Goal: Contribute content: Add original content to the website for others to see

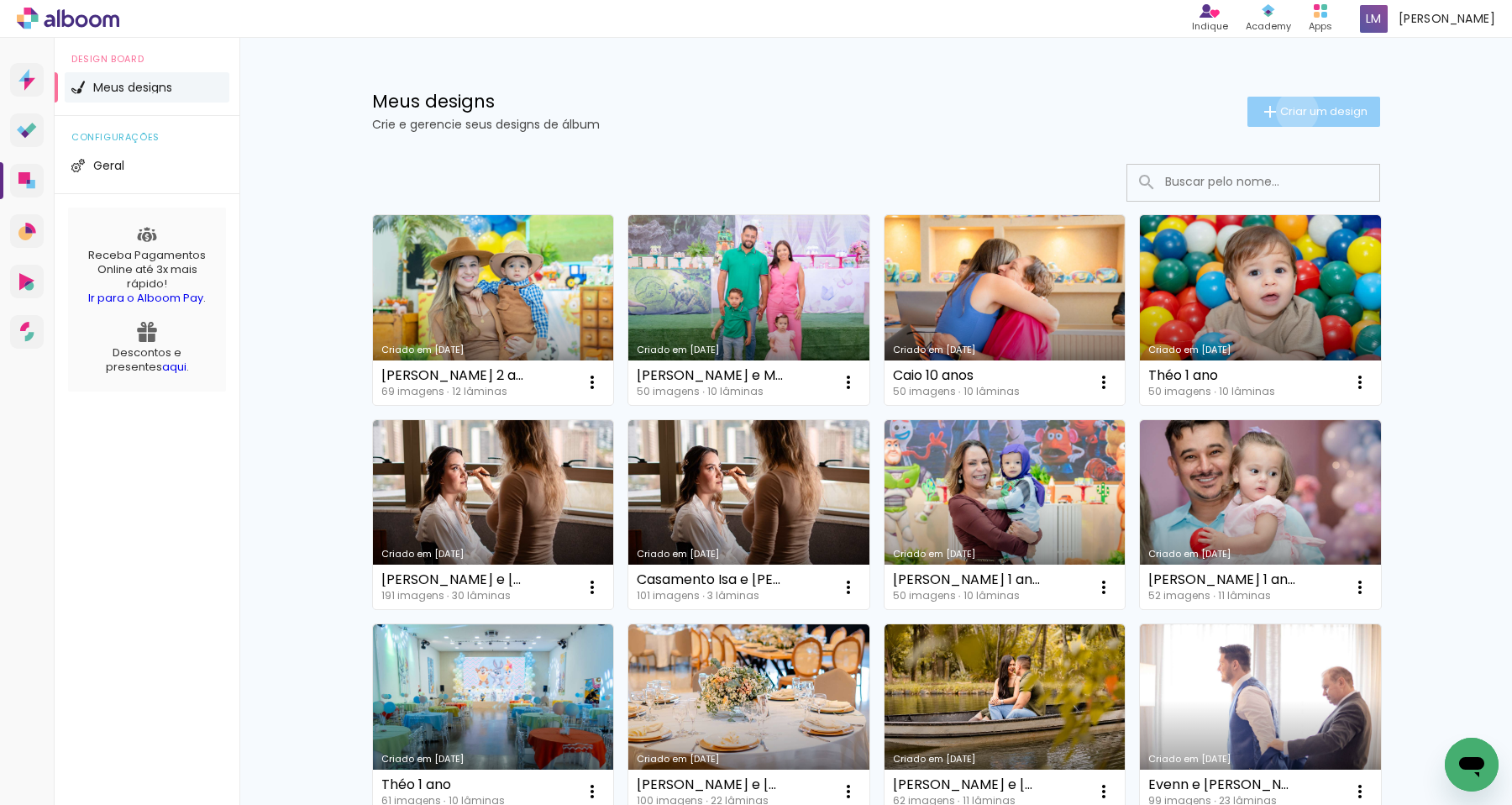
click at [1294, 111] on span "Criar um design" at bounding box center [1323, 111] width 87 height 11
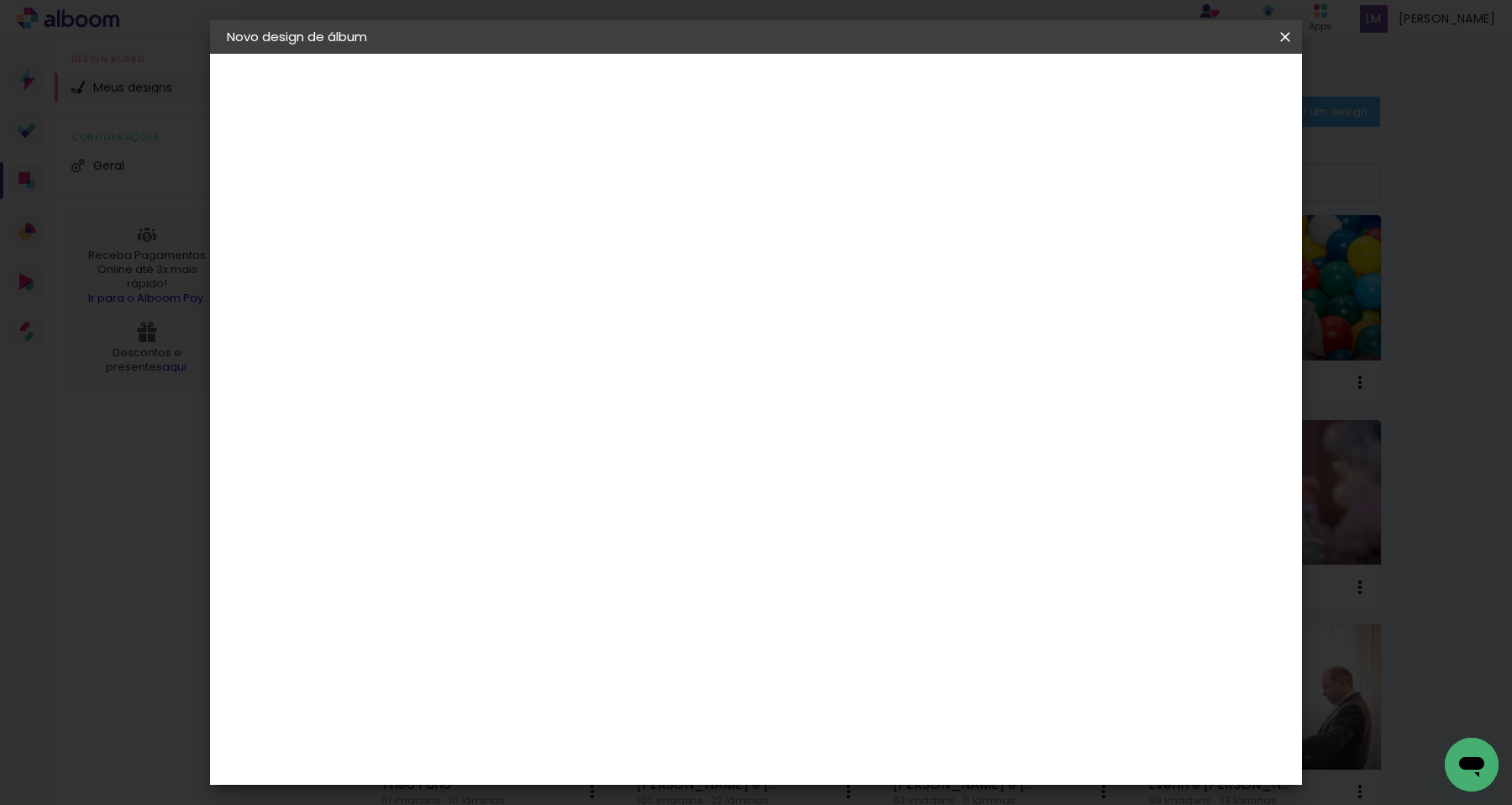
click at [502, 230] on input at bounding box center [502, 225] width 0 height 26
type input "[PERSON_NAME] e [PERSON_NAME]"
type paper-input "[PERSON_NAME] e [PERSON_NAME]"
click at [0, 0] on slot "Avançar" at bounding box center [0, 0] width 0 height 0
click at [617, 318] on input at bounding box center [545, 319] width 170 height 21
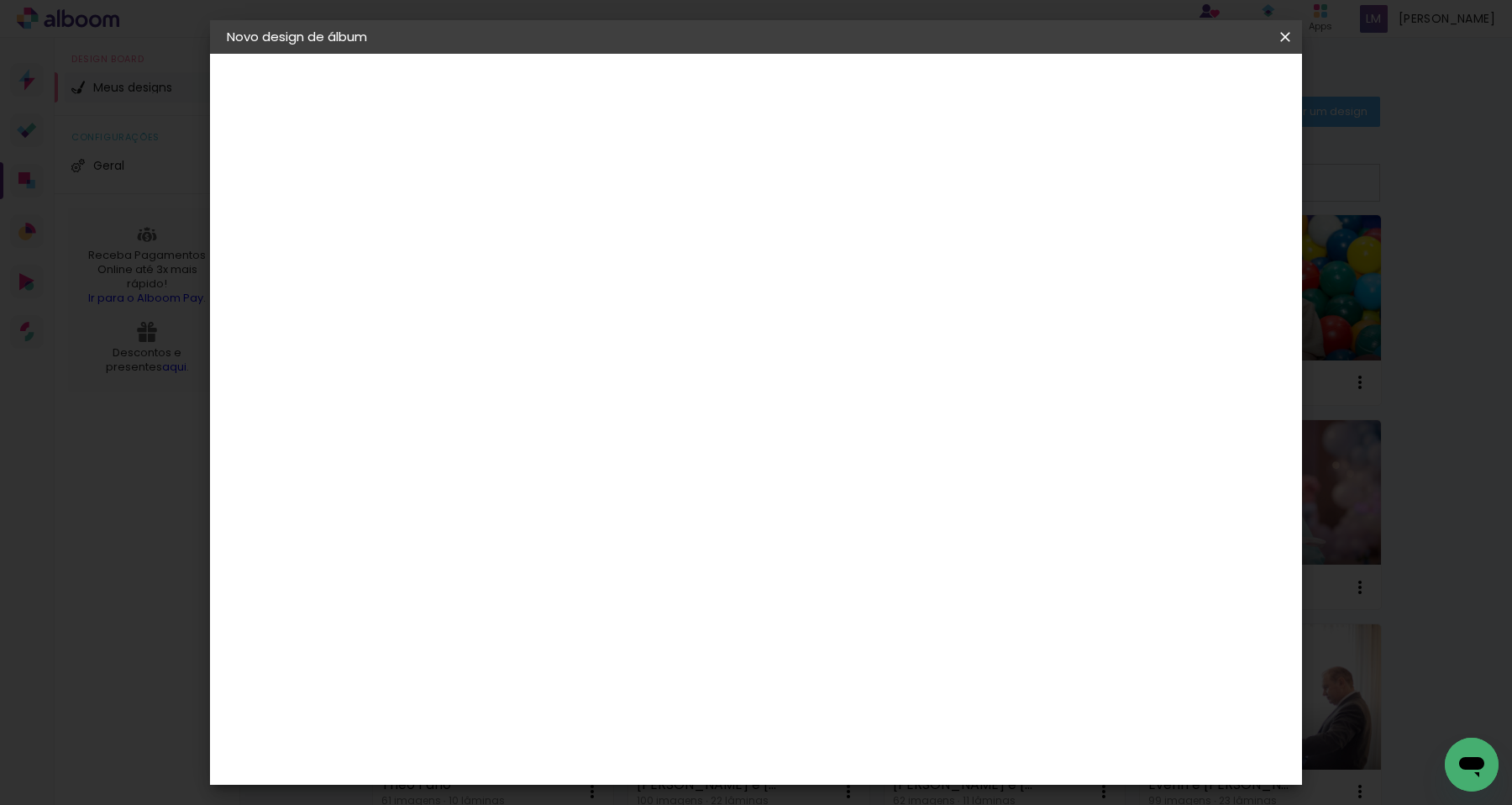
type input "pro"
type paper-input "pro"
click at [536, 653] on div "ProFox" at bounding box center [513, 660] width 45 height 14
click at [0, 0] on slot "Avançar" at bounding box center [0, 0] width 0 height 0
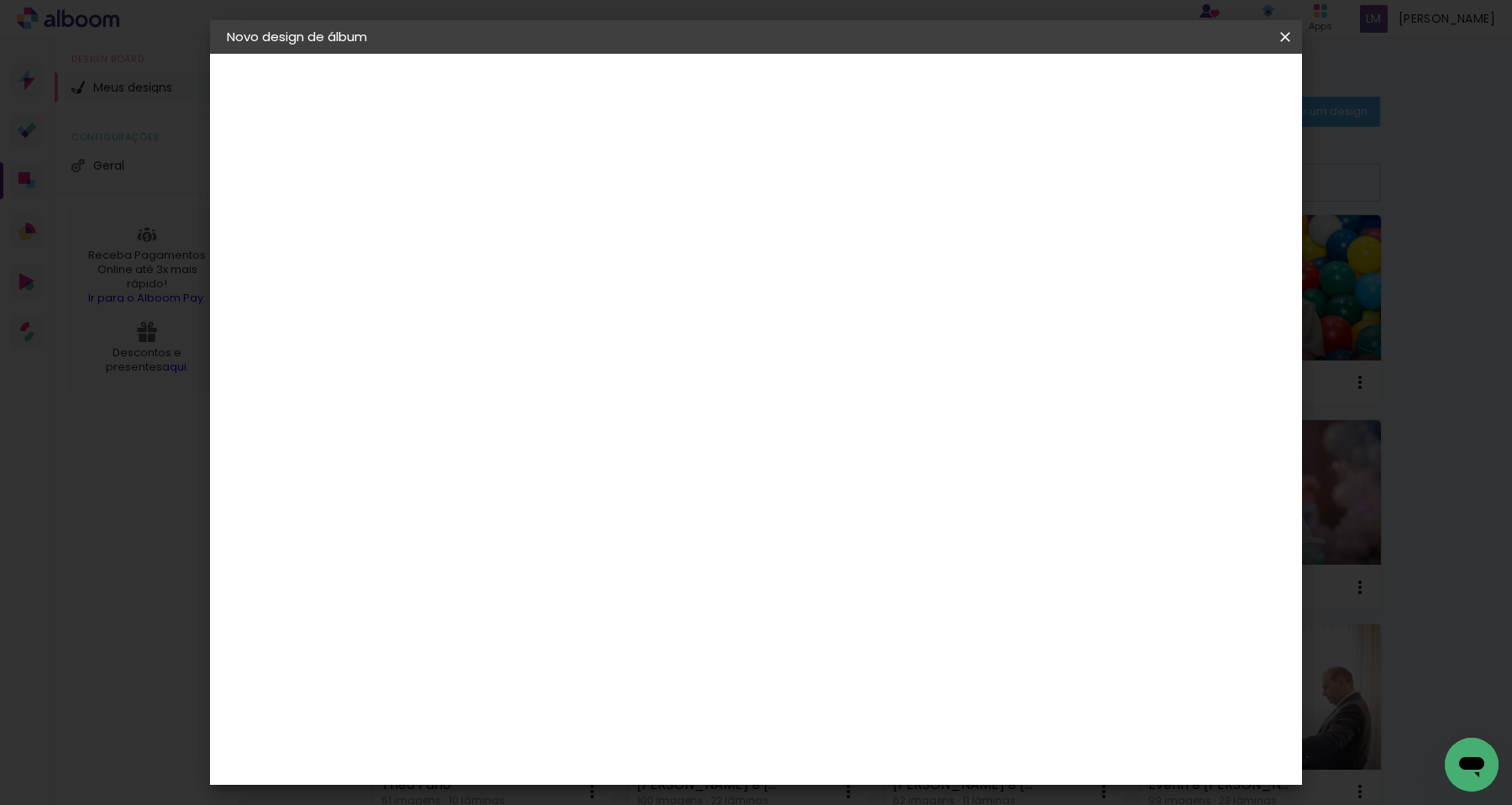
click at [615, 765] on span "30 × 30" at bounding box center [576, 782] width 78 height 34
click at [0, 0] on slot "Avançar" at bounding box center [0, 0] width 0 height 0
click at [1193, 95] on span "Iniciar design" at bounding box center [1155, 89] width 76 height 12
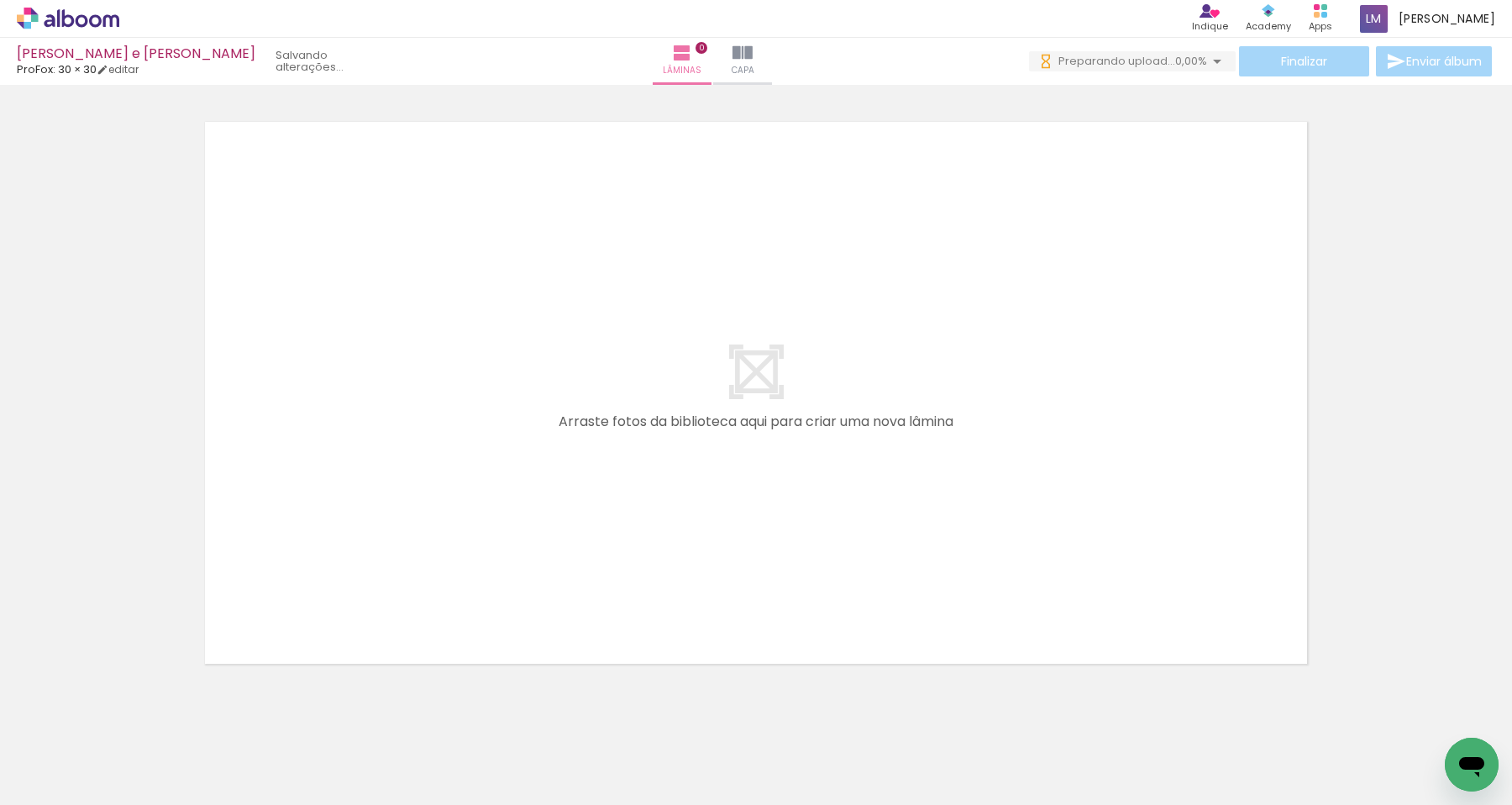
drag, startPoint x: 169, startPoint y: 754, endPoint x: 337, endPoint y: 570, distance: 249.2
click at [337, 570] on quentale-workspace at bounding box center [756, 402] width 1512 height 805
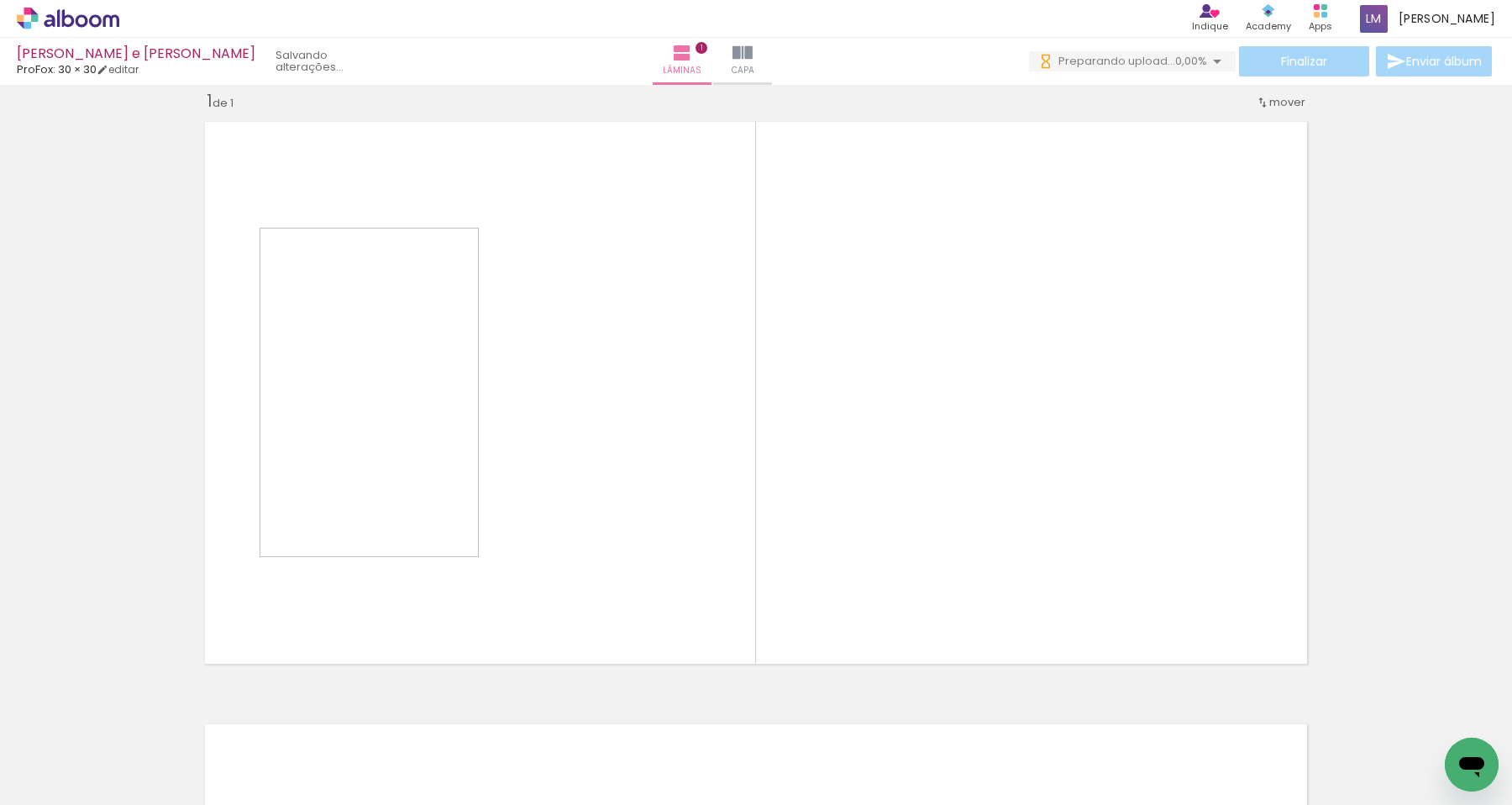
scroll to position [21, 0]
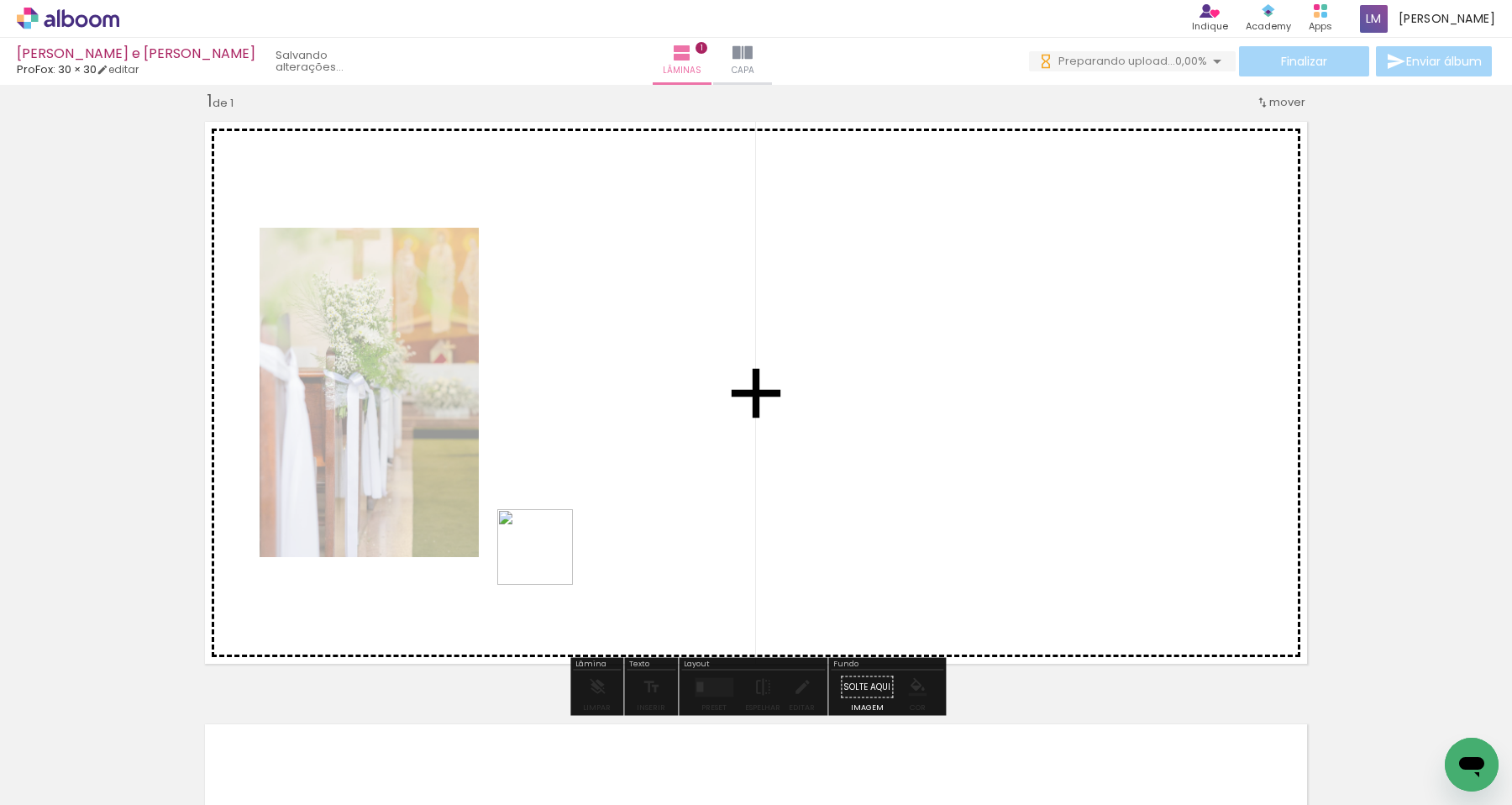
drag, startPoint x: 285, startPoint y: 766, endPoint x: 552, endPoint y: 557, distance: 339.1
click at [550, 558] on quentale-workspace at bounding box center [756, 402] width 1512 height 805
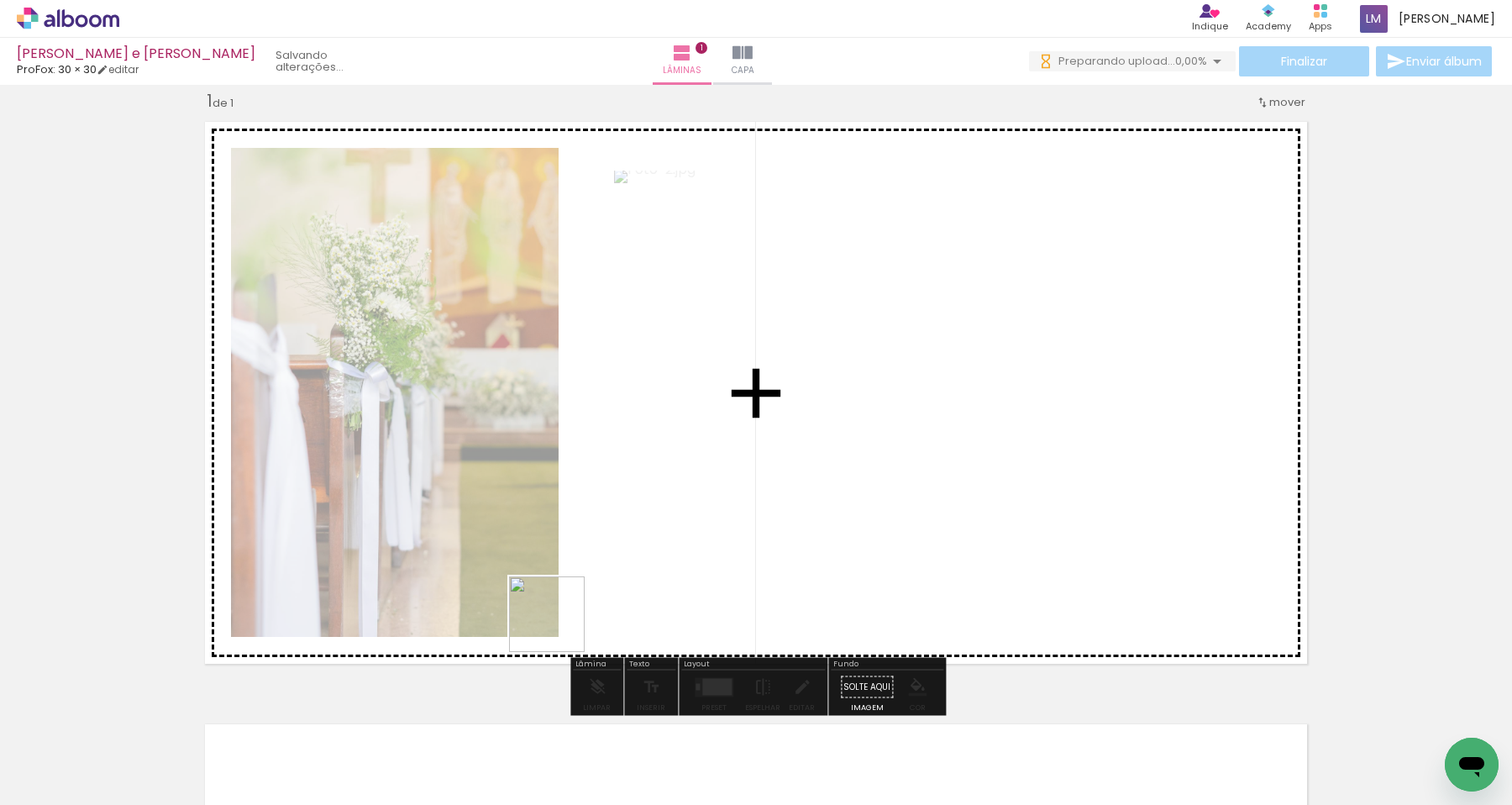
drag, startPoint x: 365, startPoint y: 760, endPoint x: 559, endPoint y: 627, distance: 235.2
click at [559, 627] on quentale-workspace at bounding box center [756, 402] width 1512 height 805
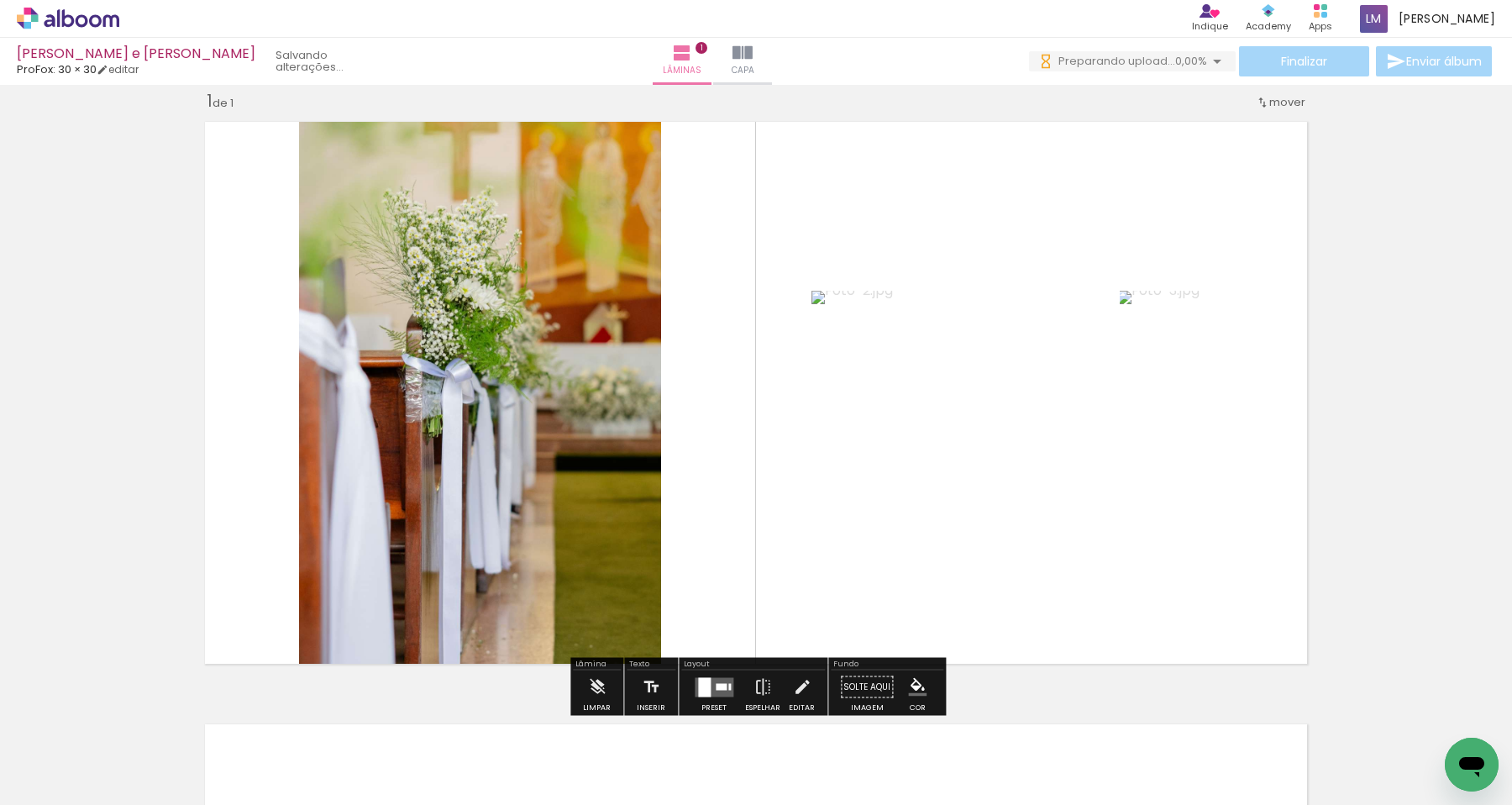
click at [710, 678] on quentale-layouter at bounding box center [714, 687] width 39 height 20
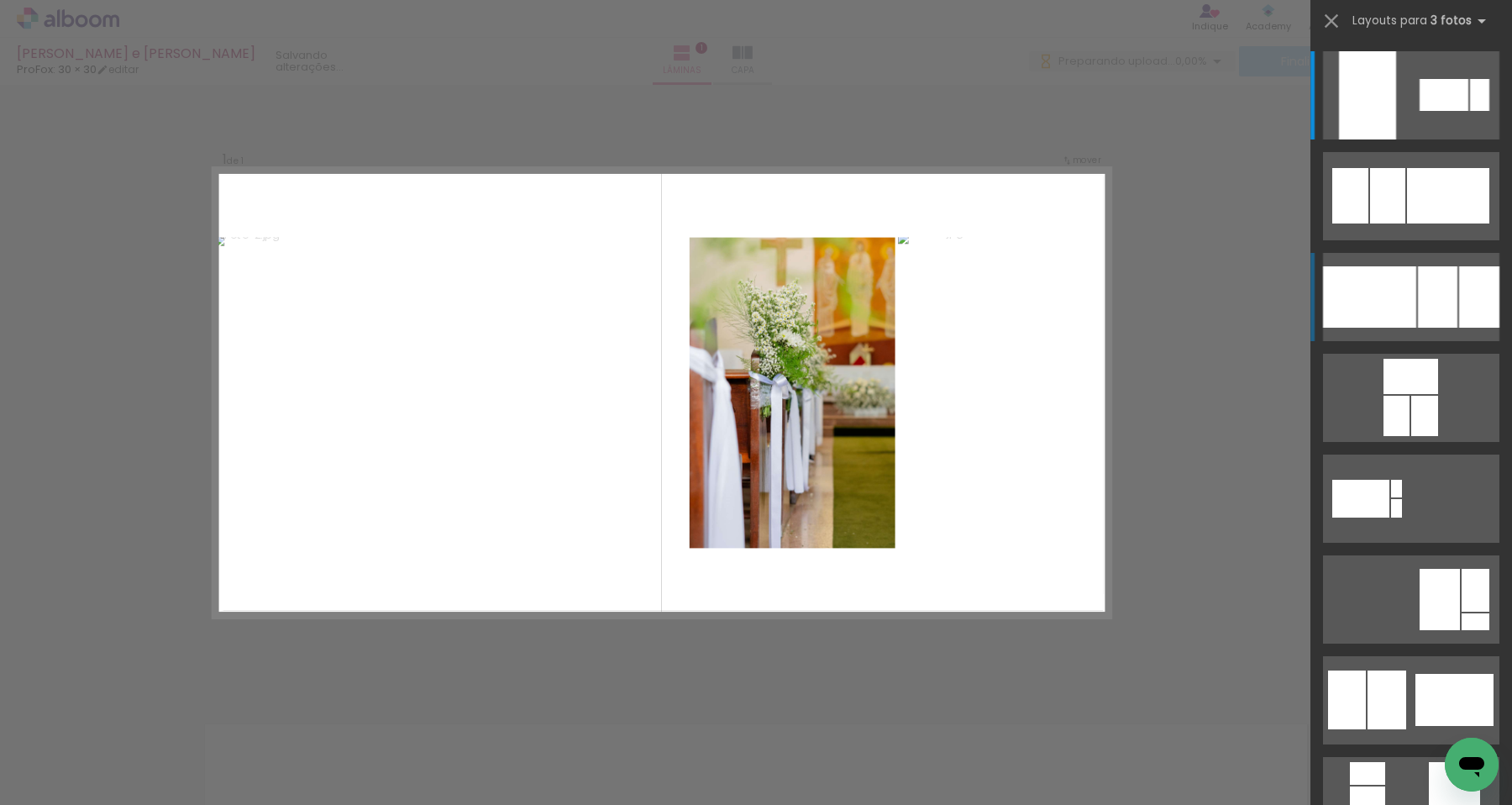
click at [1451, 305] on div at bounding box center [1438, 296] width 39 height 62
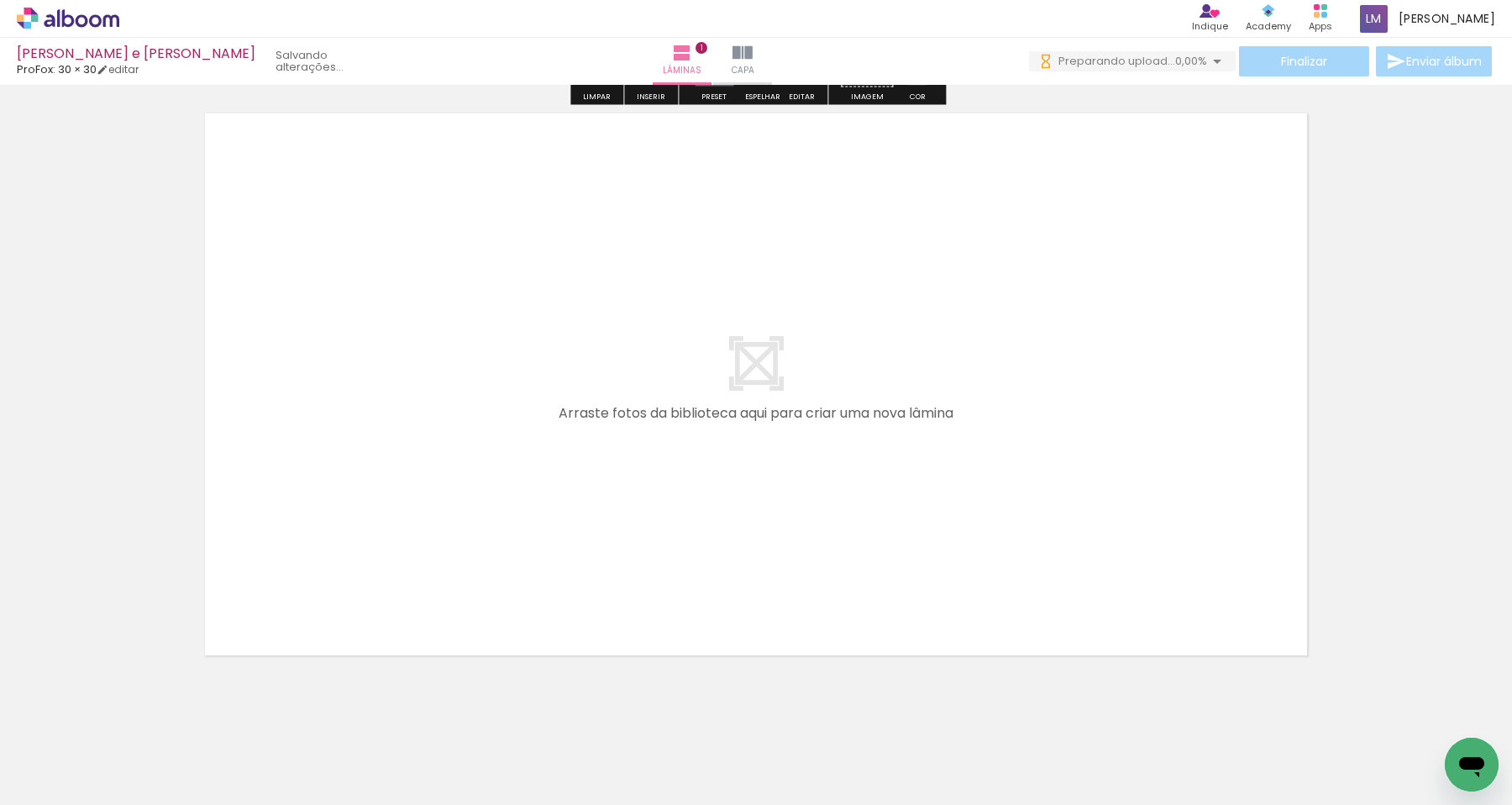
scroll to position [0, 0]
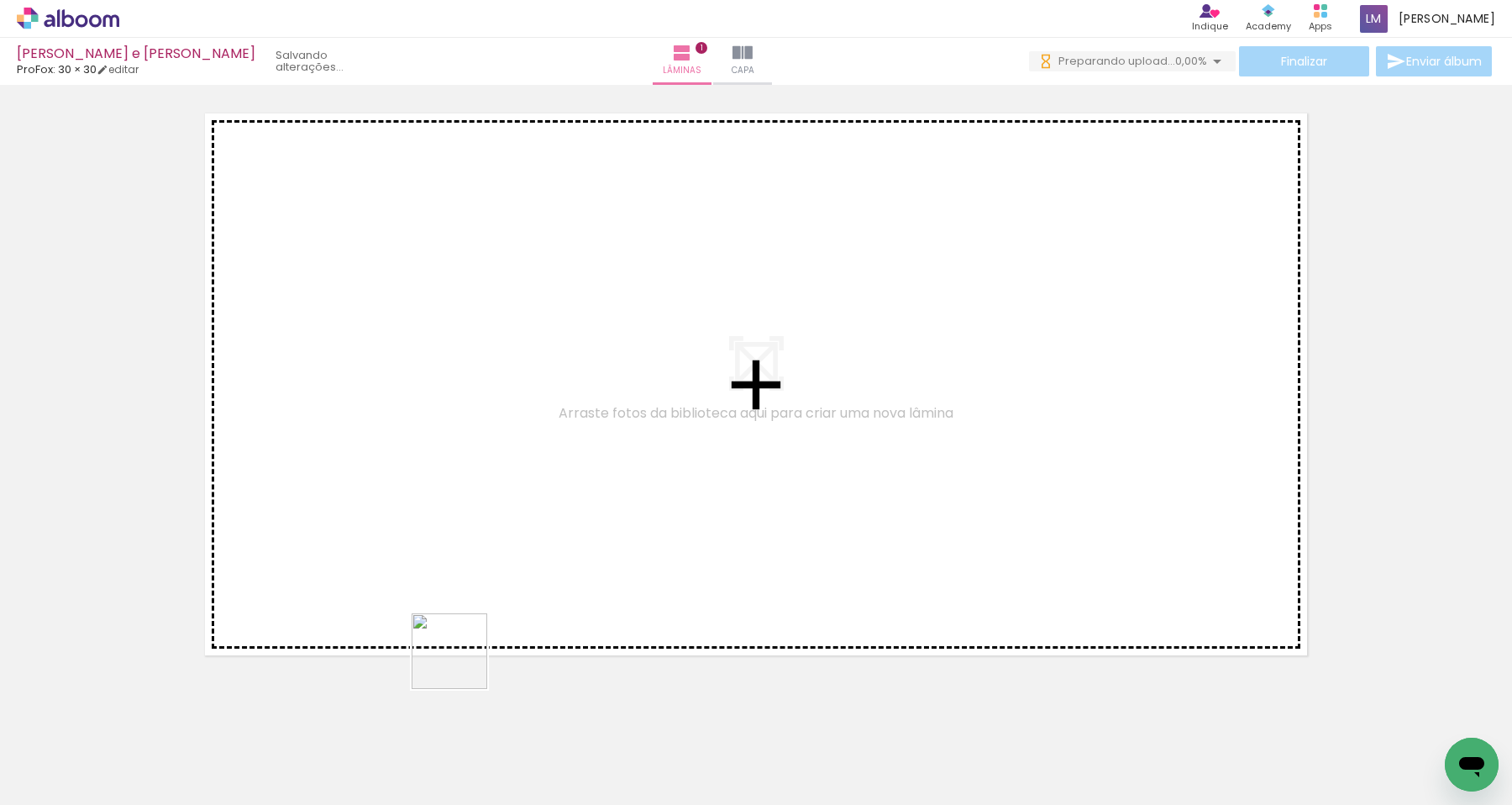
drag, startPoint x: 462, startPoint y: 760, endPoint x: 462, endPoint y: 521, distance: 239.0
click at [462, 521] on quentale-workspace at bounding box center [756, 402] width 1512 height 805
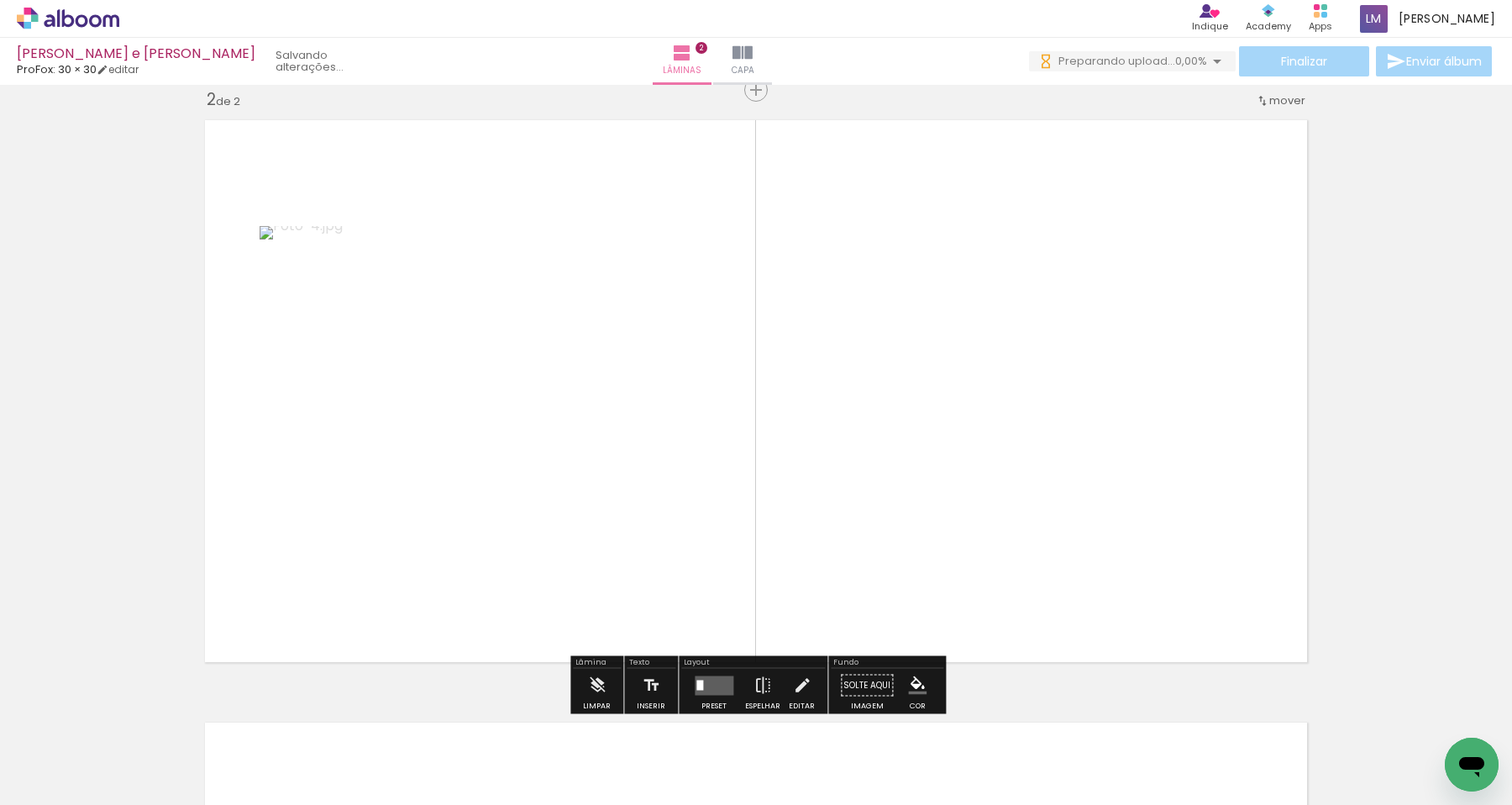
scroll to position [623, 0]
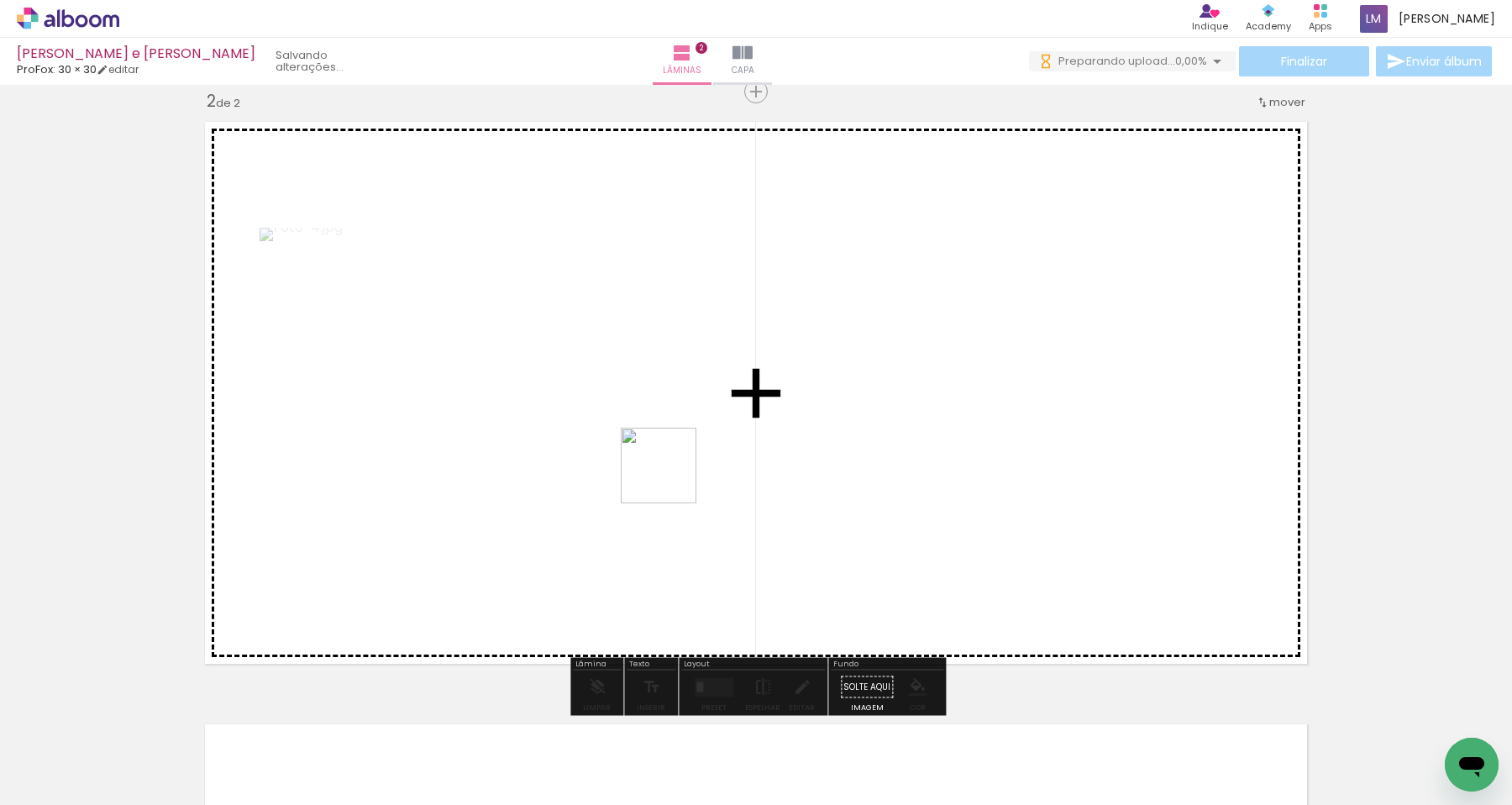
drag, startPoint x: 560, startPoint y: 752, endPoint x: 671, endPoint y: 478, distance: 295.6
click at [671, 478] on quentale-workspace at bounding box center [756, 402] width 1512 height 805
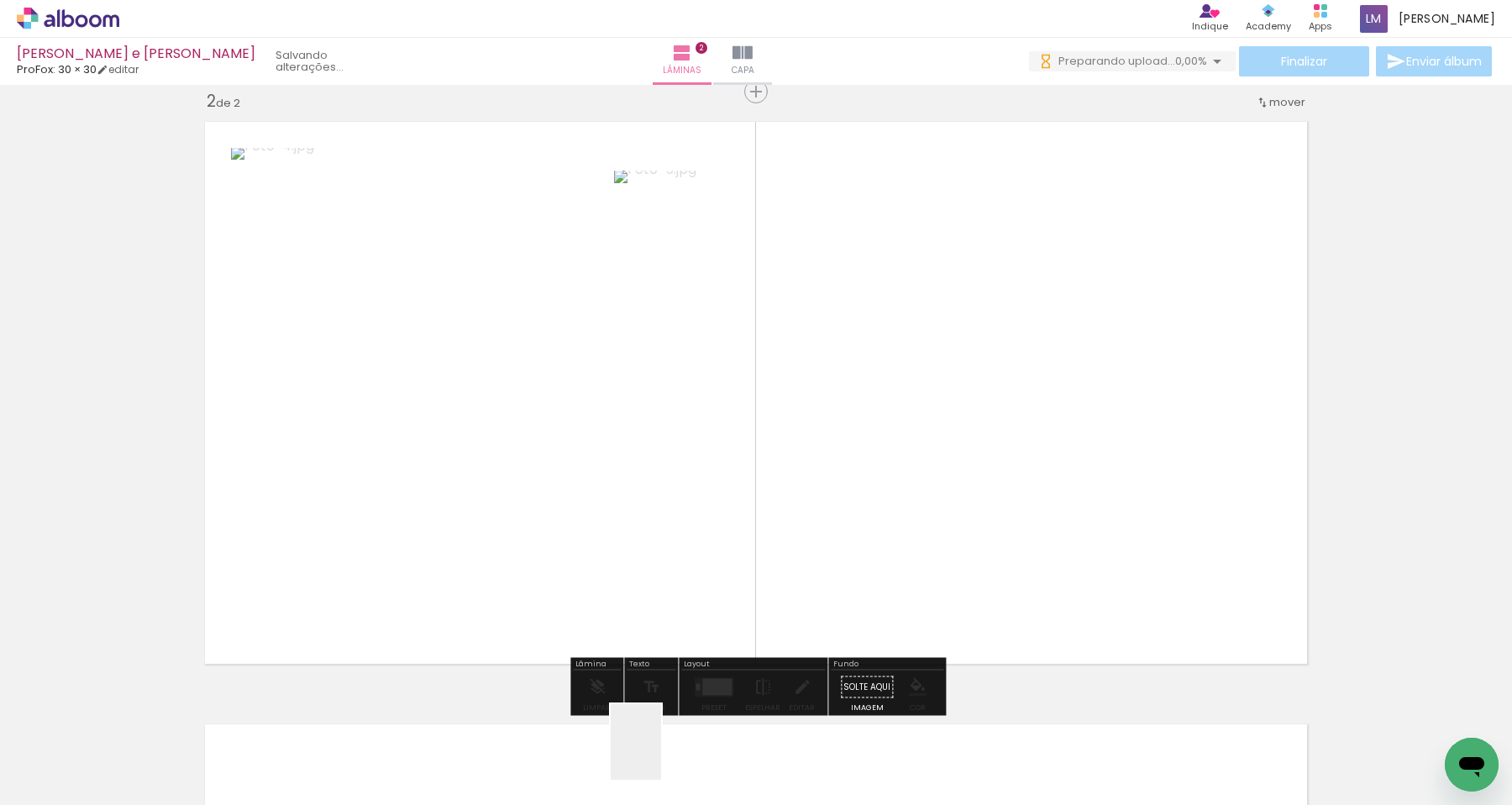
drag, startPoint x: 661, startPoint y: 754, endPoint x: 689, endPoint y: 518, distance: 237.7
click at [689, 518] on quentale-workspace at bounding box center [756, 402] width 1512 height 805
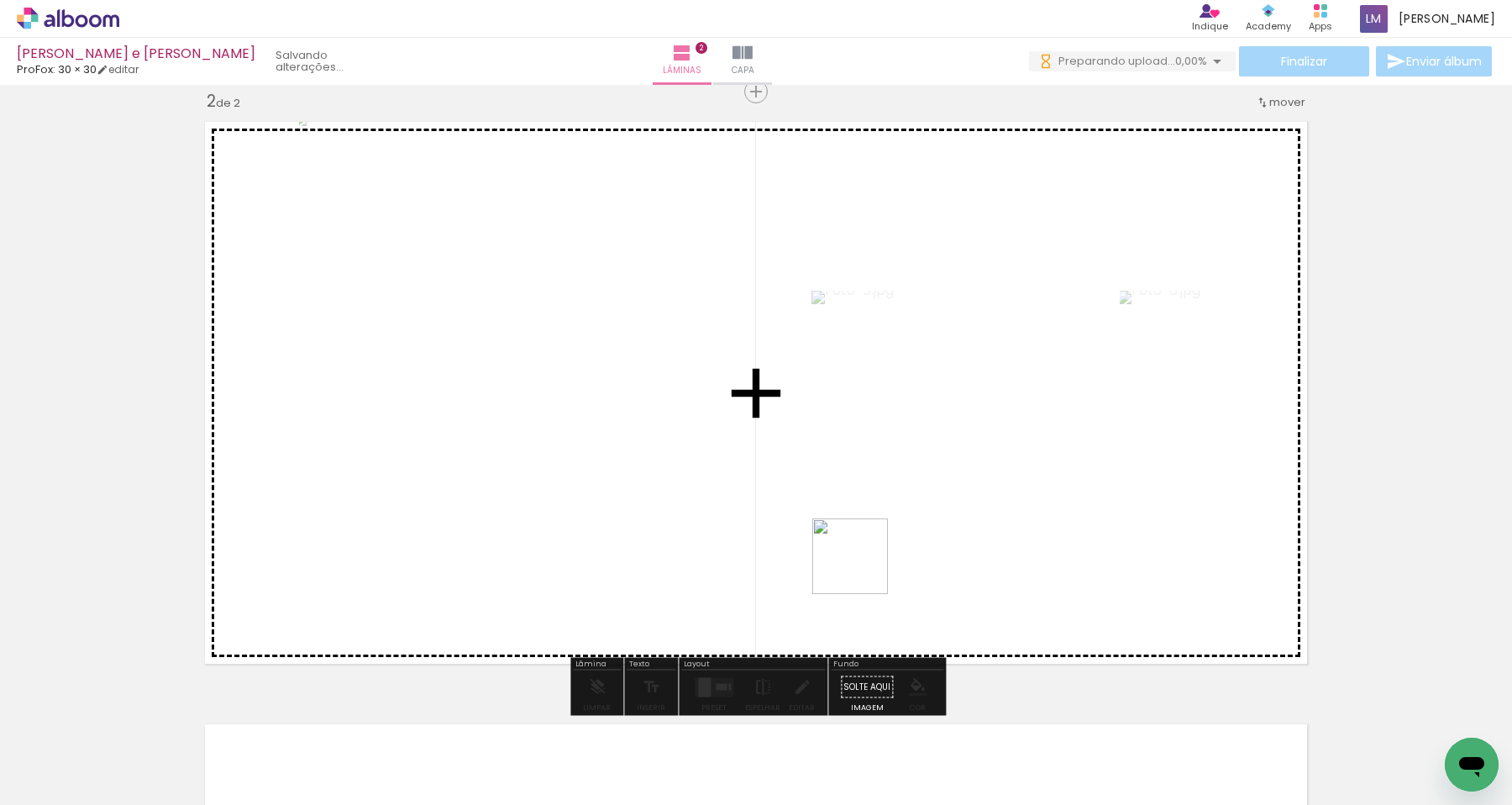
drag, startPoint x: 831, startPoint y: 766, endPoint x: 865, endPoint y: 559, distance: 209.8
click at [865, 559] on quentale-workspace at bounding box center [756, 402] width 1512 height 805
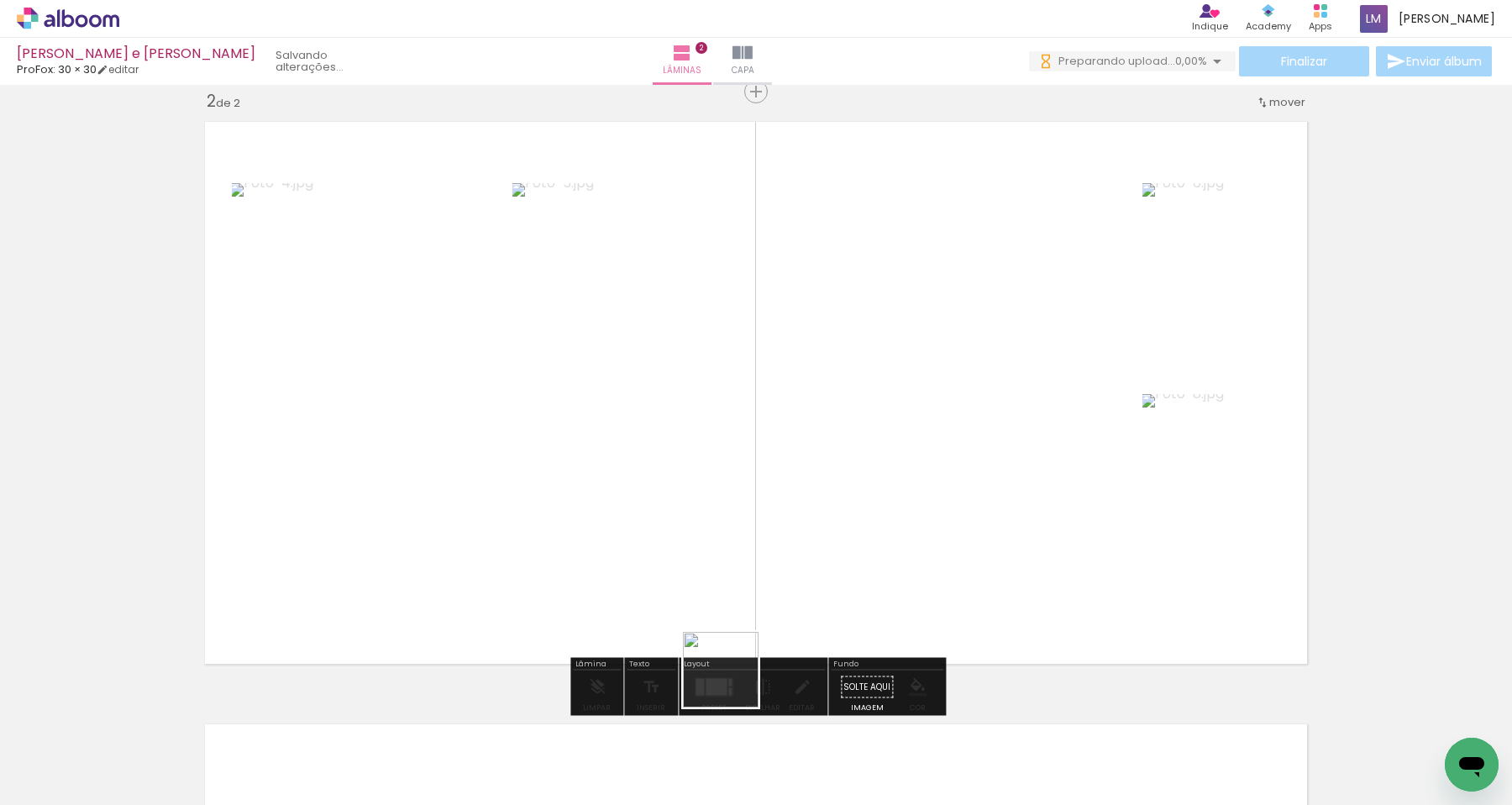
drag, startPoint x: 734, startPoint y: 773, endPoint x: 734, endPoint y: 545, distance: 228.0
click at [734, 545] on quentale-workspace at bounding box center [756, 402] width 1512 height 805
click at [700, 682] on div at bounding box center [703, 687] width 16 height 11
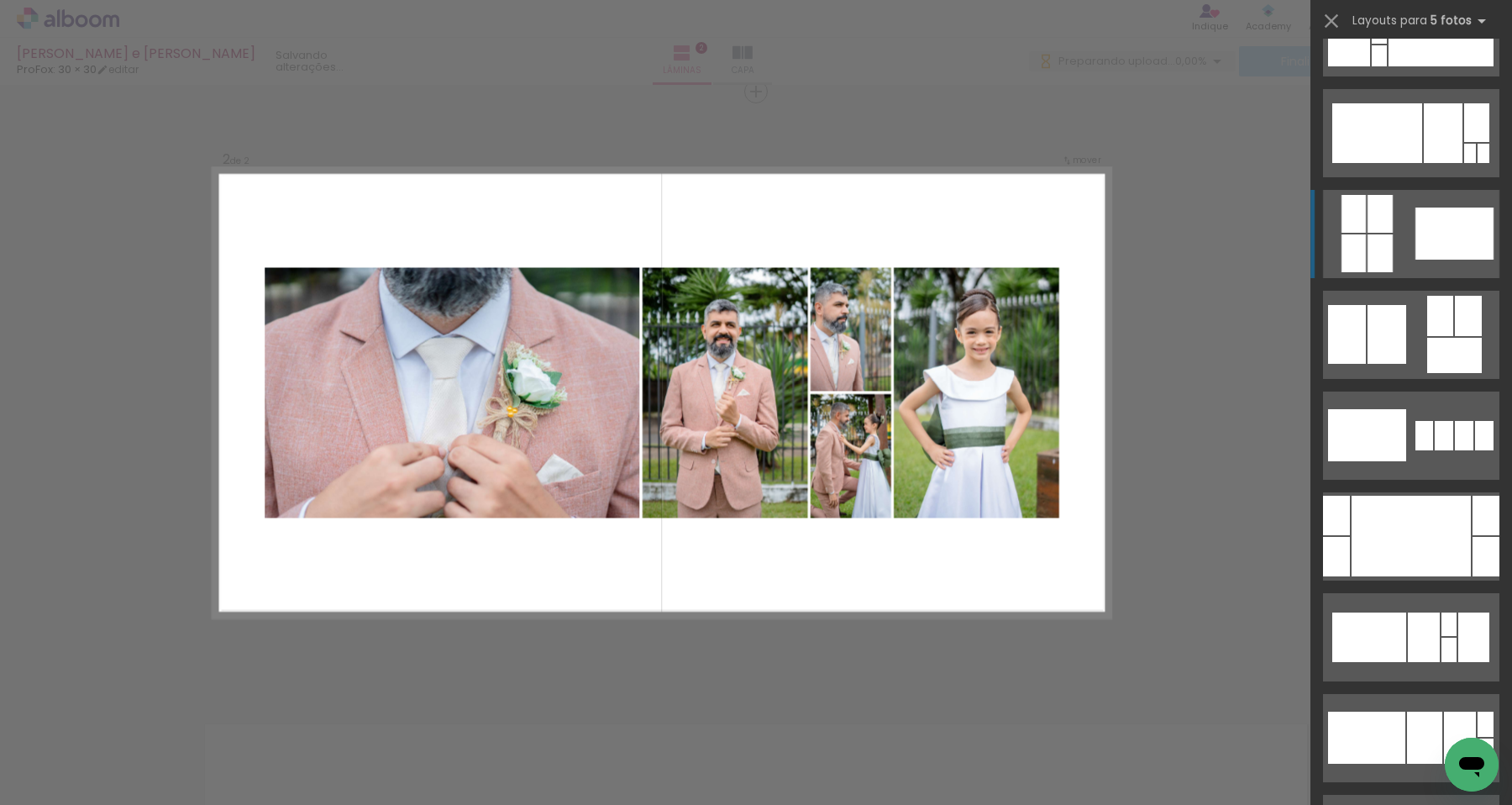
scroll to position [920, 0]
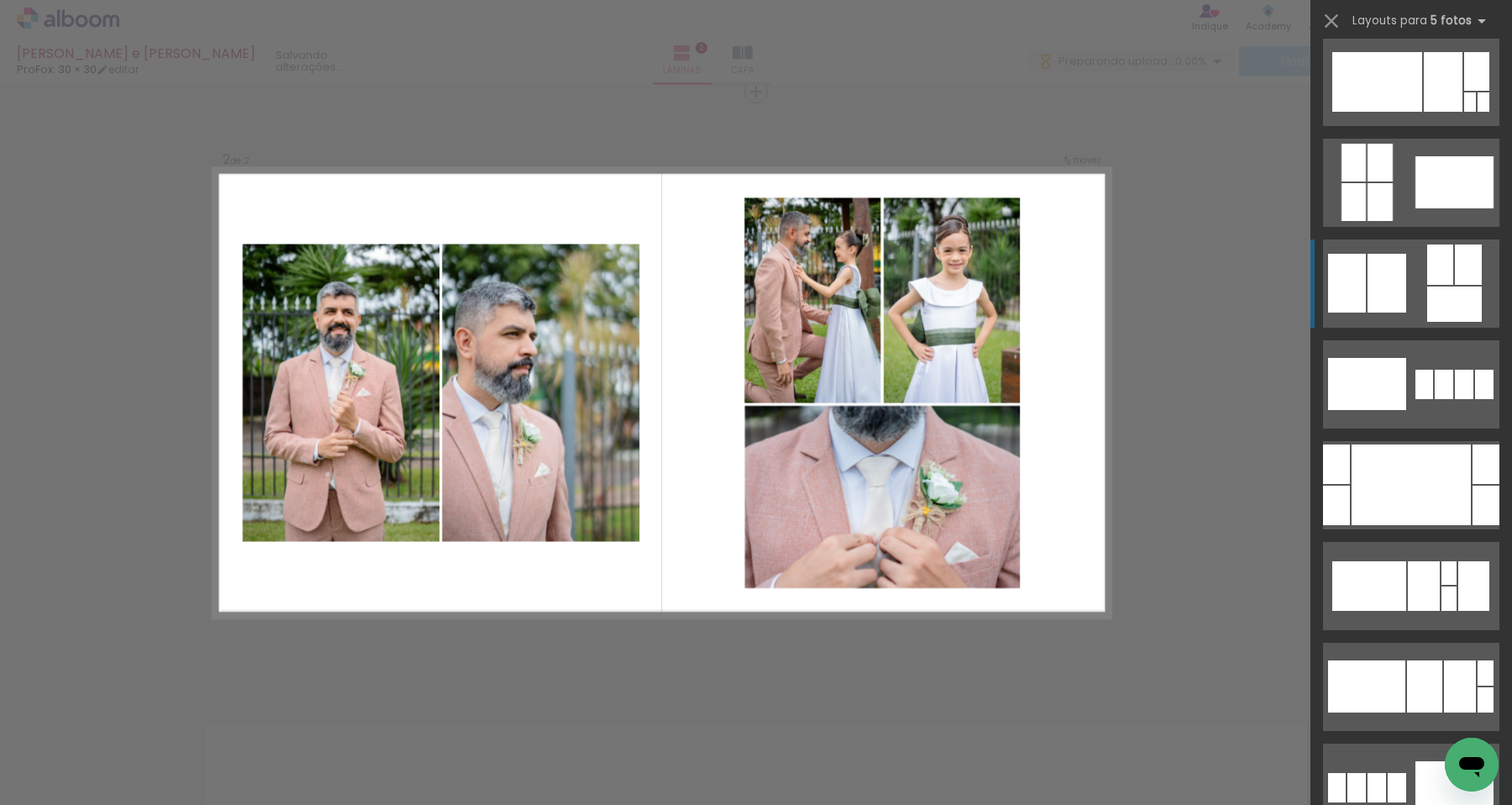
click at [1460, 297] on div at bounding box center [1454, 304] width 55 height 35
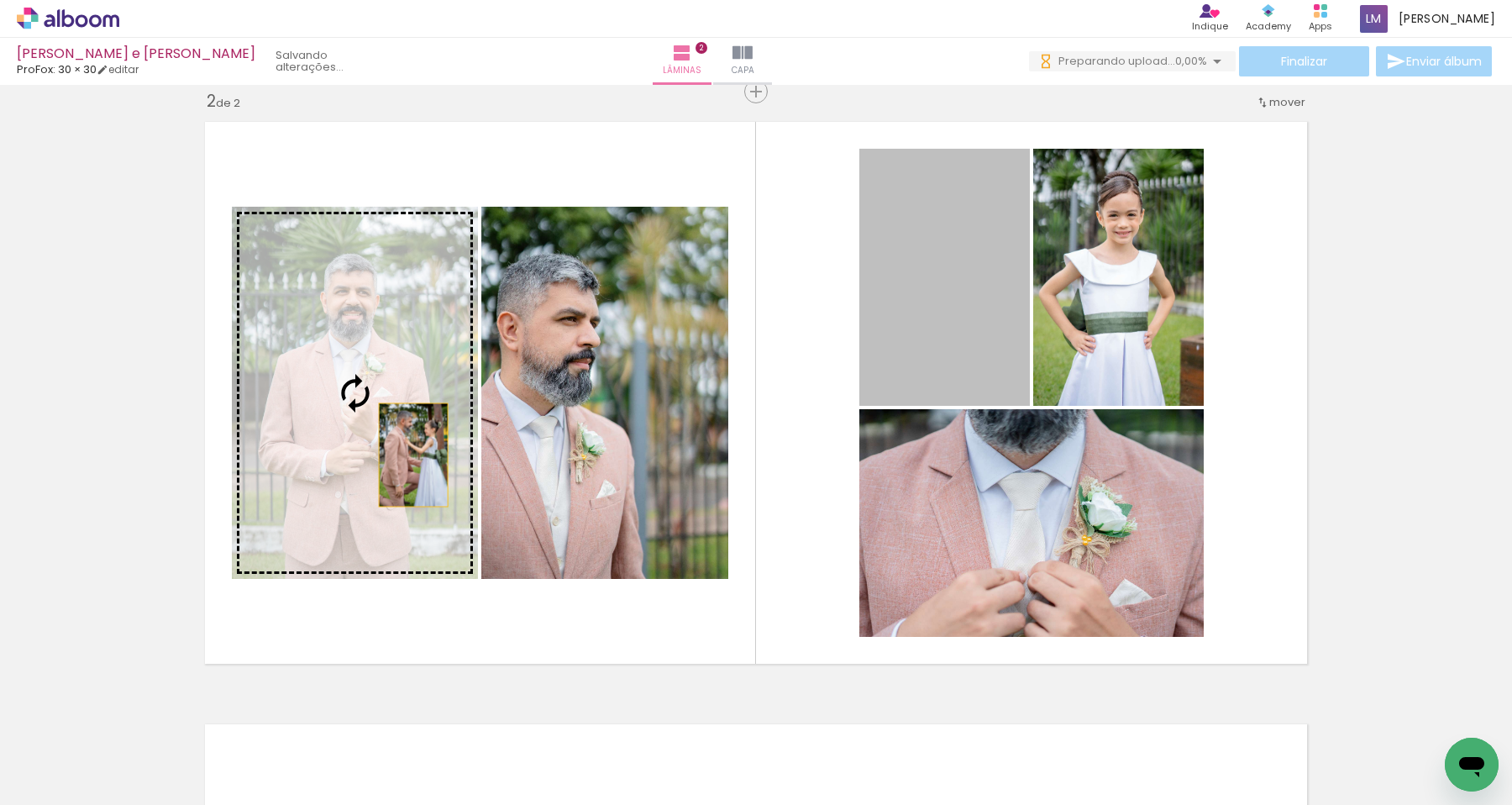
drag, startPoint x: 941, startPoint y: 297, endPoint x: 353, endPoint y: 461, distance: 610.4
click at [0, 0] on slot at bounding box center [0, 0] width 0 height 0
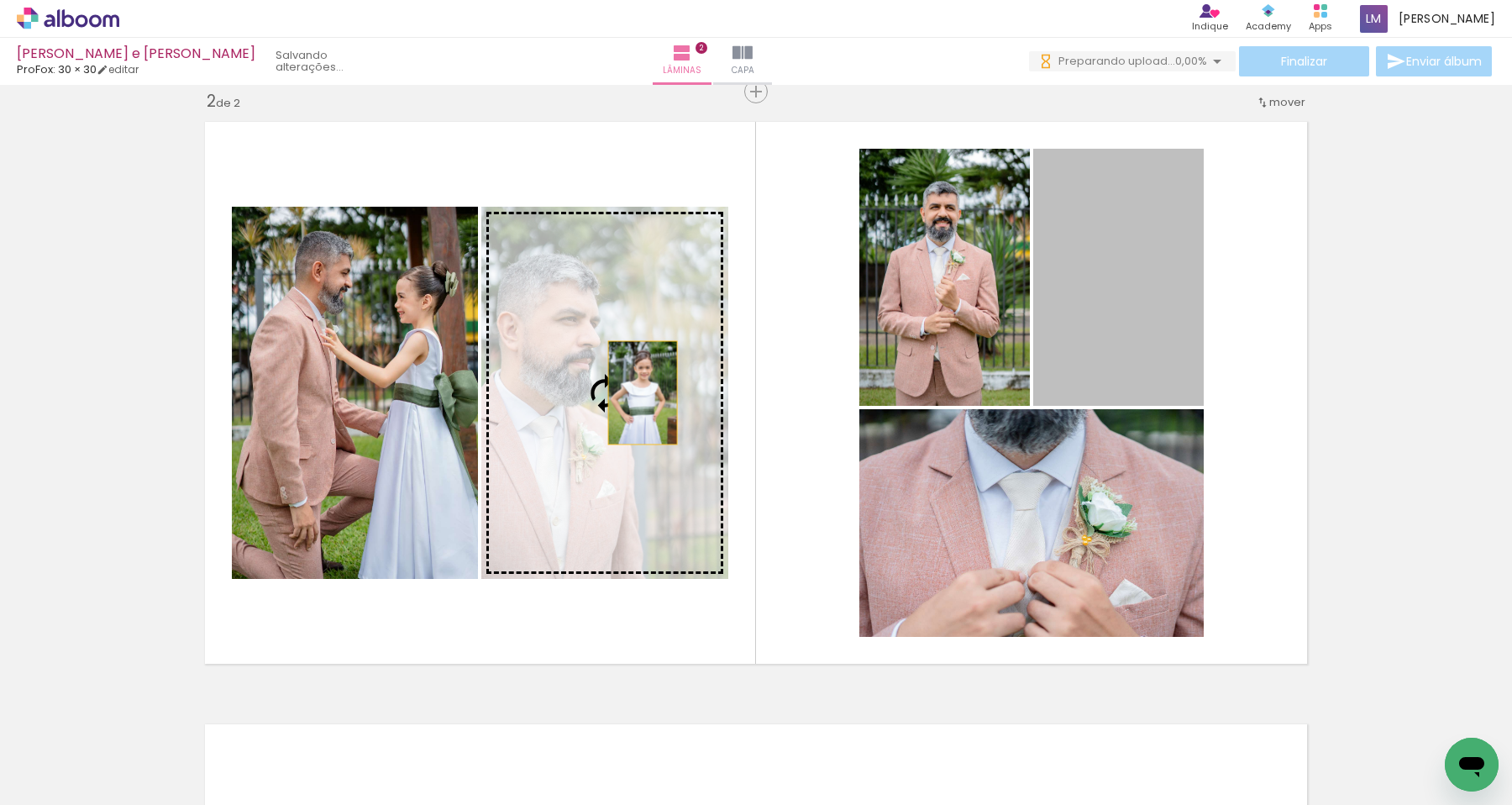
drag, startPoint x: 1123, startPoint y: 312, endPoint x: 606, endPoint y: 394, distance: 523.5
click at [0, 0] on slot at bounding box center [0, 0] width 0 height 0
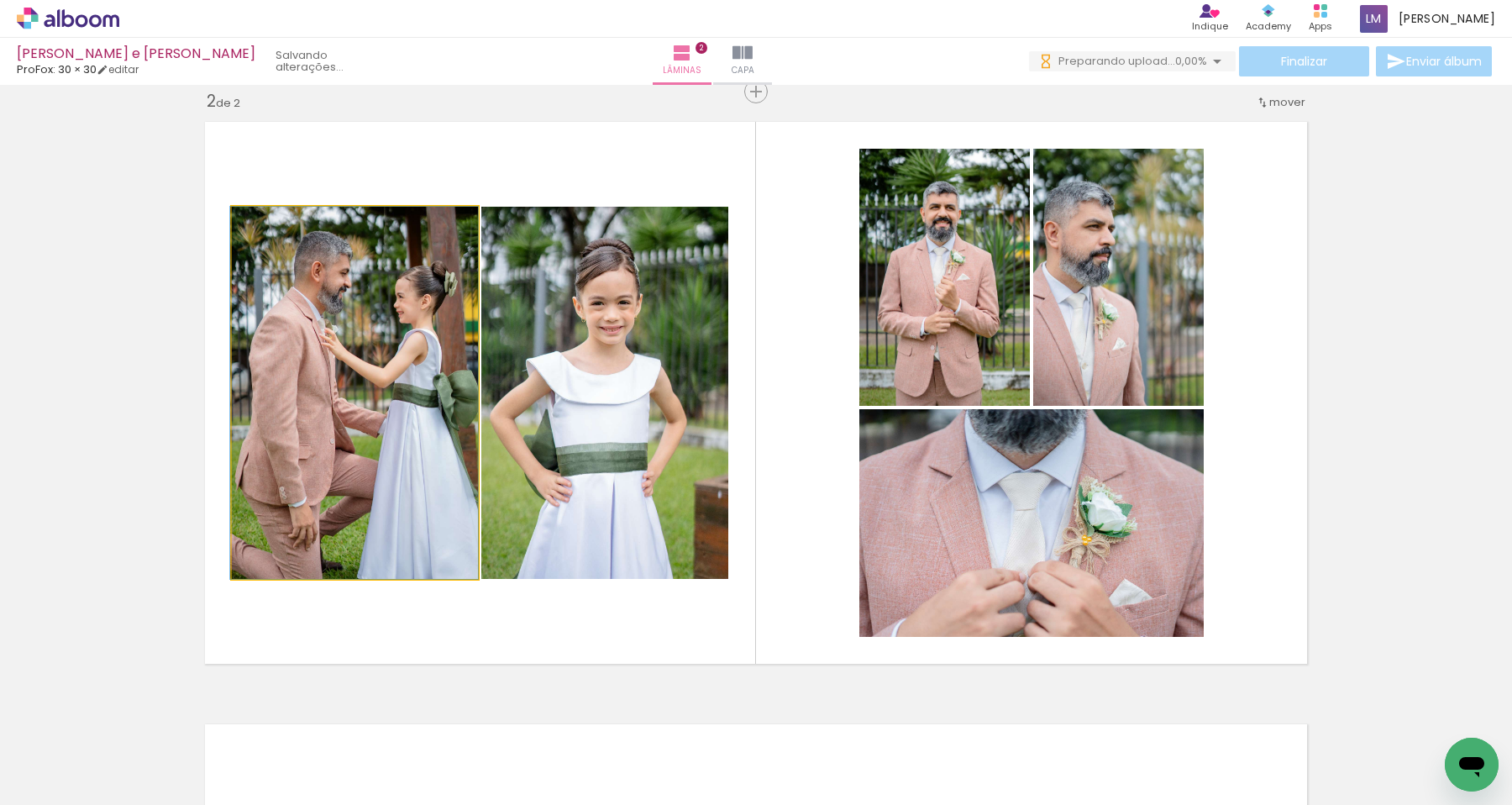
drag, startPoint x: 394, startPoint y: 406, endPoint x: 390, endPoint y: 361, distance: 45.2
drag, startPoint x: 390, startPoint y: 361, endPoint x: 368, endPoint y: 361, distance: 22.0
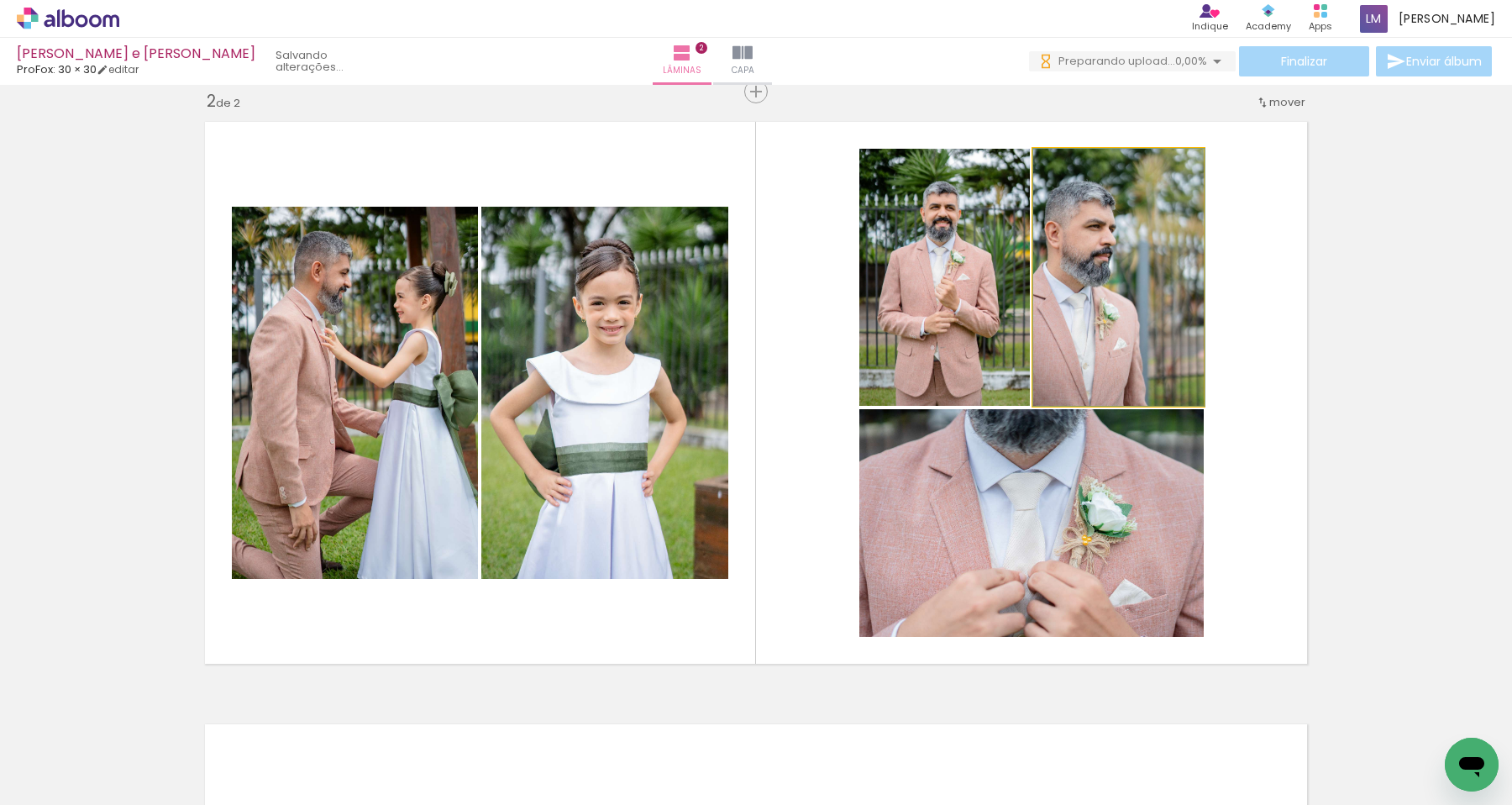
drag, startPoint x: 1111, startPoint y: 331, endPoint x: 1178, endPoint y: 288, distance: 79.6
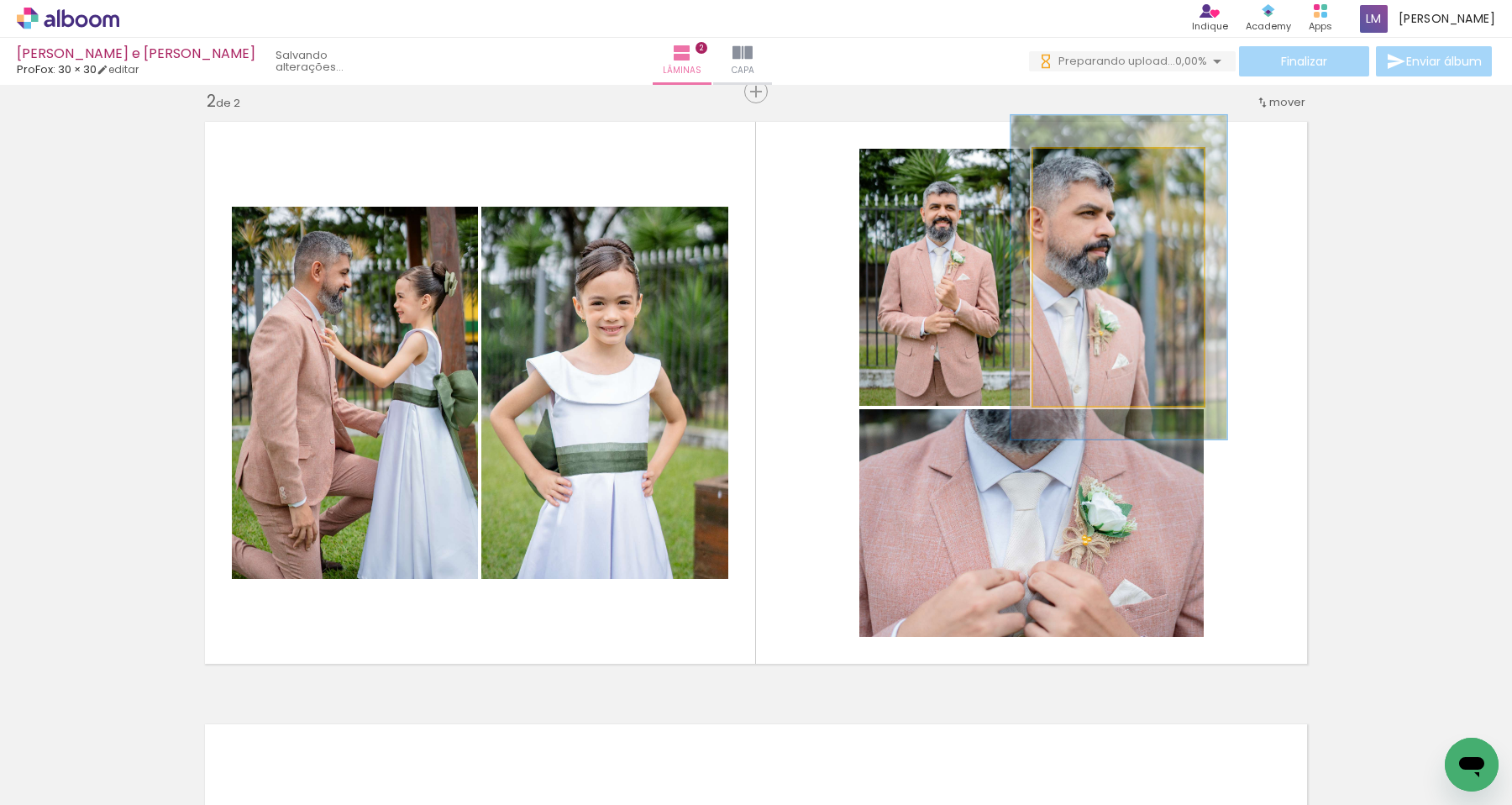
drag, startPoint x: 1086, startPoint y: 168, endPoint x: 1102, endPoint y: 168, distance: 16.0
type paper-slider "129"
click at [1101, 168] on div at bounding box center [1088, 165] width 26 height 26
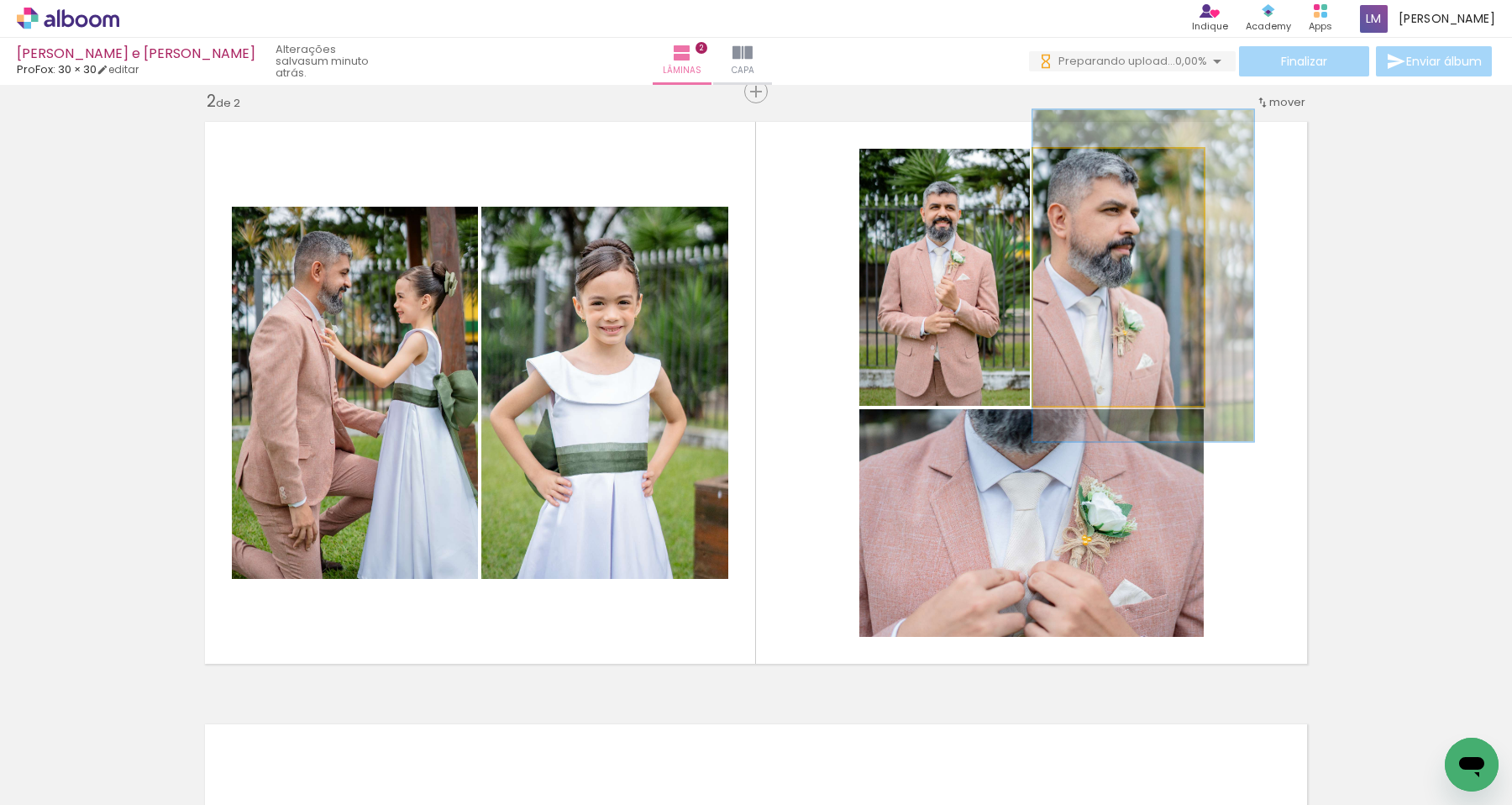
drag, startPoint x: 1098, startPoint y: 363, endPoint x: 1167, endPoint y: 361, distance: 69.0
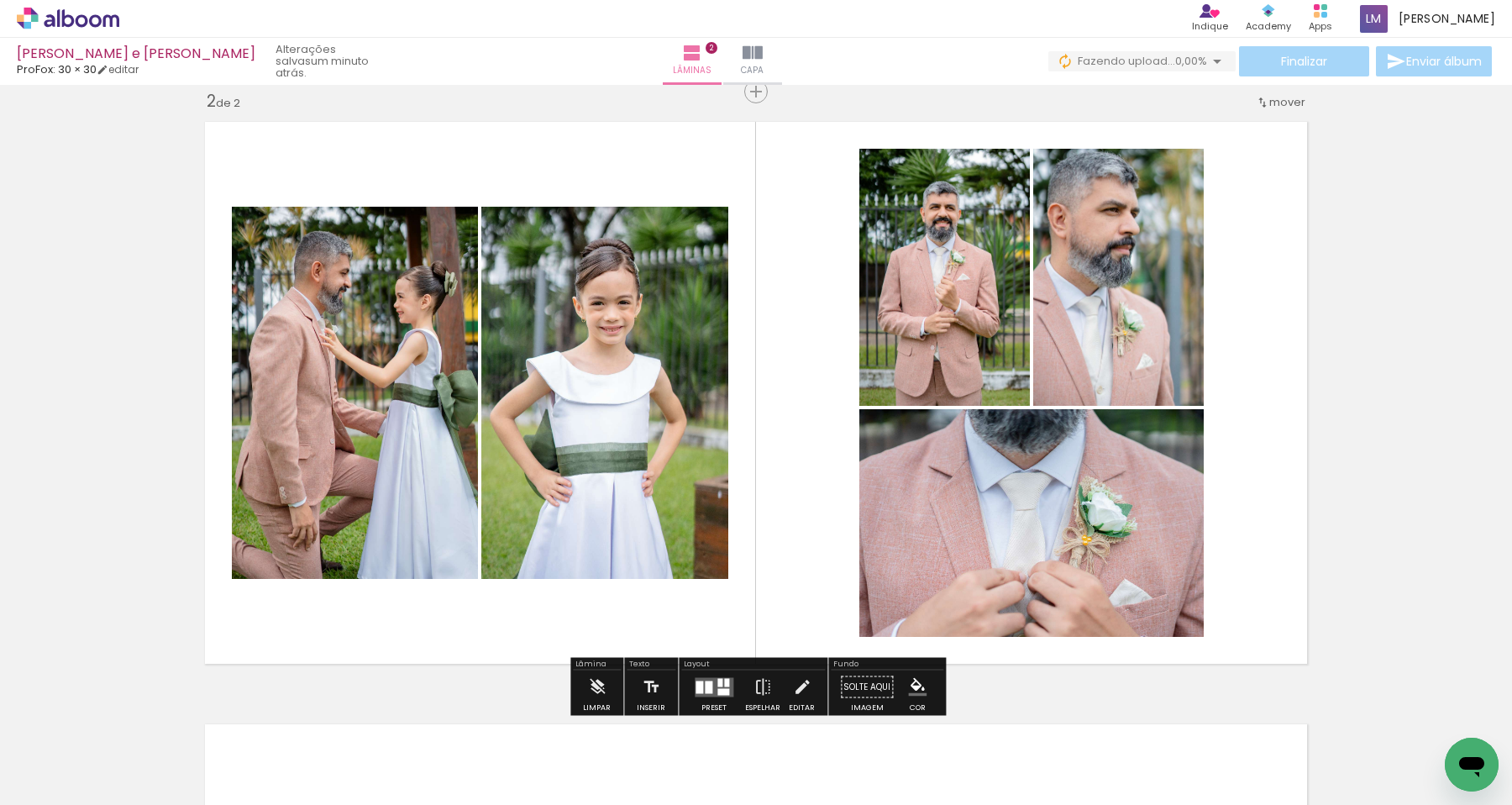
click at [1301, 336] on quentale-layouter at bounding box center [756, 392] width 1121 height 560
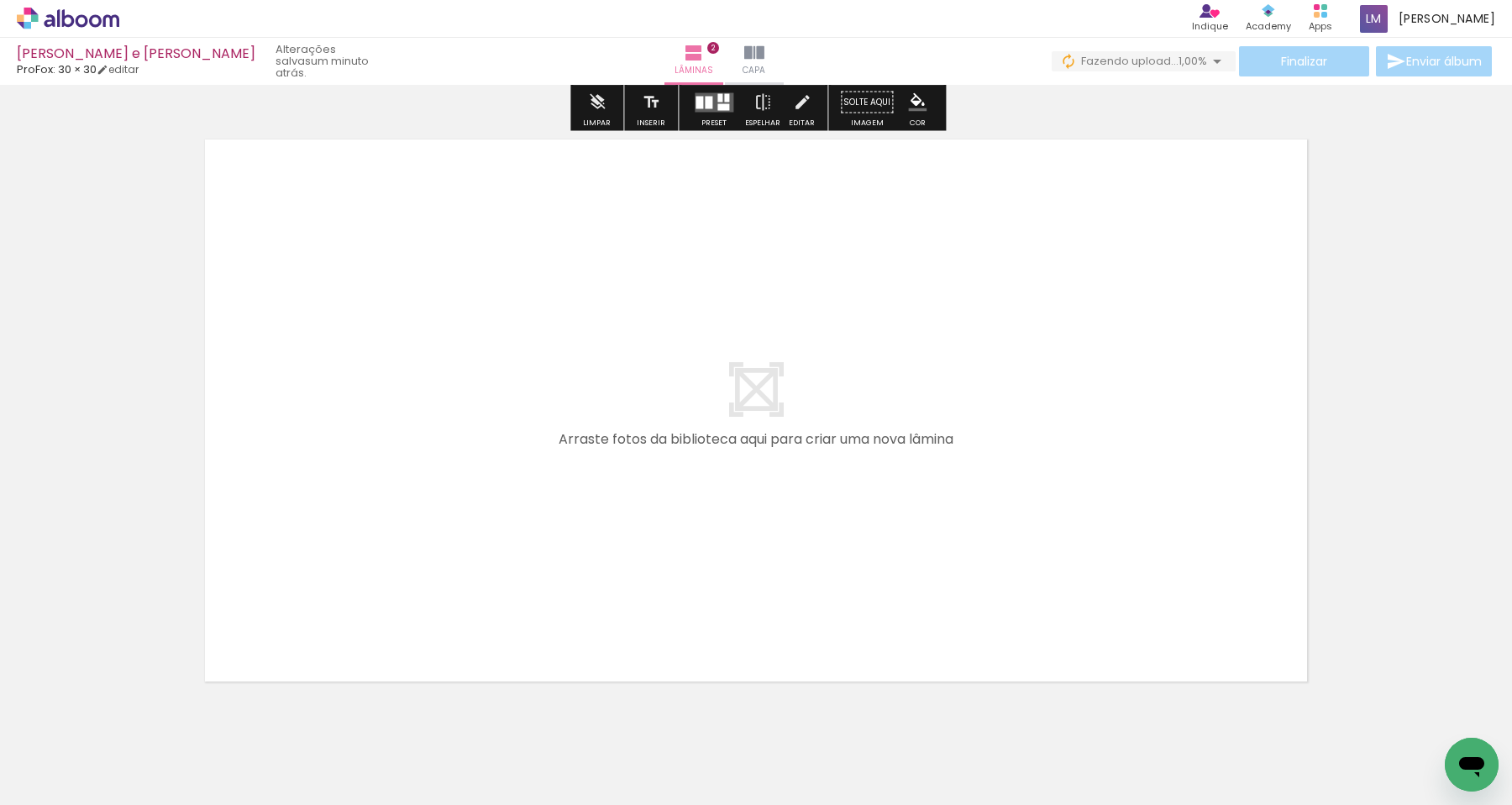
scroll to position [1213, 0]
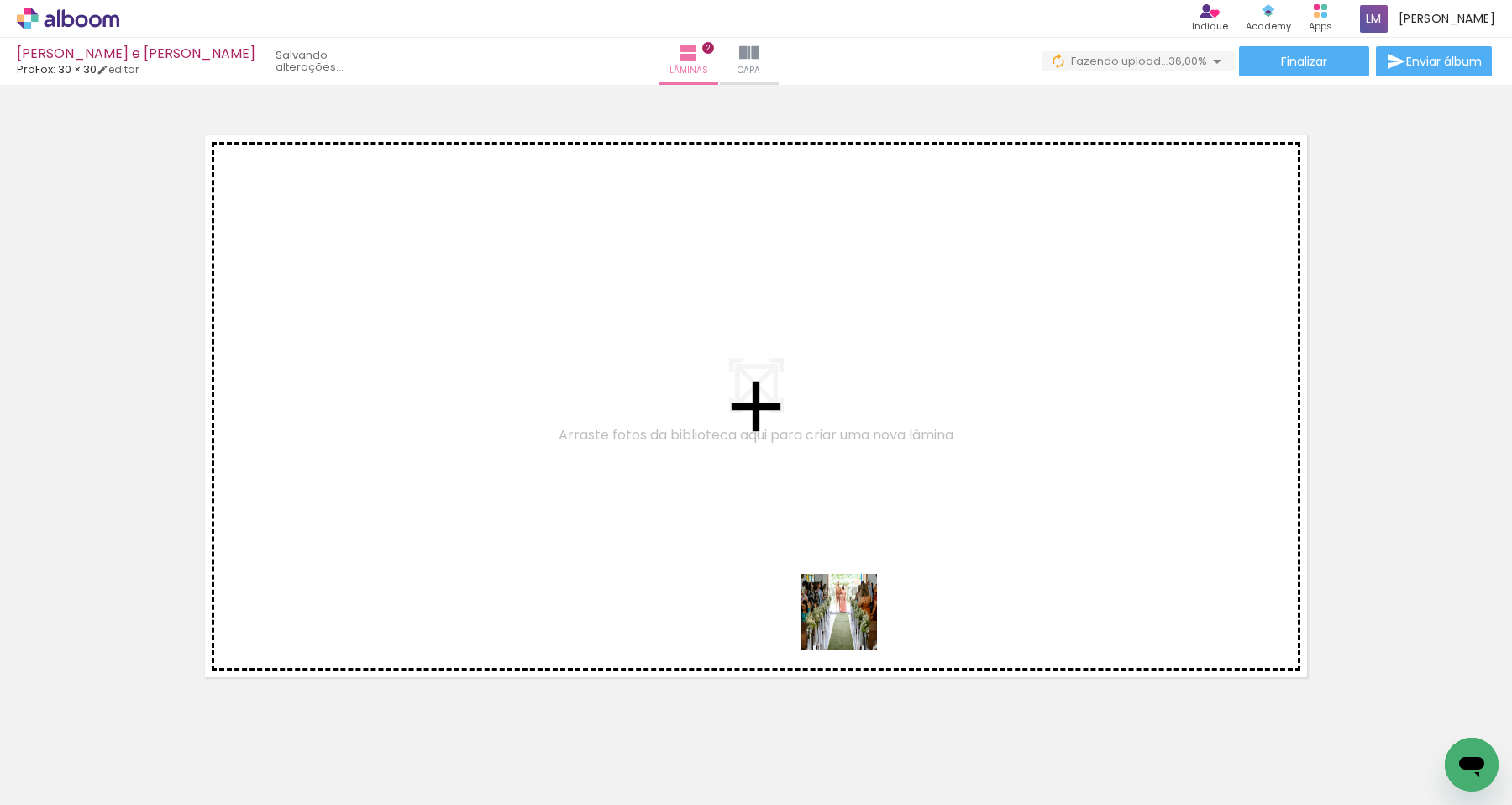
drag, startPoint x: 938, startPoint y: 750, endPoint x: 800, endPoint y: 521, distance: 267.4
click at [800, 521] on quentale-workspace at bounding box center [756, 402] width 1512 height 805
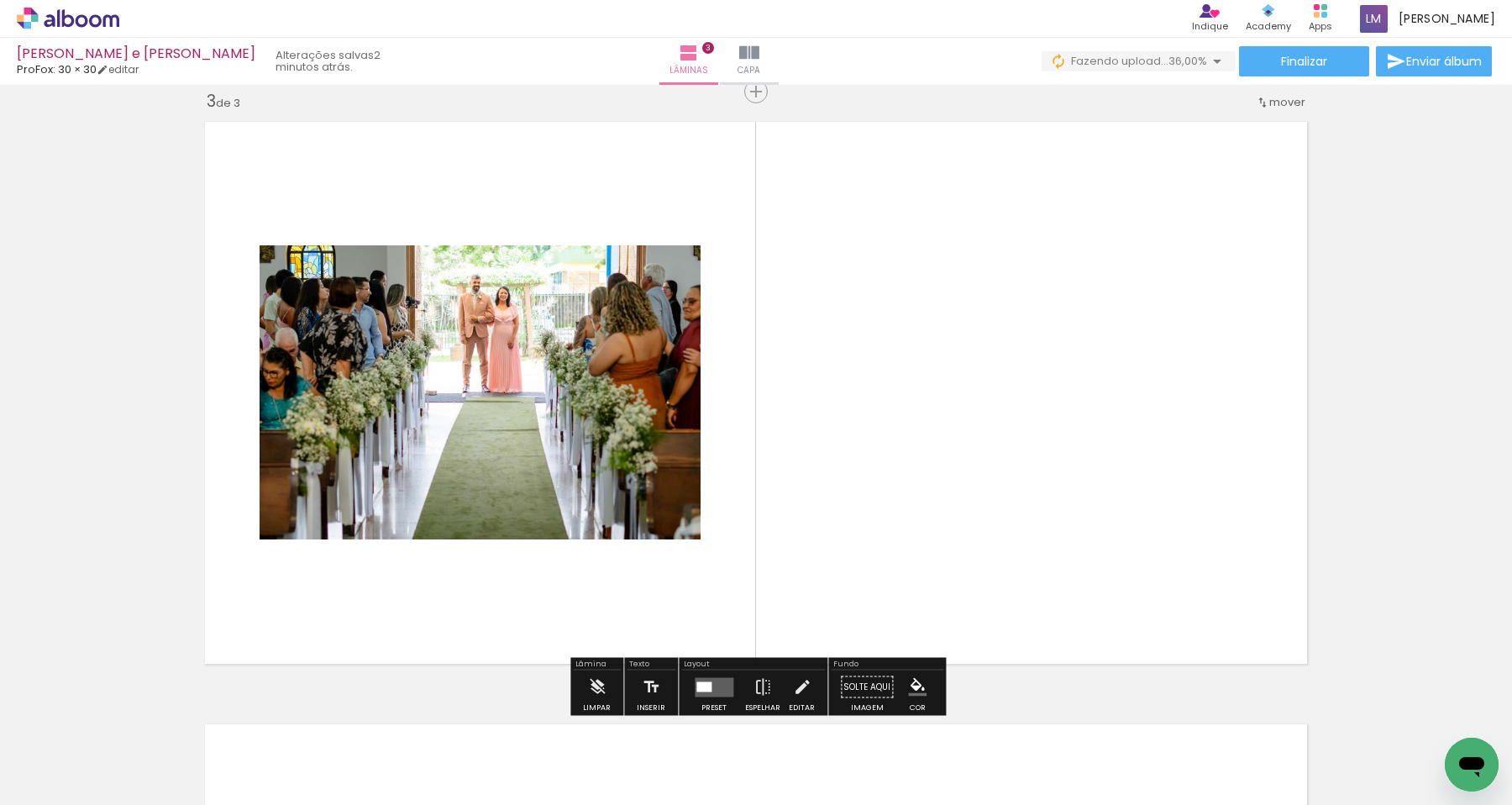
scroll to position [1226, 0]
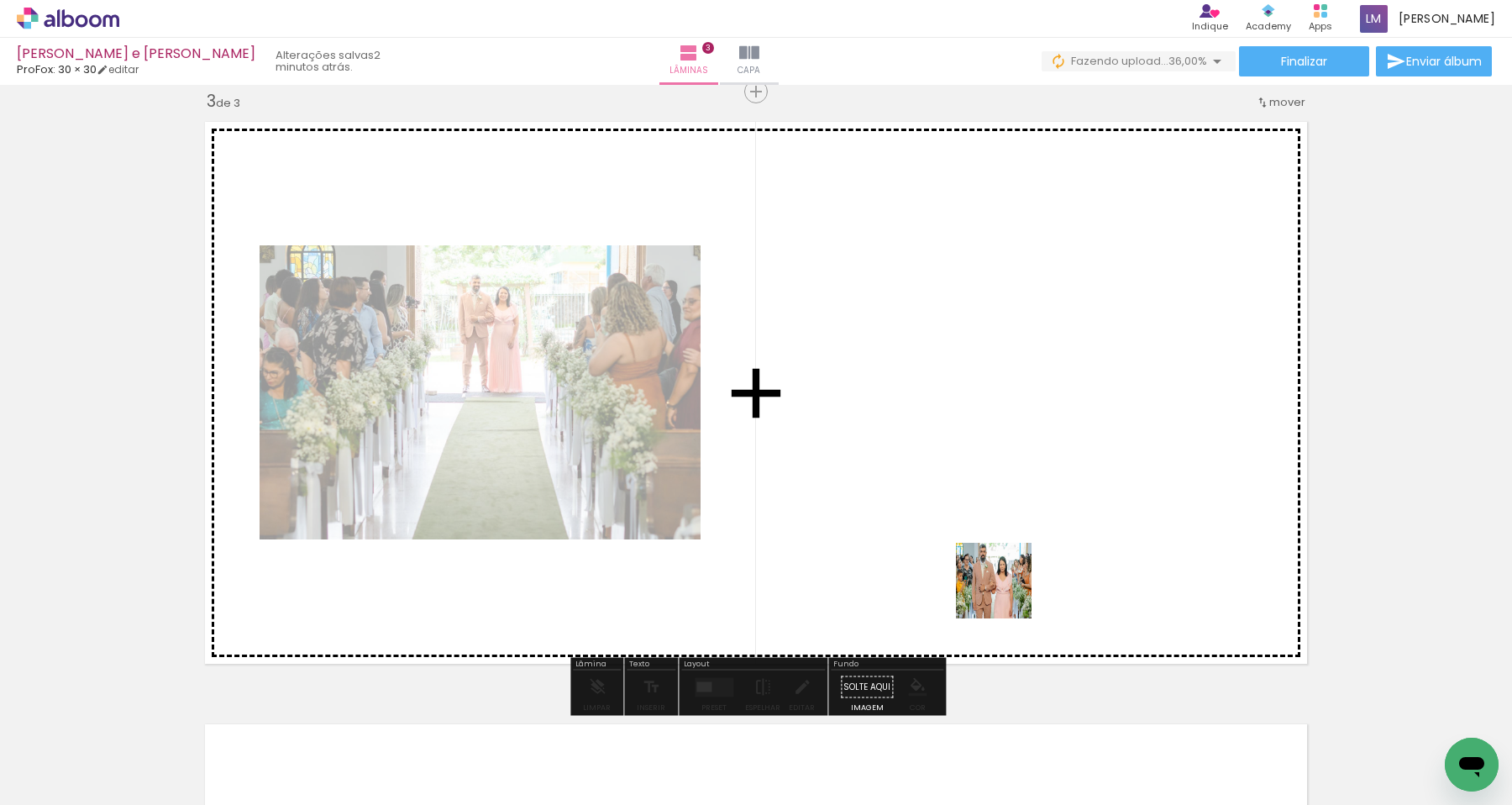
drag, startPoint x: 1006, startPoint y: 734, endPoint x: 1006, endPoint y: 514, distance: 220.0
click at [1006, 514] on quentale-workspace at bounding box center [756, 402] width 1512 height 805
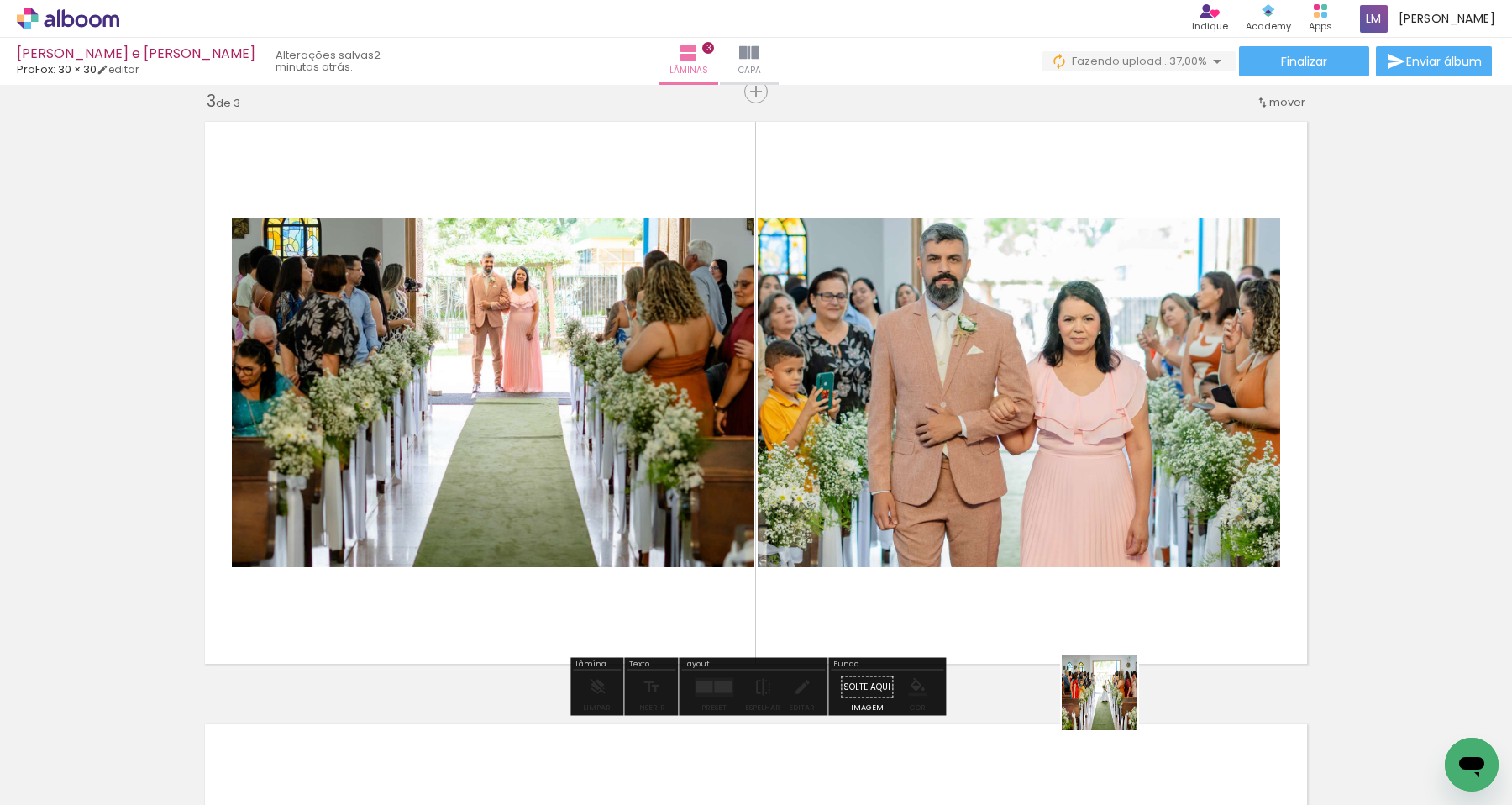
drag, startPoint x: 1113, startPoint y: 743, endPoint x: 1094, endPoint y: 548, distance: 195.9
click at [1094, 546] on quentale-workspace at bounding box center [756, 402] width 1512 height 805
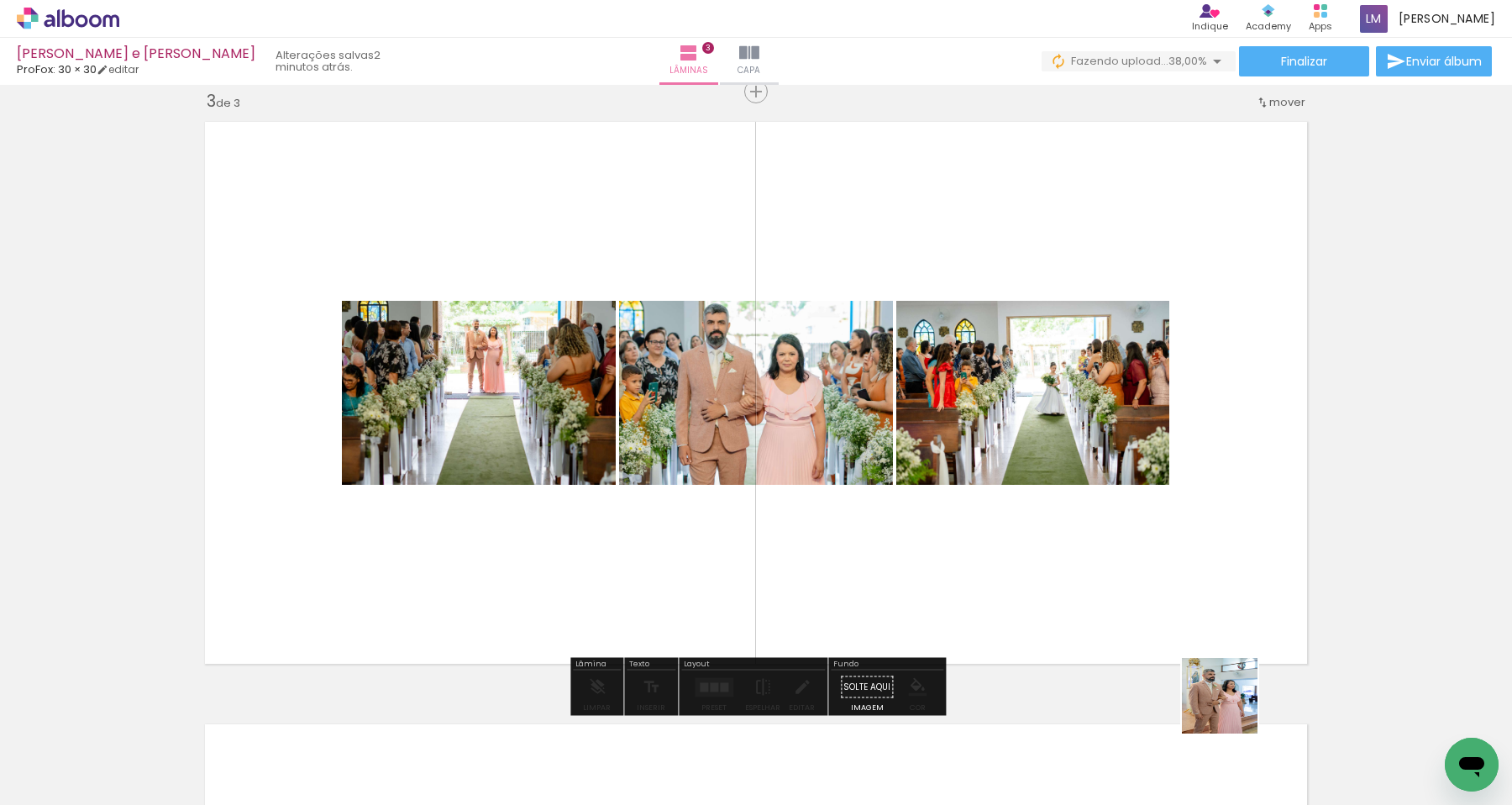
drag, startPoint x: 1242, startPoint y: 758, endPoint x: 1178, endPoint y: 533, distance: 233.9
click at [1178, 532] on quentale-workspace at bounding box center [756, 402] width 1512 height 805
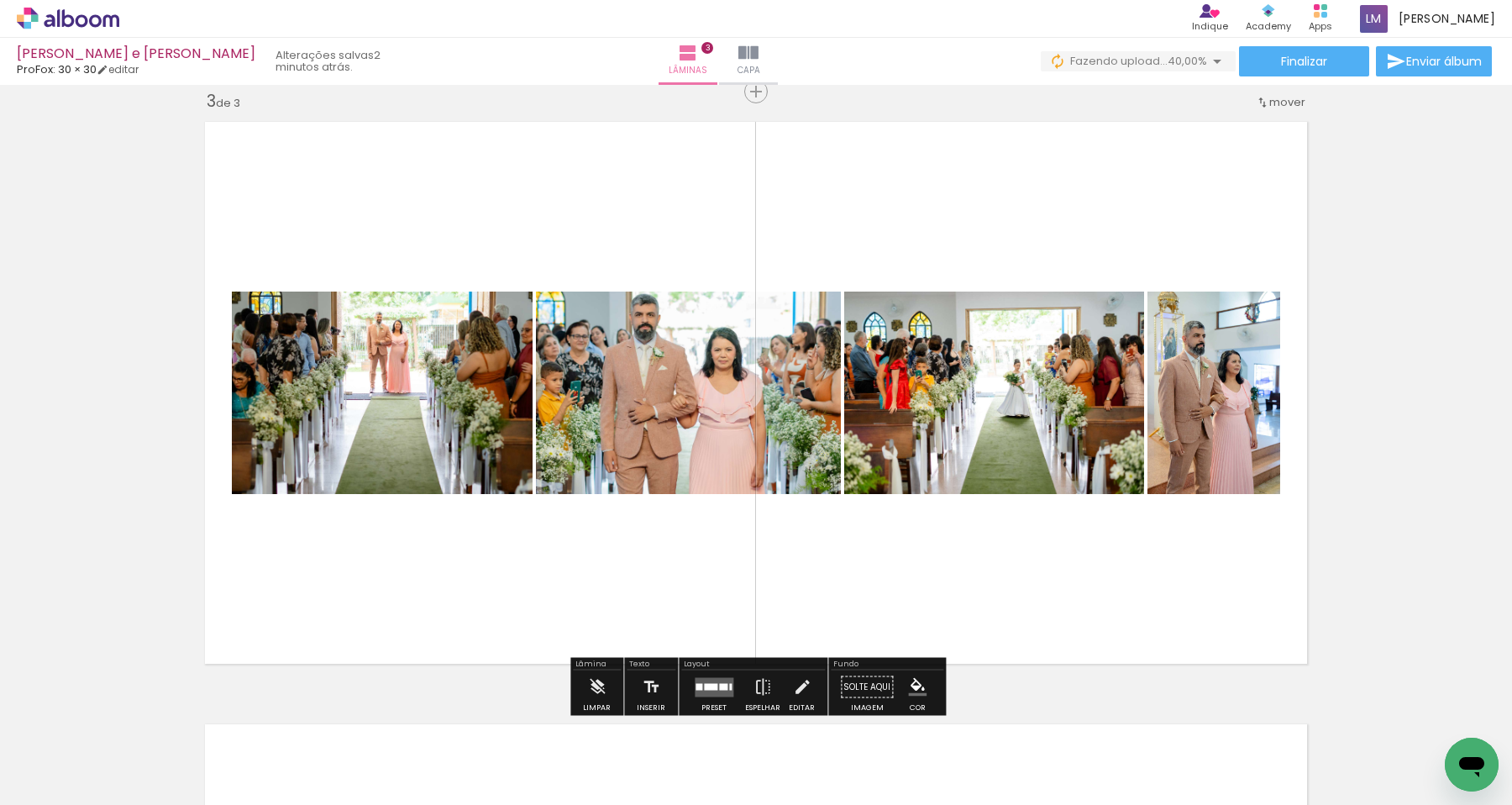
scroll to position [0, 414]
click at [704, 684] on div at bounding box center [711, 686] width 14 height 7
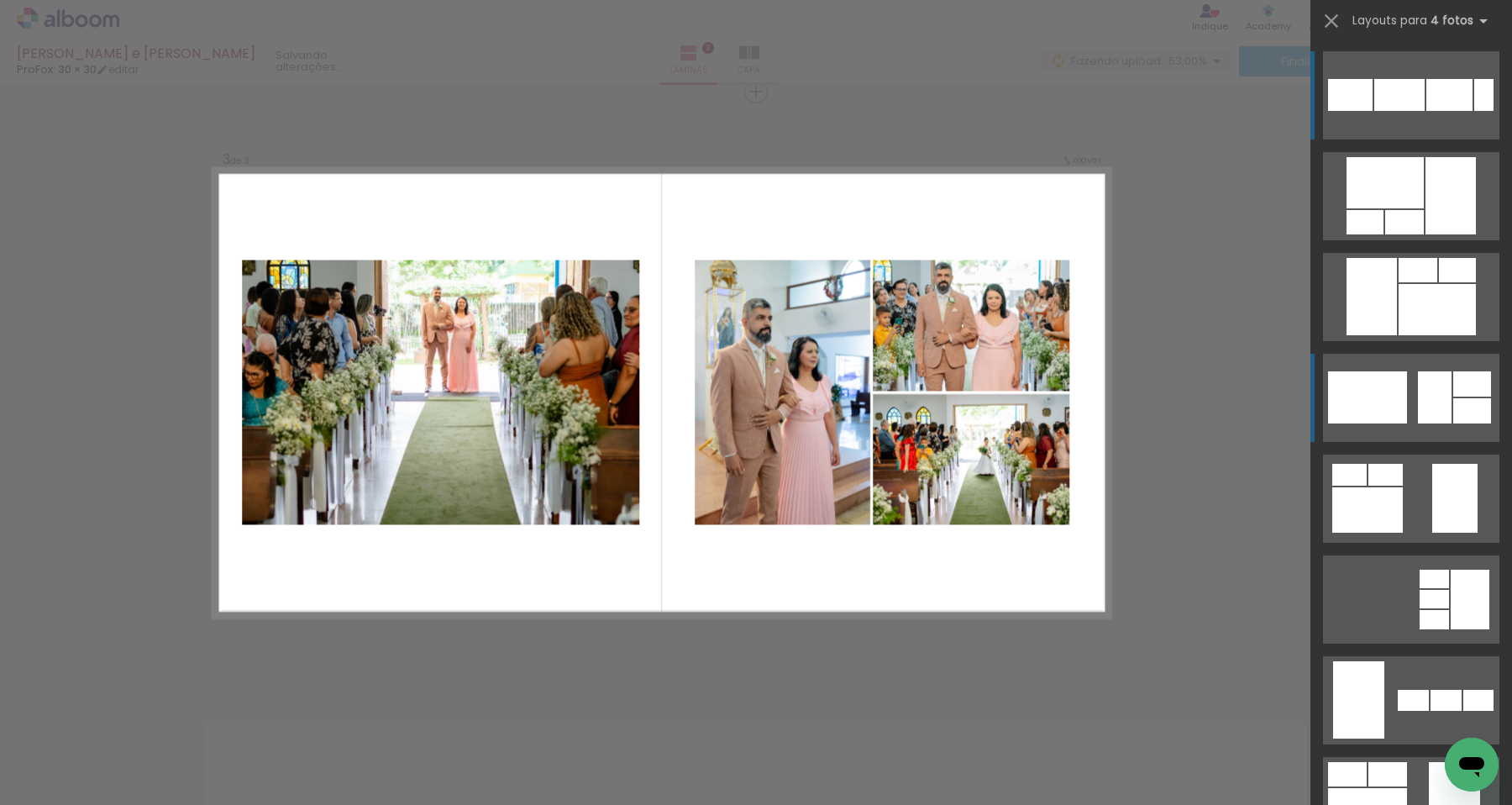
click at [1467, 387] on div at bounding box center [1472, 384] width 38 height 25
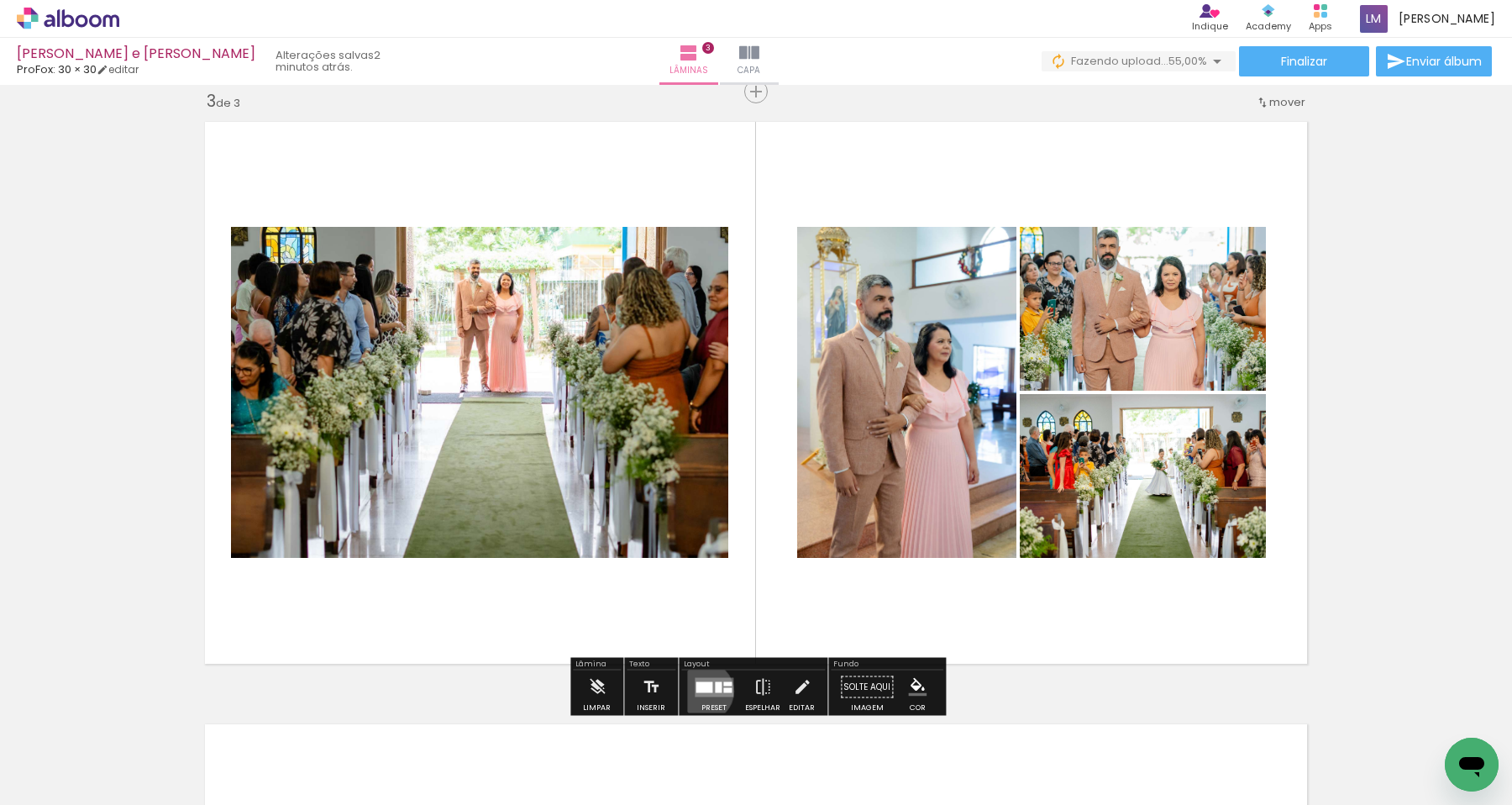
click at [700, 690] on div at bounding box center [703, 687] width 17 height 11
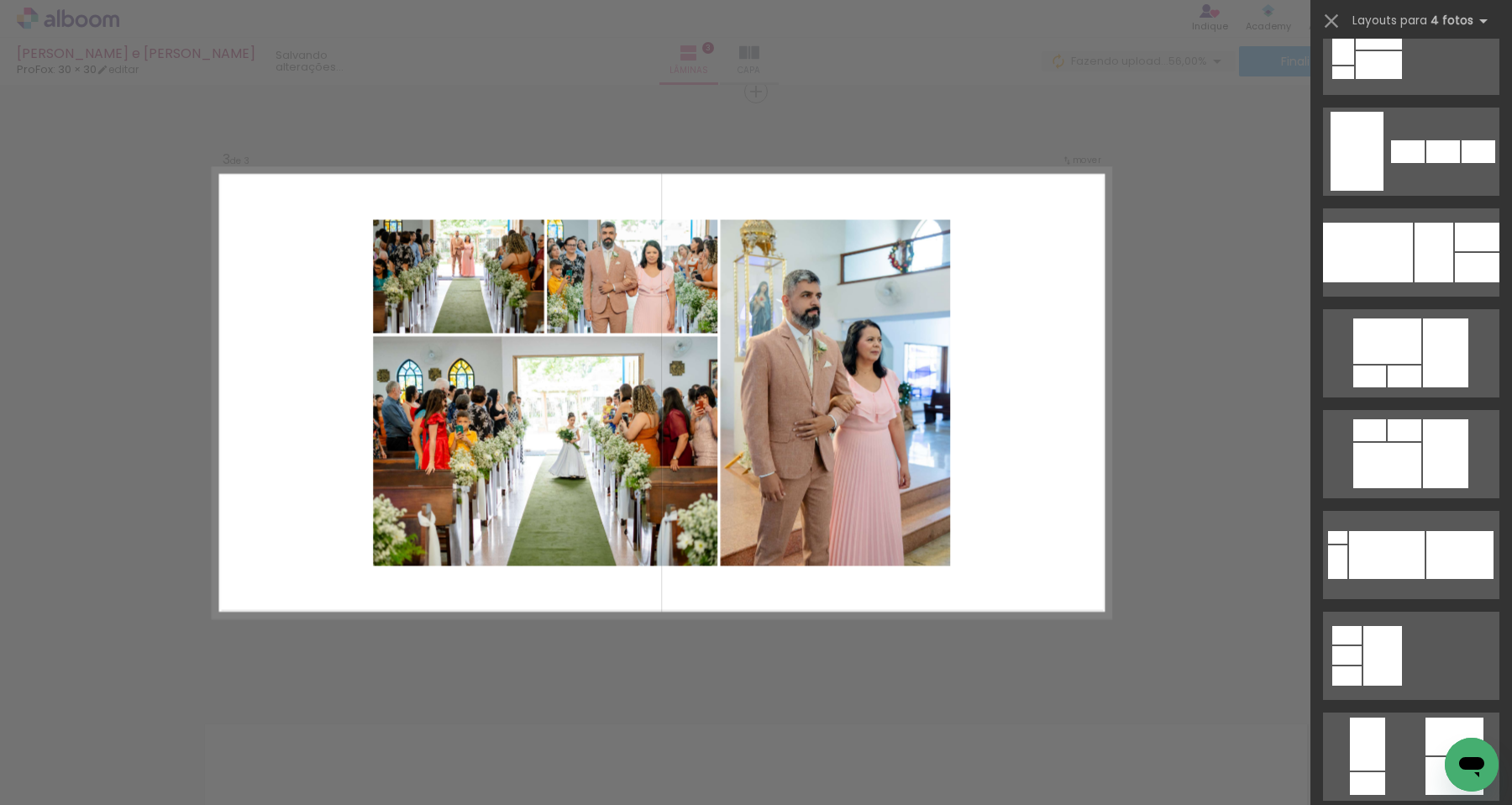
scroll to position [1538, 0]
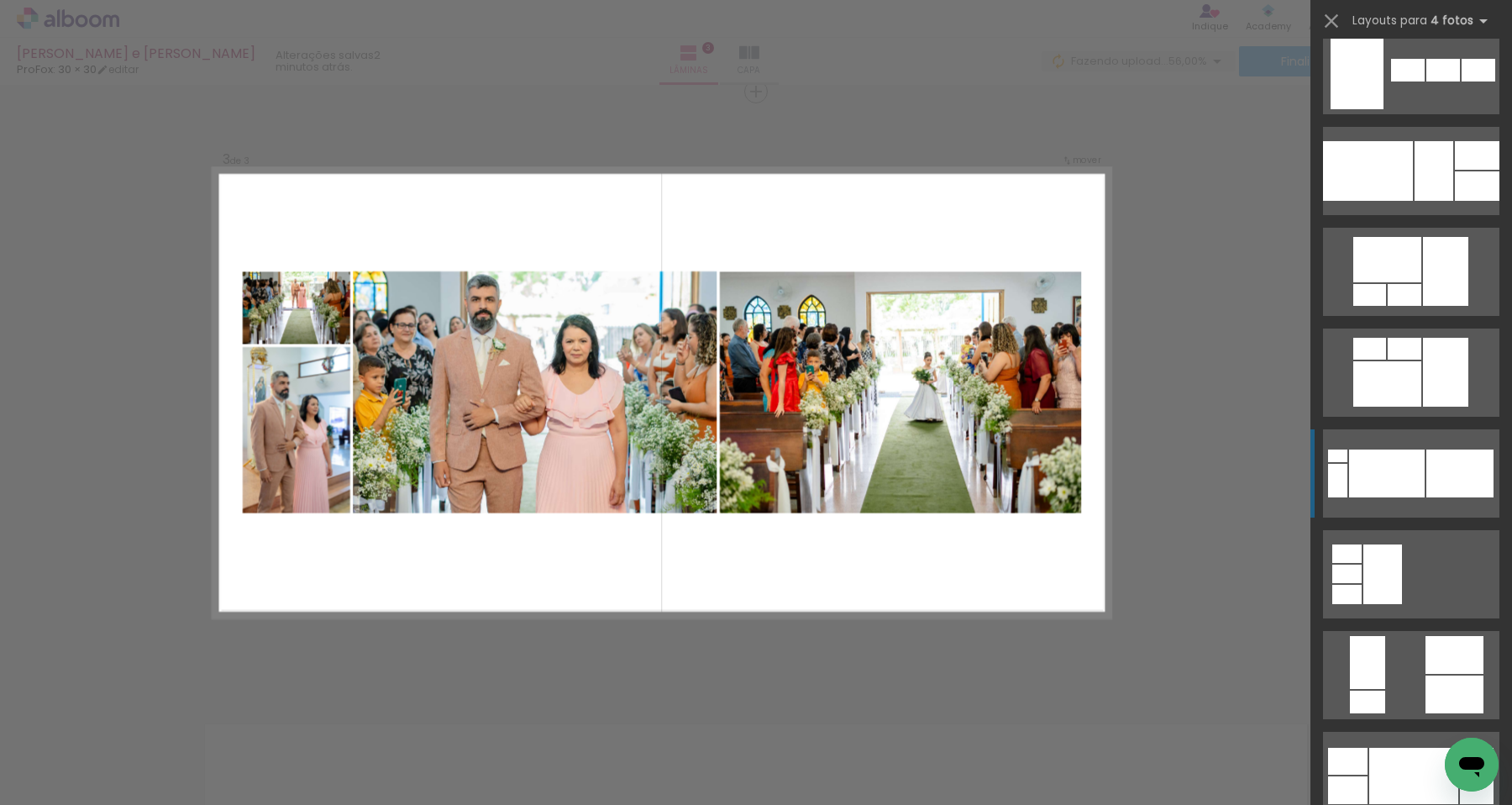
click at [1442, 492] on div at bounding box center [1460, 473] width 67 height 48
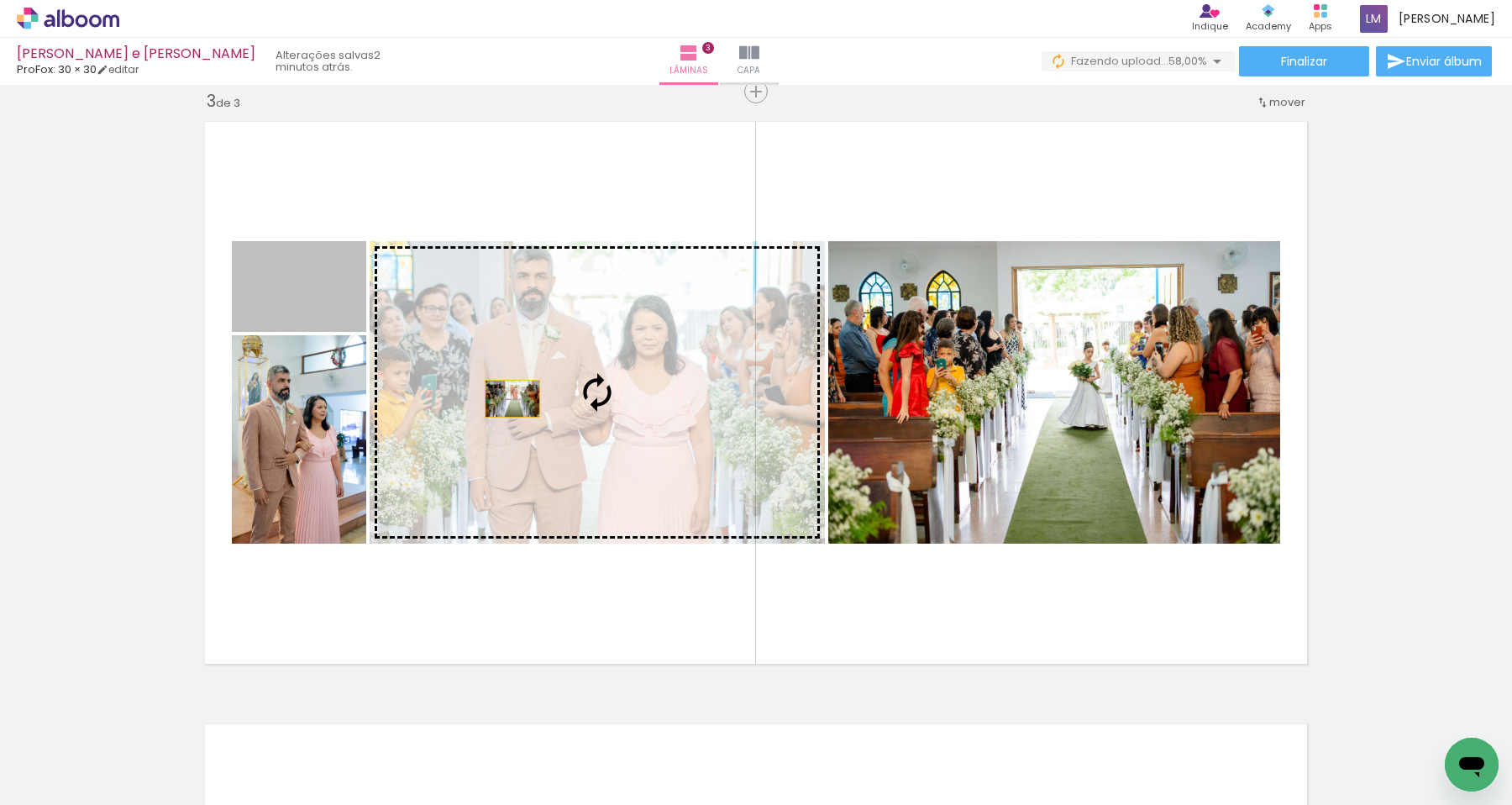
drag, startPoint x: 296, startPoint y: 301, endPoint x: 512, endPoint y: 398, distance: 236.8
click at [0, 0] on slot at bounding box center [0, 0] width 0 height 0
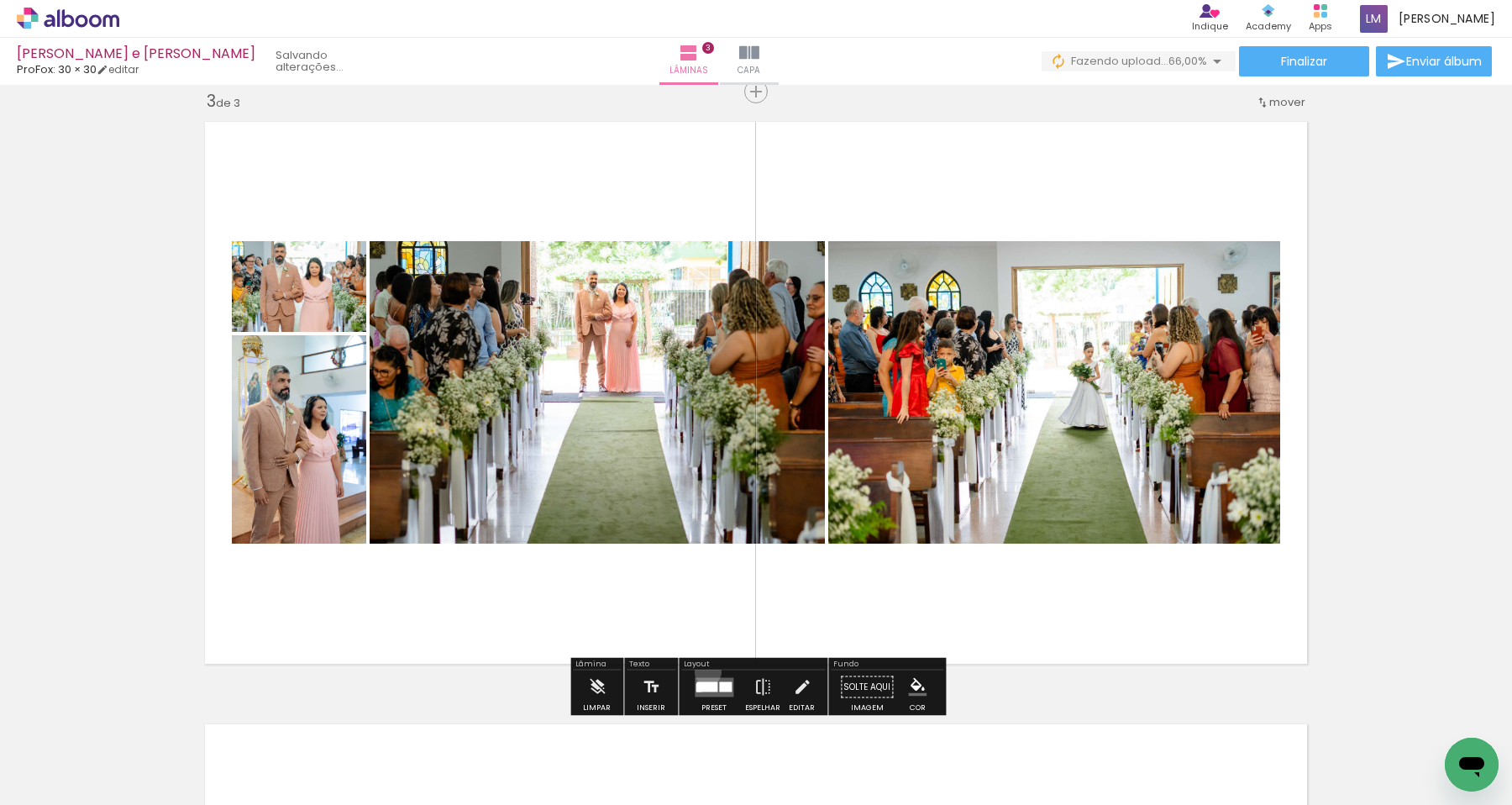
click at [704, 671] on div at bounding box center [714, 687] width 45 height 33
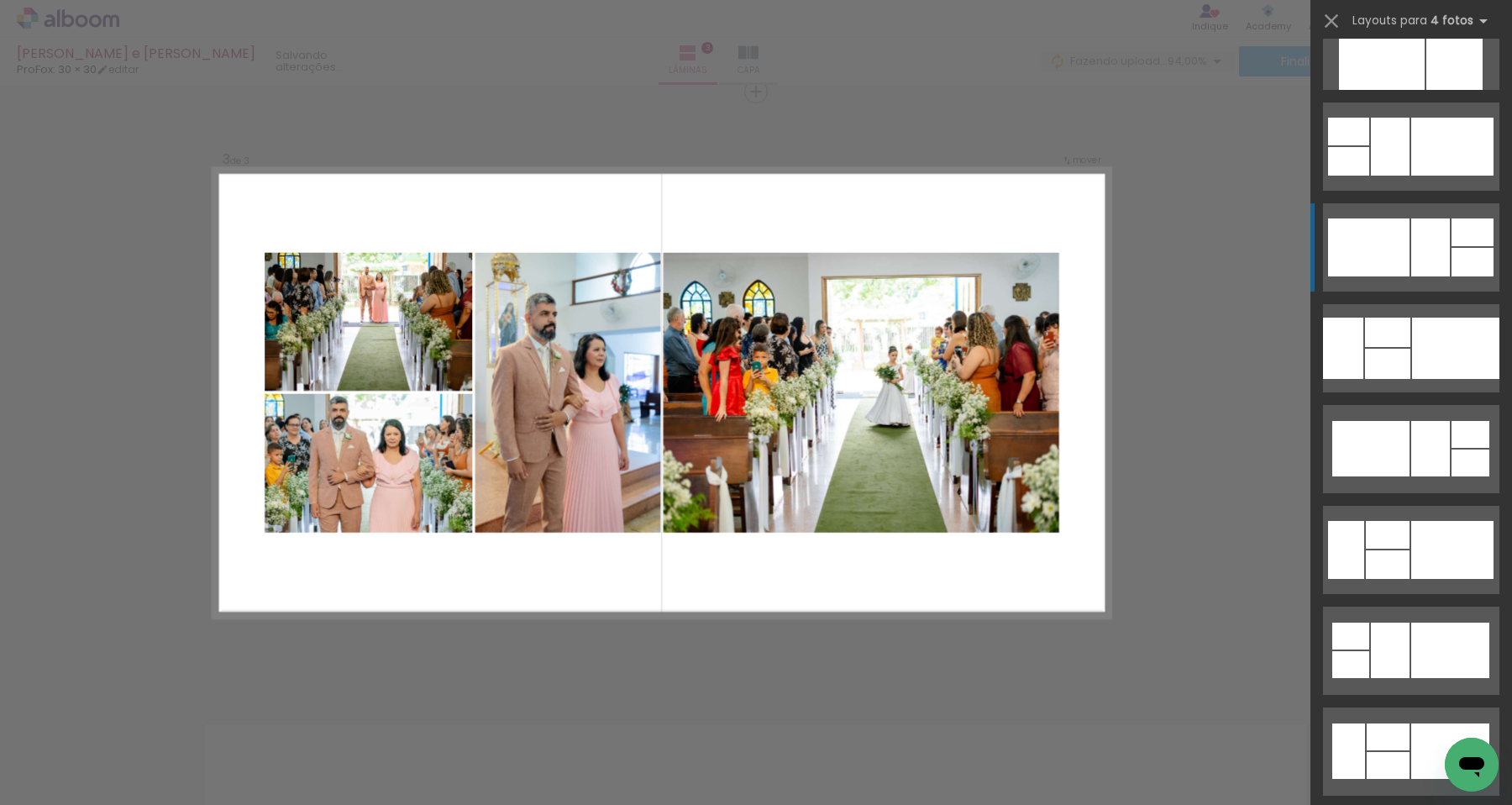
scroll to position [4115, 0]
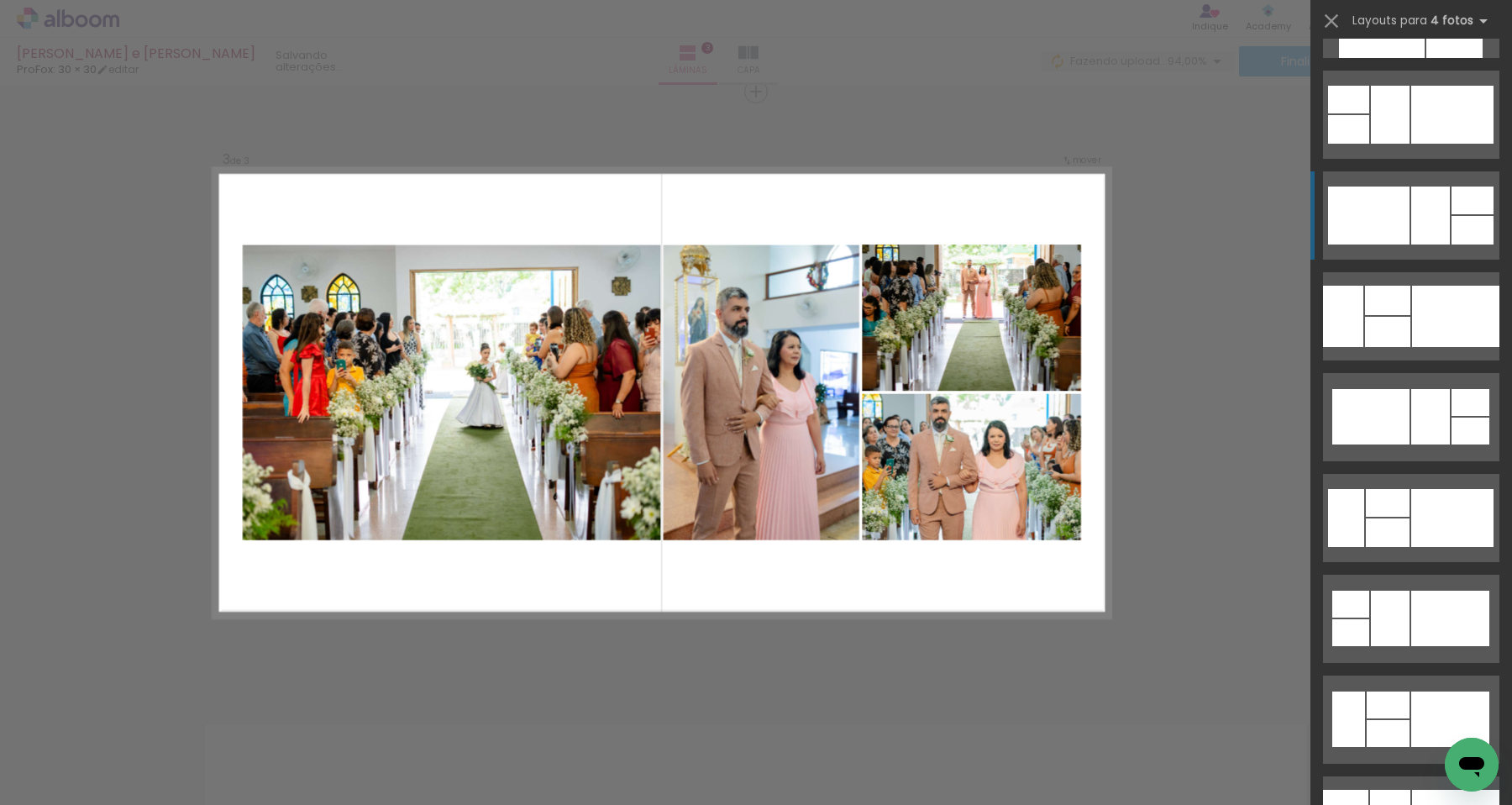
click at [1429, 205] on div at bounding box center [1431, 215] width 39 height 58
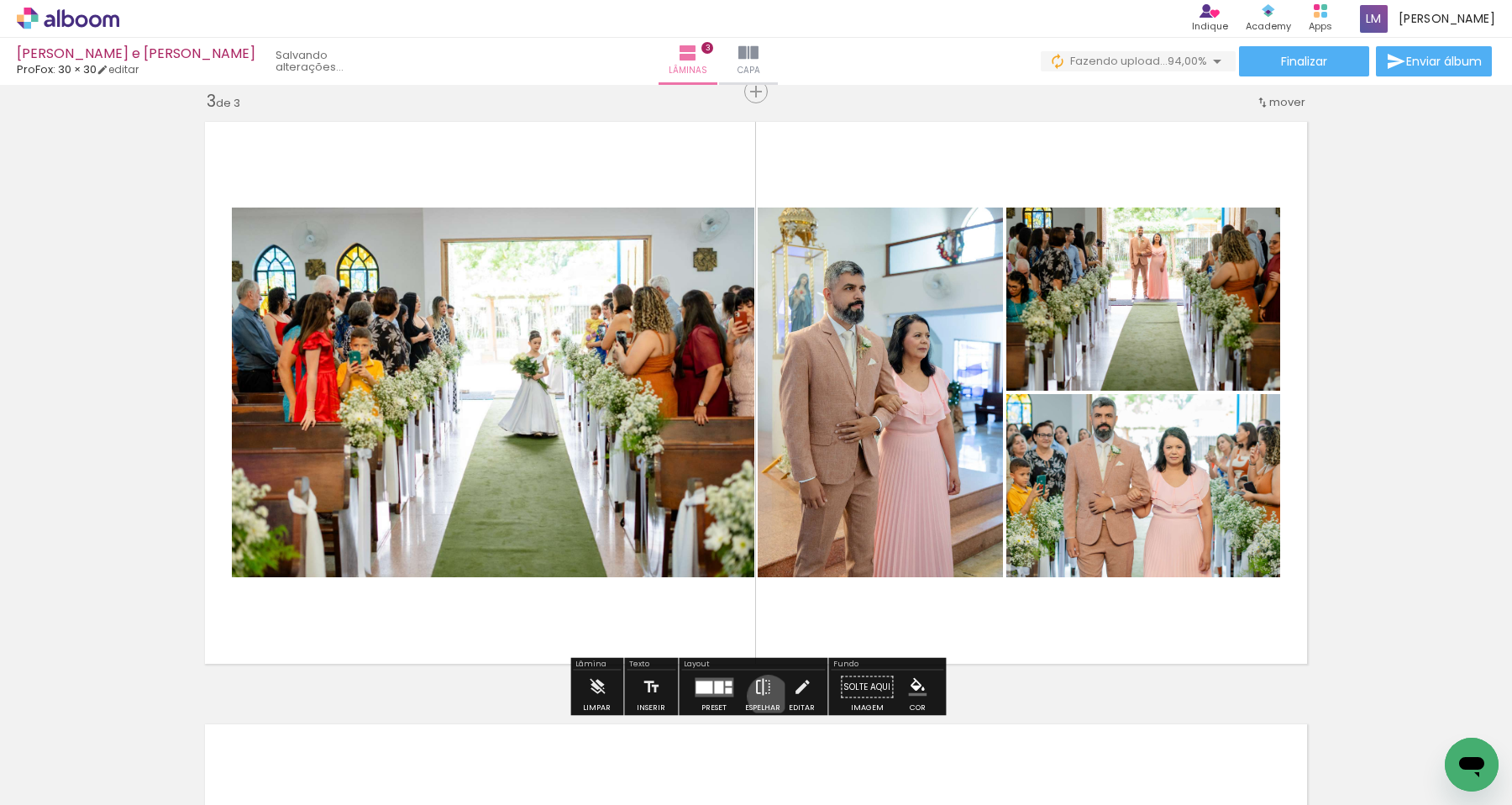
click at [765, 695] on iron-icon at bounding box center [763, 687] width 19 height 33
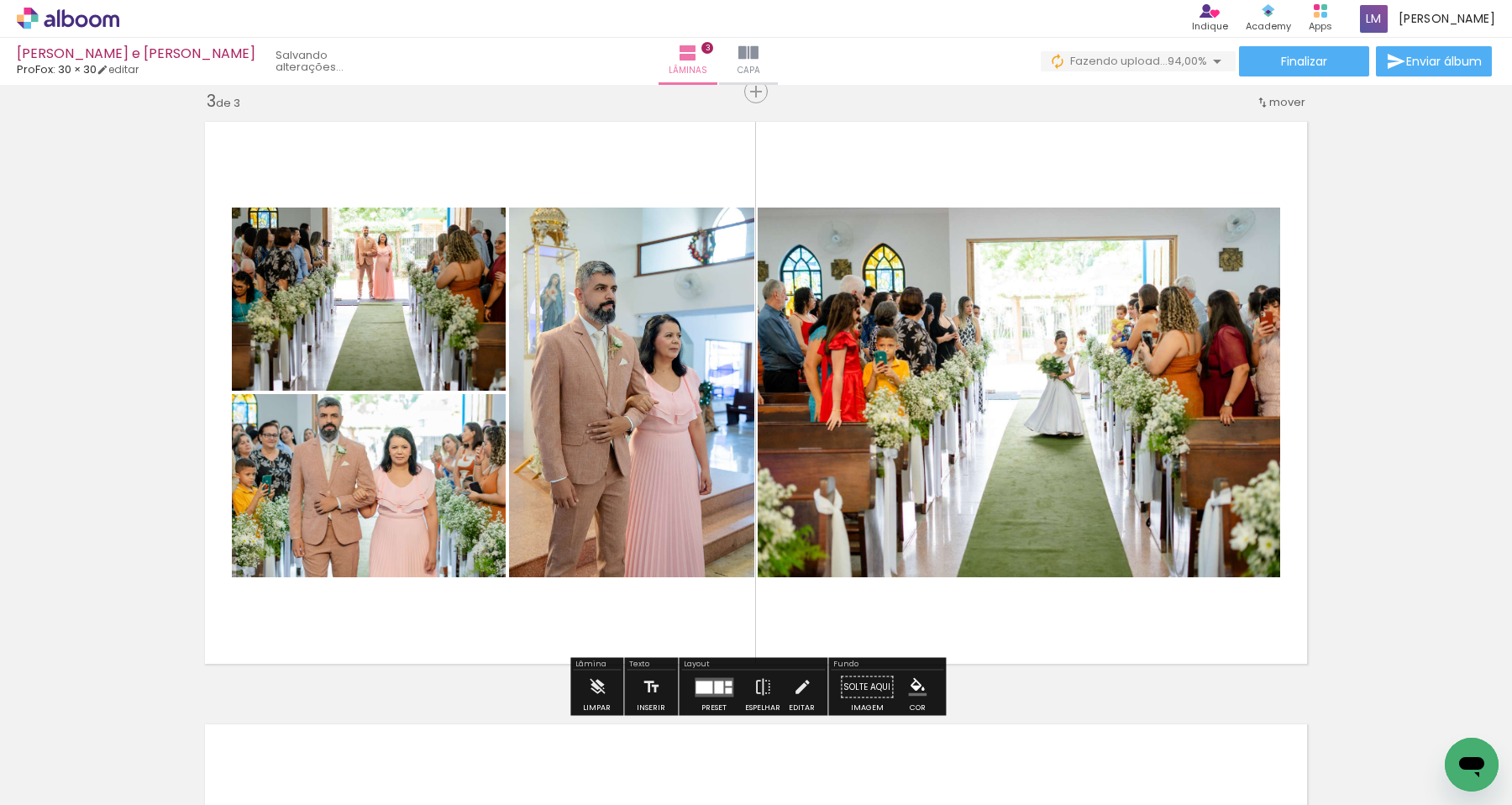
click at [1089, 482] on quentale-photo at bounding box center [1019, 392] width 522 height 370
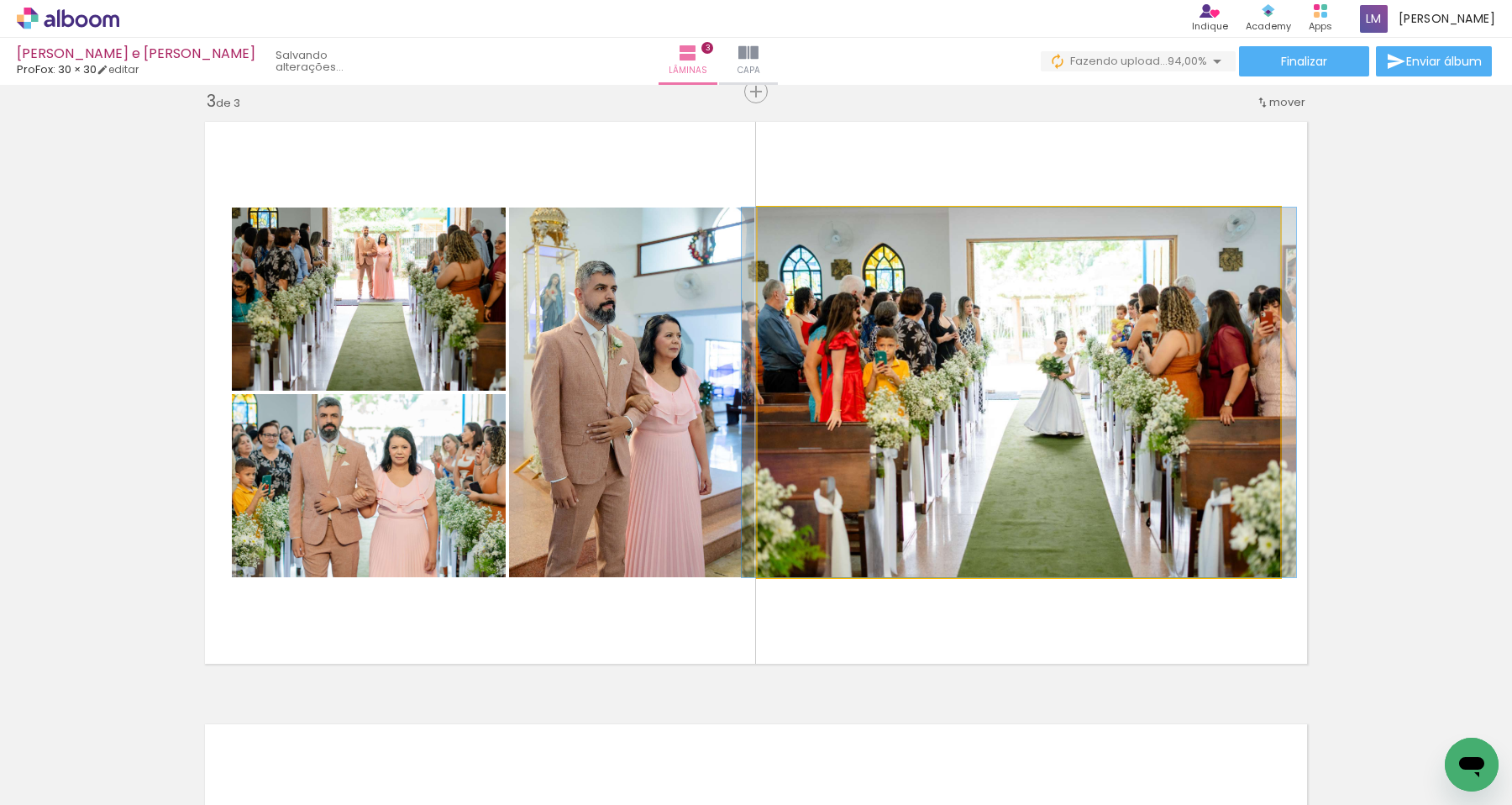
click at [1089, 482] on quentale-photo at bounding box center [1019, 392] width 522 height 370
type paper-slider "100"
click at [797, 224] on div at bounding box center [796, 224] width 15 height 15
click at [988, 486] on quentale-photo at bounding box center [1019, 392] width 522 height 370
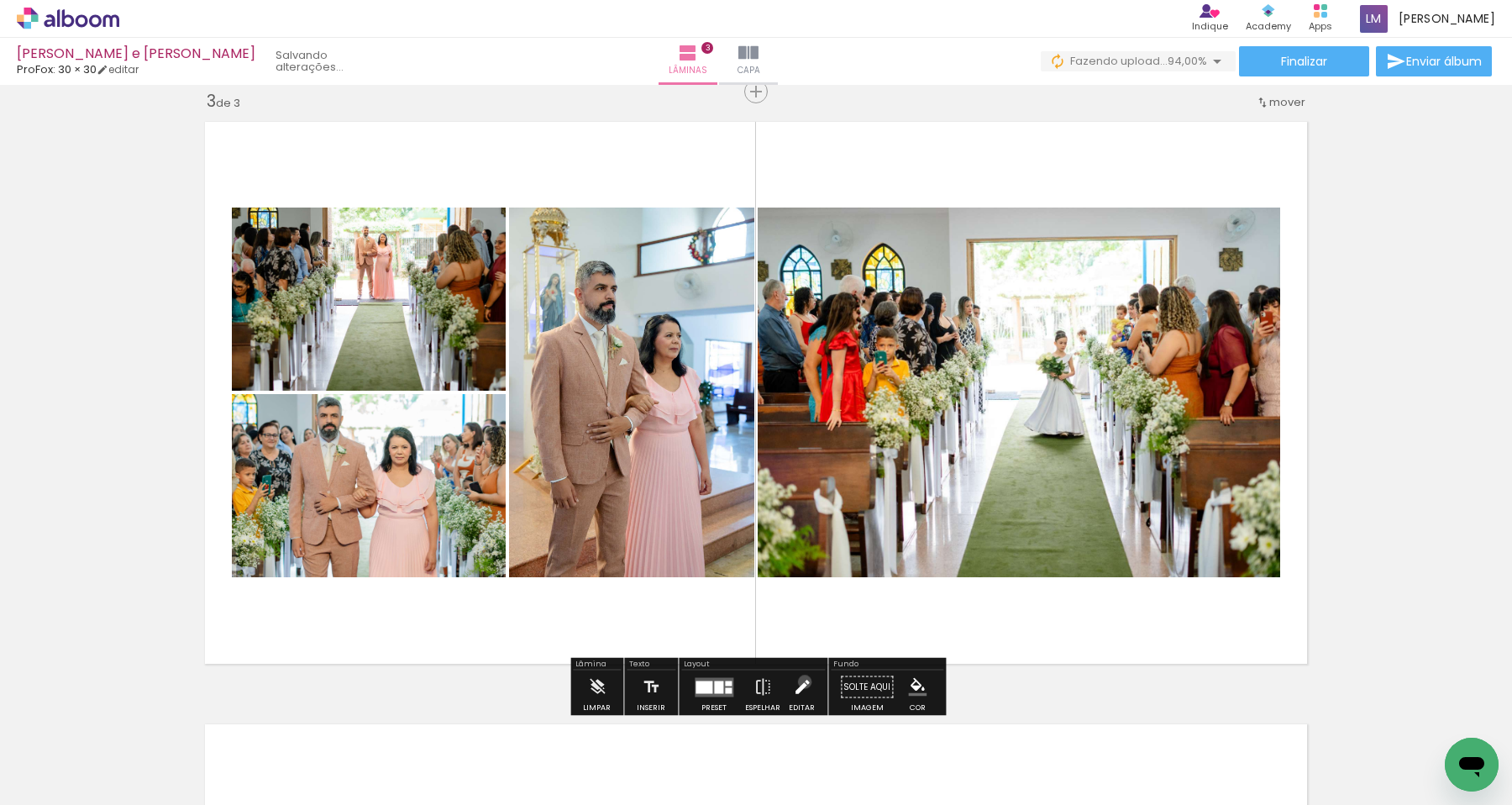
click at [801, 682] on iron-icon at bounding box center [802, 687] width 19 height 33
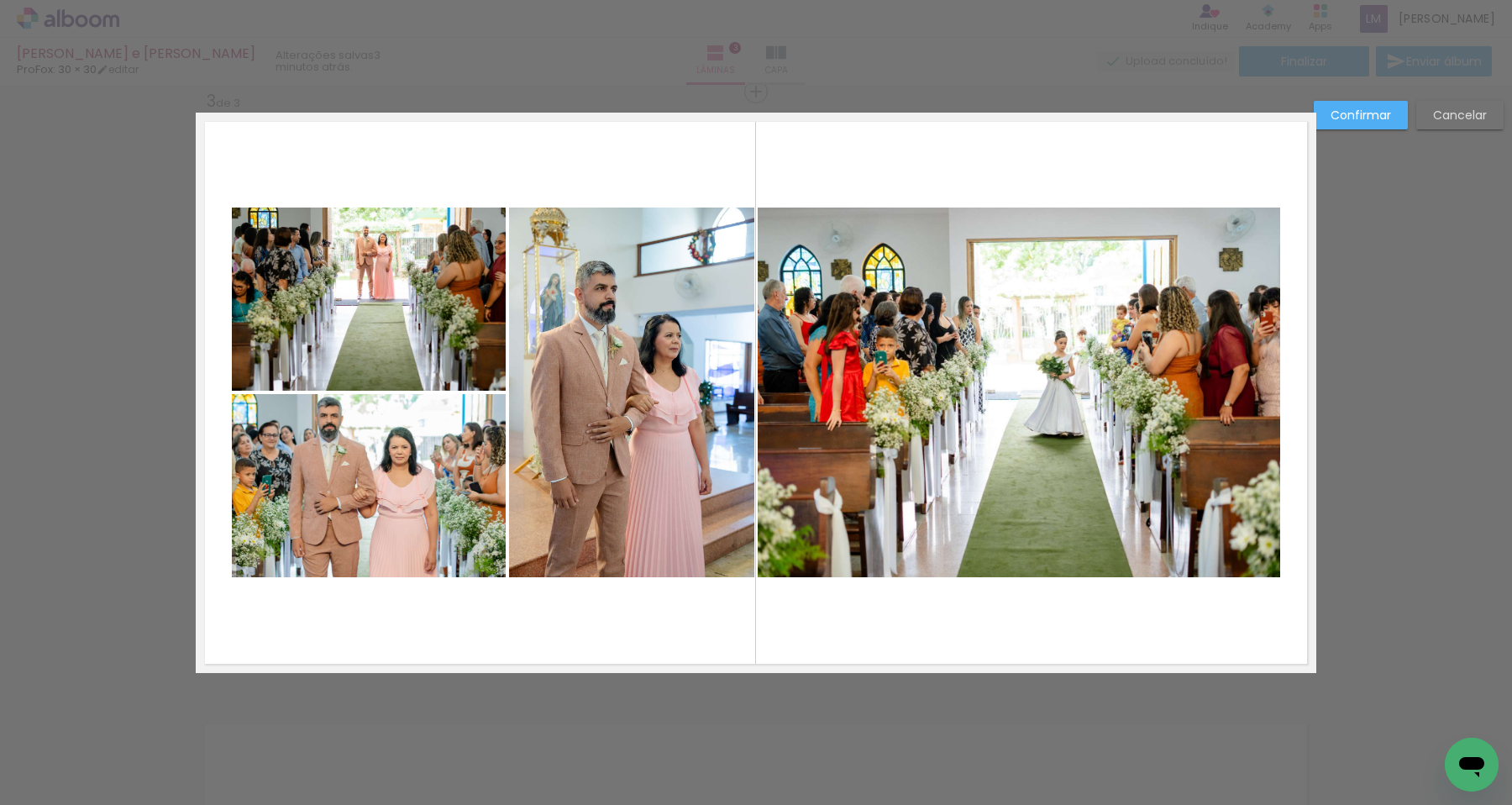
click at [1481, 128] on paper-button "Cancelar" at bounding box center [1459, 114] width 87 height 28
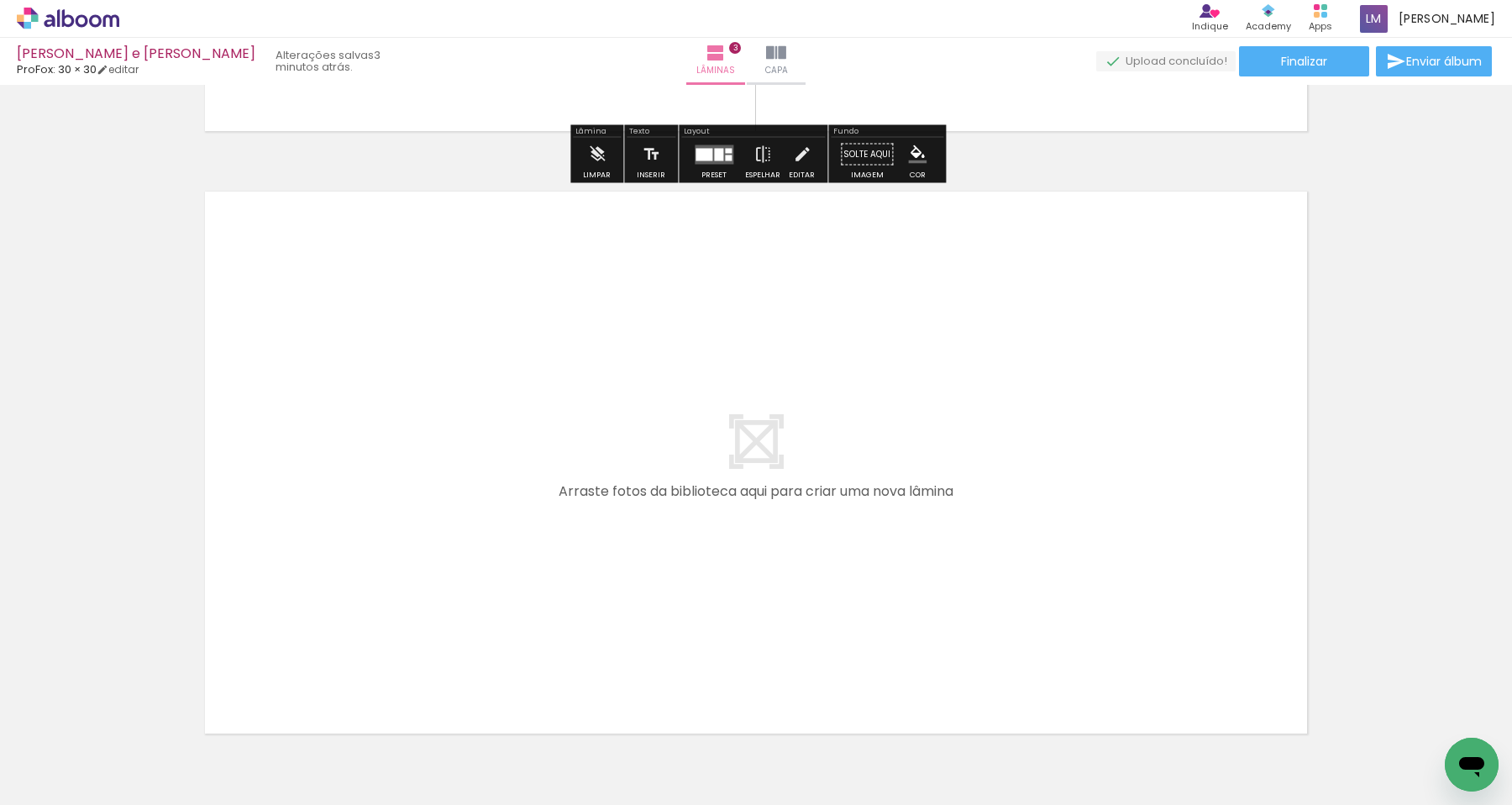
scroll to position [1860, 0]
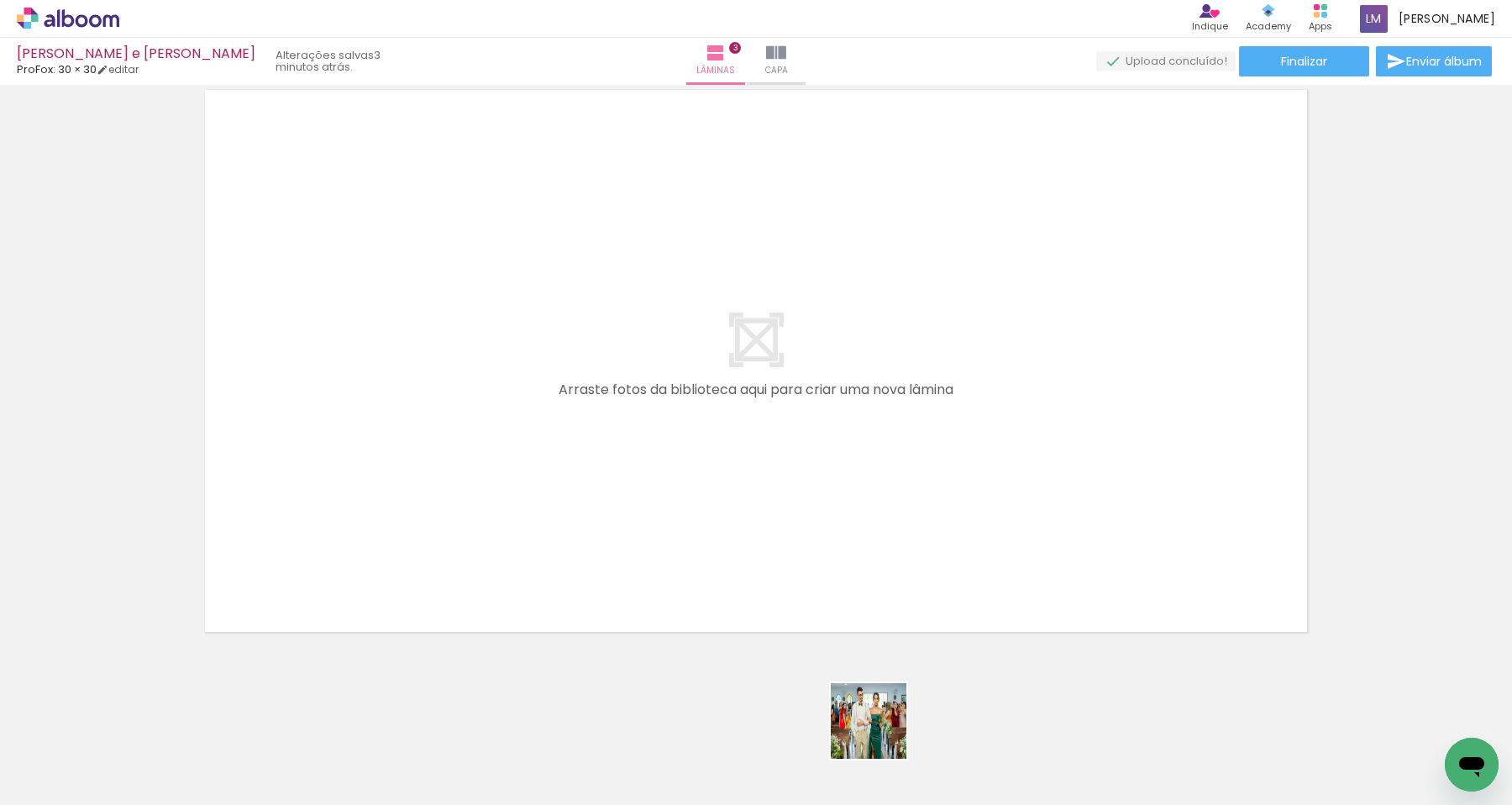
drag, startPoint x: 882, startPoint y: 766, endPoint x: 836, endPoint y: 424, distance: 345.1
click at [844, 453] on quentale-workspace at bounding box center [756, 402] width 1512 height 805
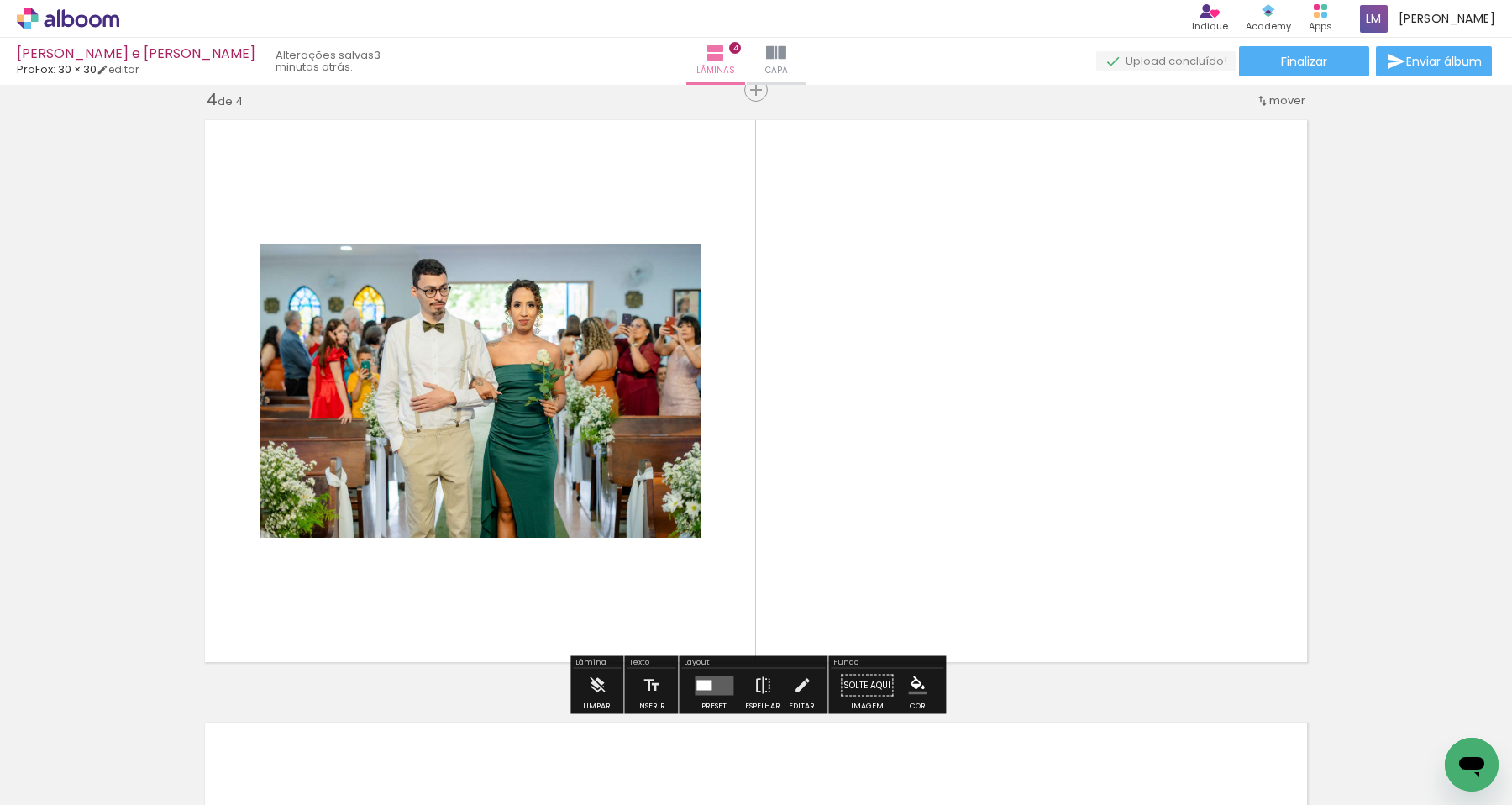
scroll to position [1828, 0]
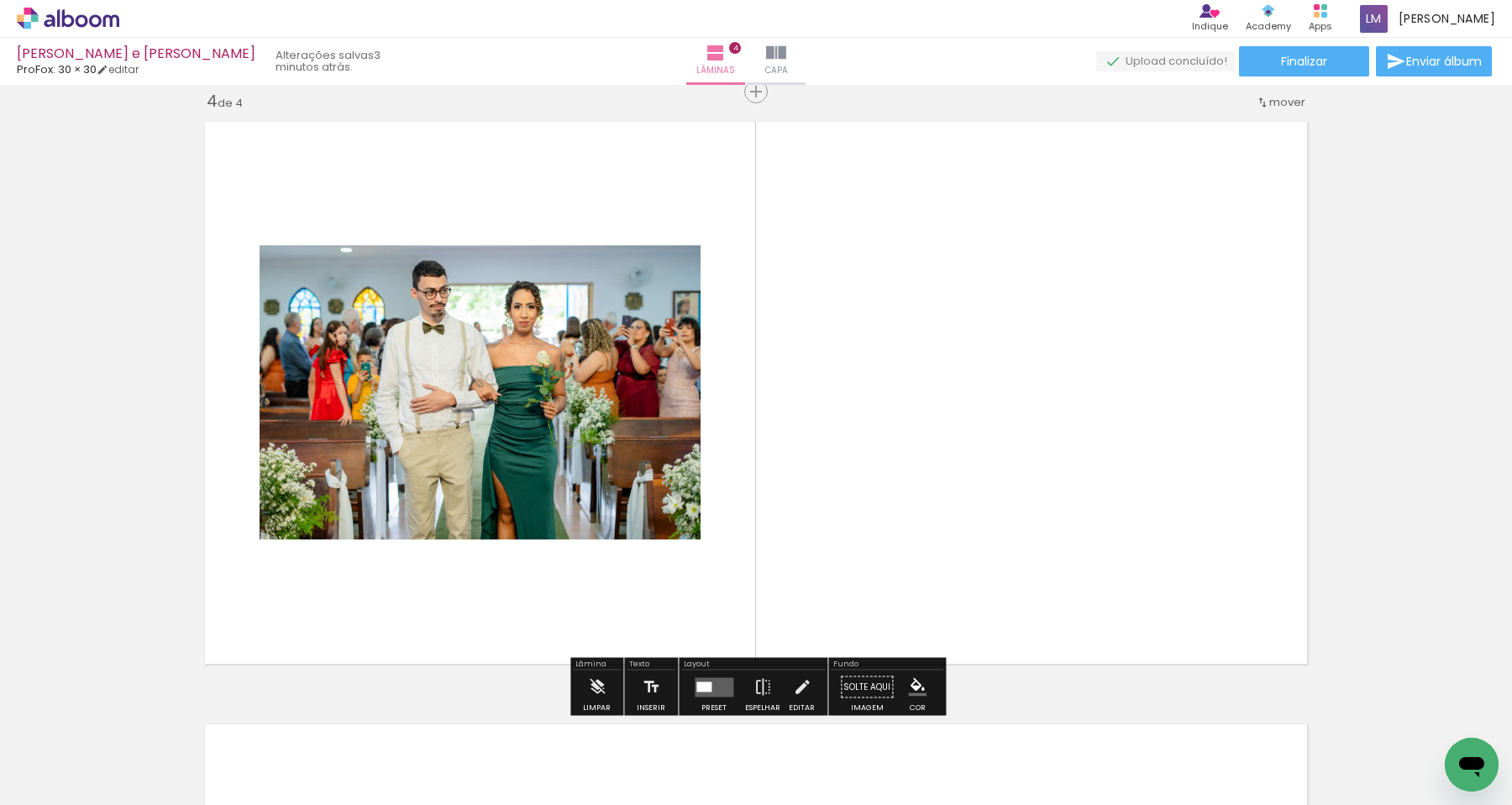
drag, startPoint x: 984, startPoint y: 751, endPoint x: 984, endPoint y: 530, distance: 221.0
click at [984, 530] on quentale-workspace at bounding box center [756, 402] width 1512 height 805
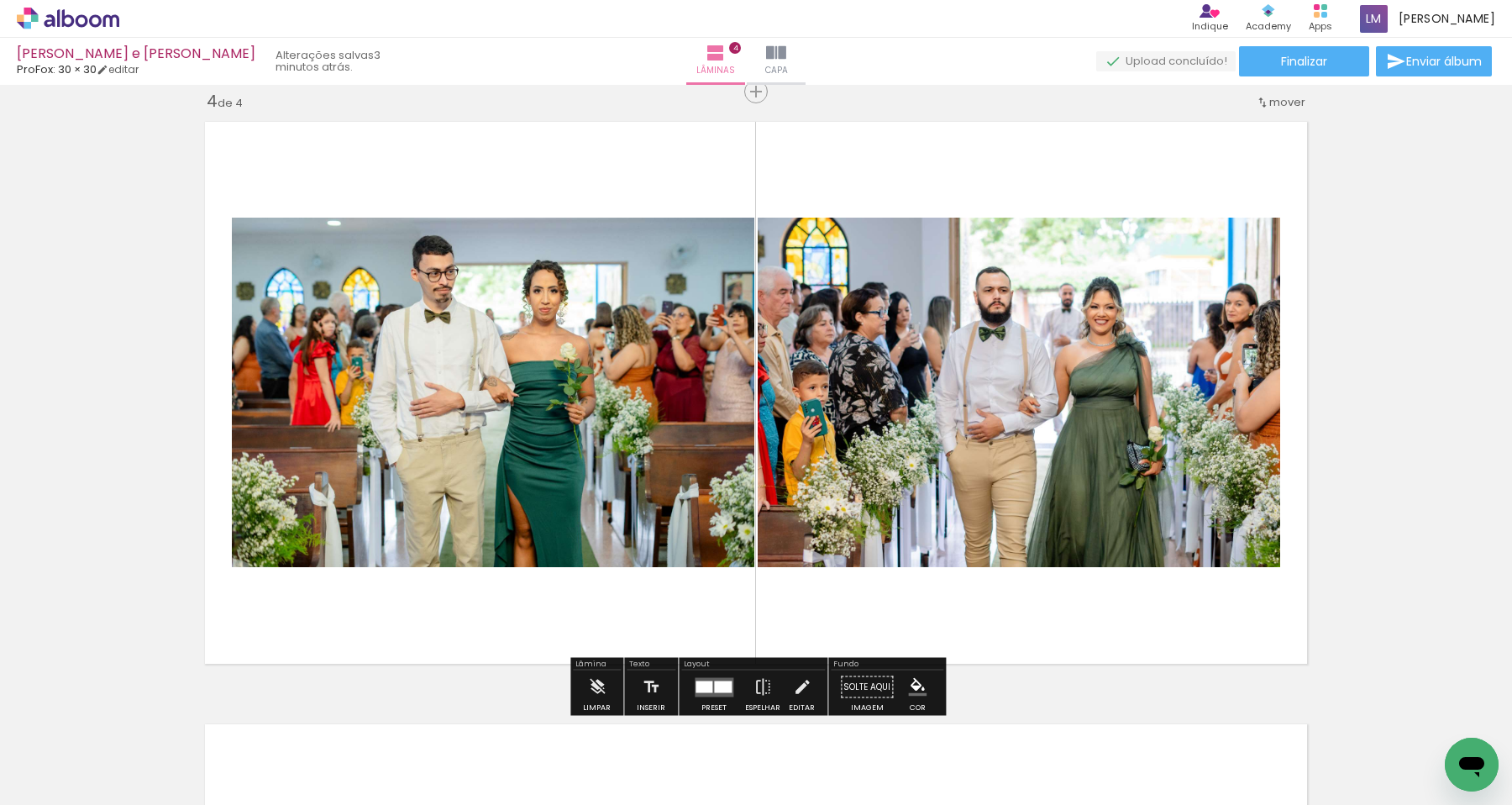
drag, startPoint x: 1083, startPoint y: 760, endPoint x: 1109, endPoint y: 526, distance: 235.4
click at [1109, 526] on quentale-workspace at bounding box center [756, 402] width 1512 height 805
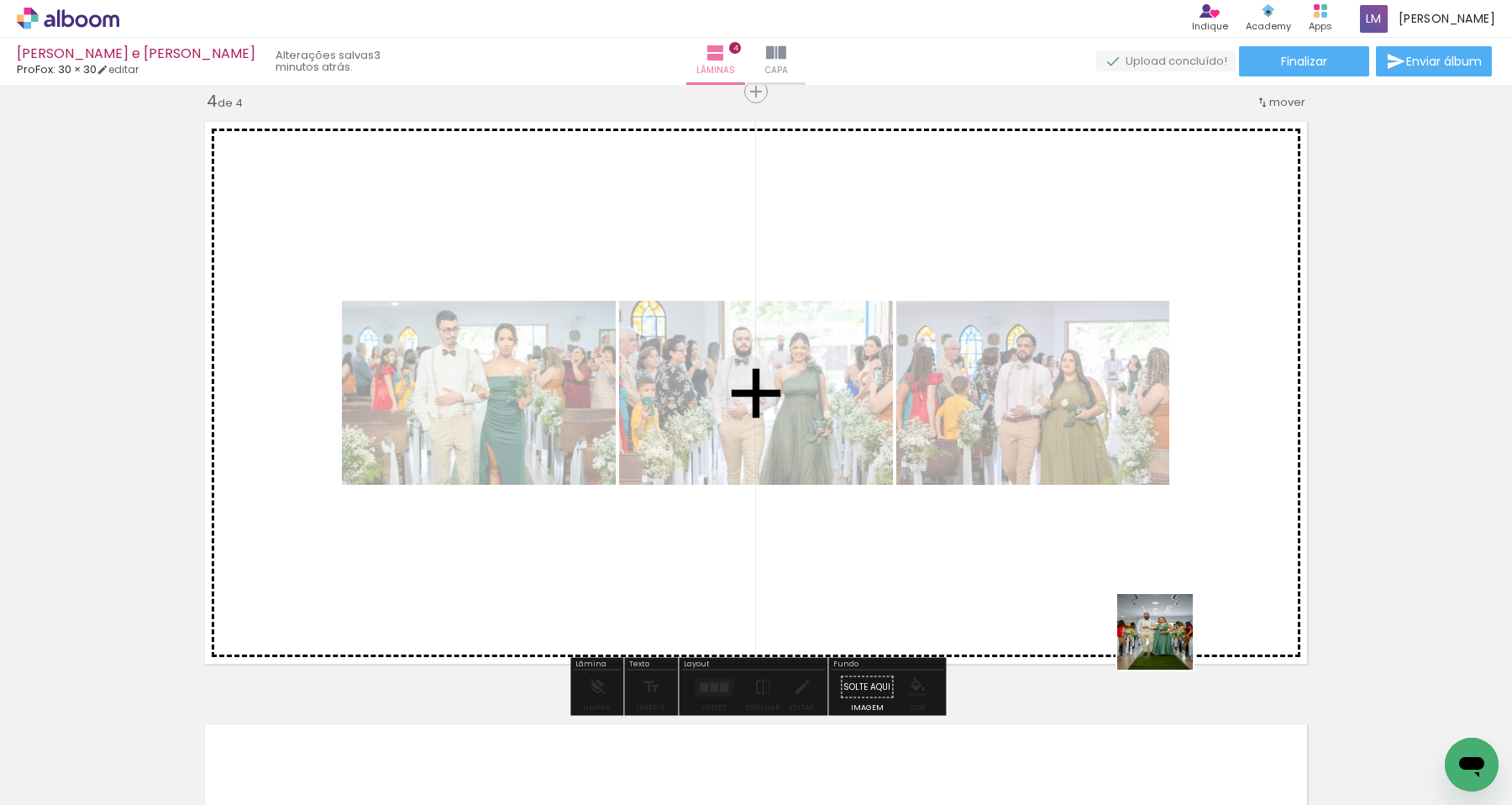
drag, startPoint x: 1188, startPoint y: 746, endPoint x: 1168, endPoint y: 645, distance: 103.0
click at [1168, 645] on quentale-workspace at bounding box center [756, 402] width 1512 height 805
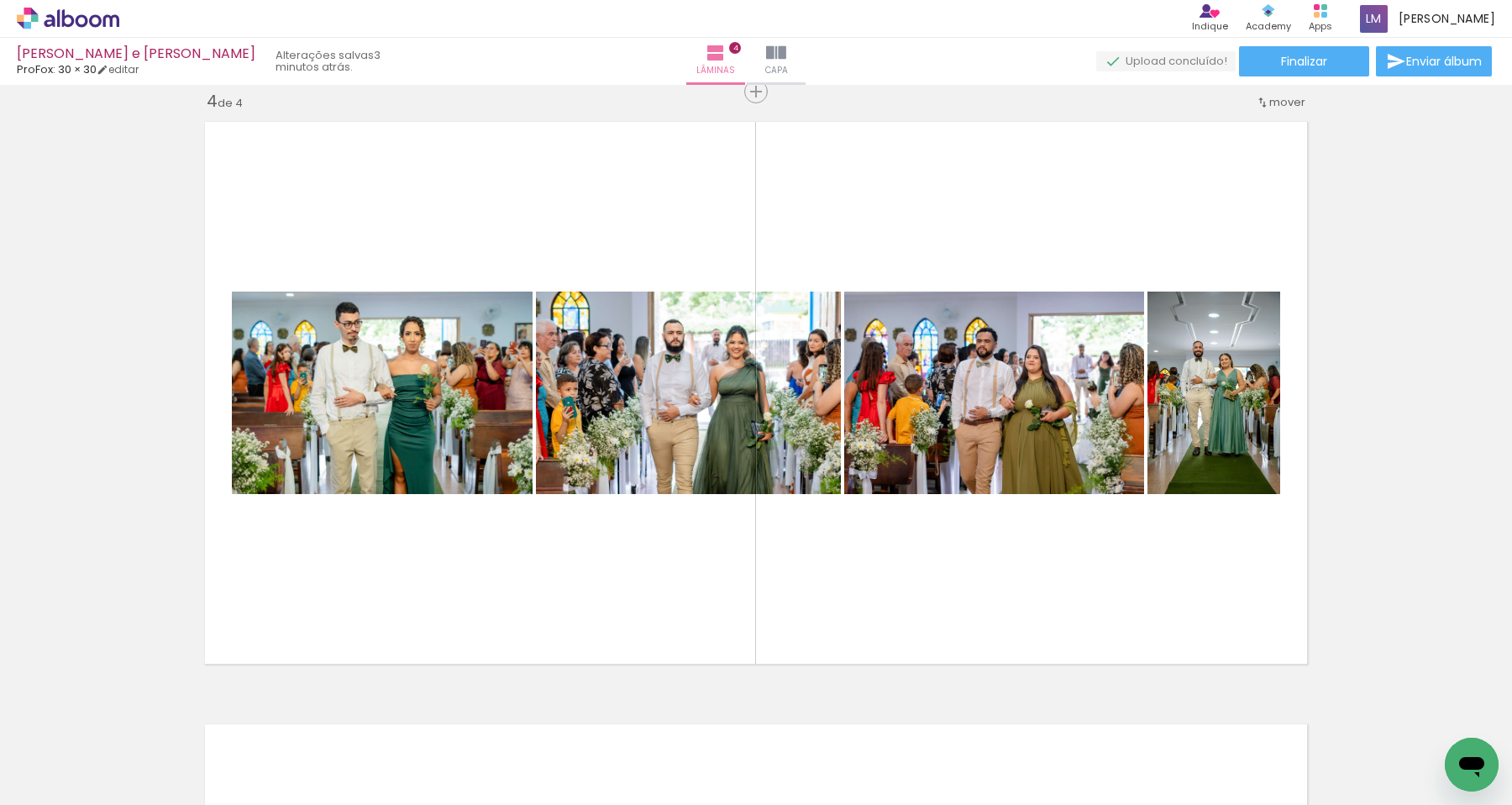
drag, startPoint x: 1292, startPoint y: 753, endPoint x: 1248, endPoint y: 694, distance: 73.6
click at [1248, 694] on quentale-workspace at bounding box center [756, 402] width 1512 height 805
drag, startPoint x: 1295, startPoint y: 766, endPoint x: 1161, endPoint y: 617, distance: 200.4
click at [1161, 617] on quentale-workspace at bounding box center [756, 402] width 1512 height 805
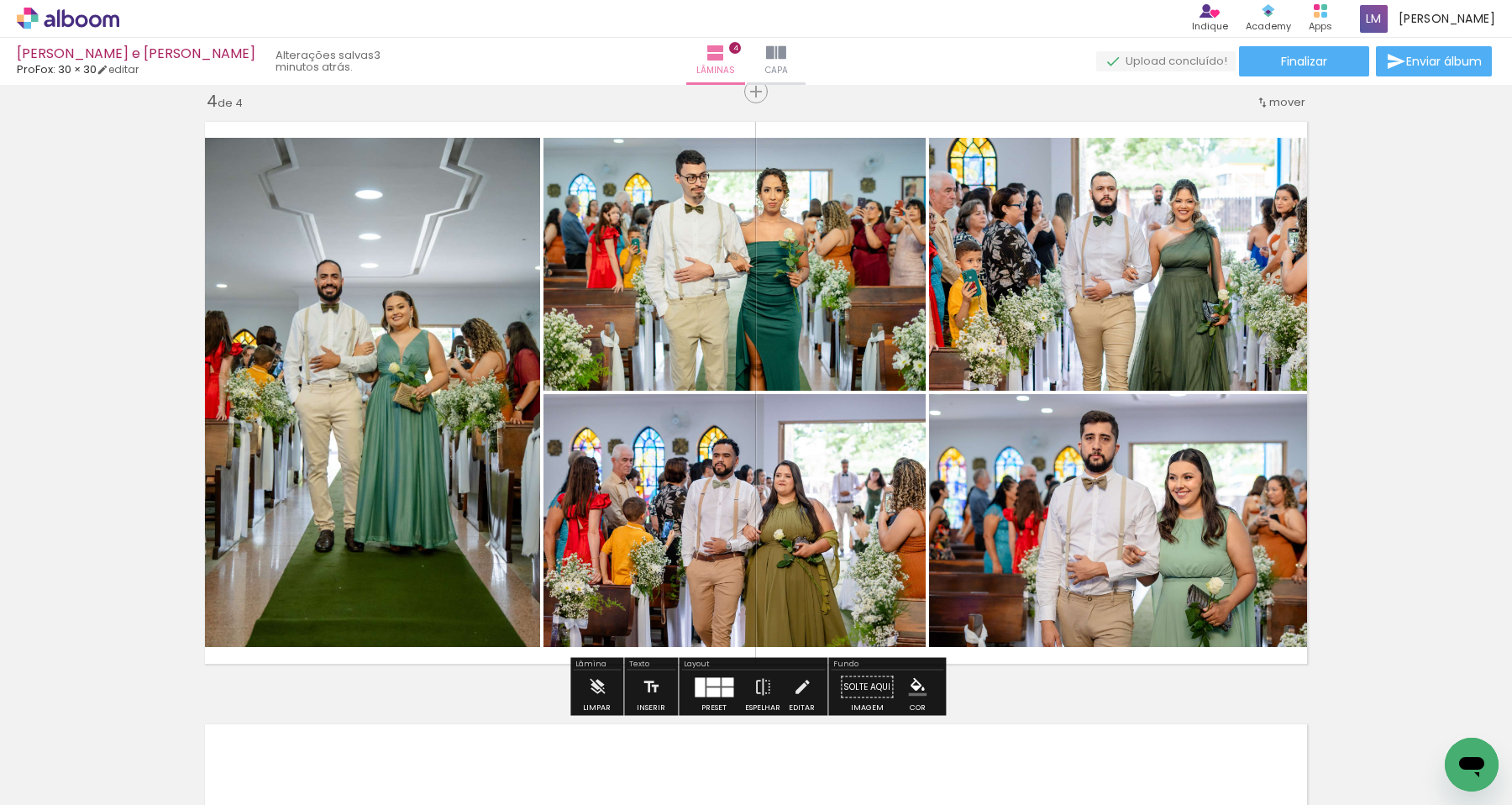
drag, startPoint x: 1359, startPoint y: 752, endPoint x: 1108, endPoint y: 542, distance: 327.3
click at [1108, 542] on quentale-workspace at bounding box center [756, 402] width 1512 height 805
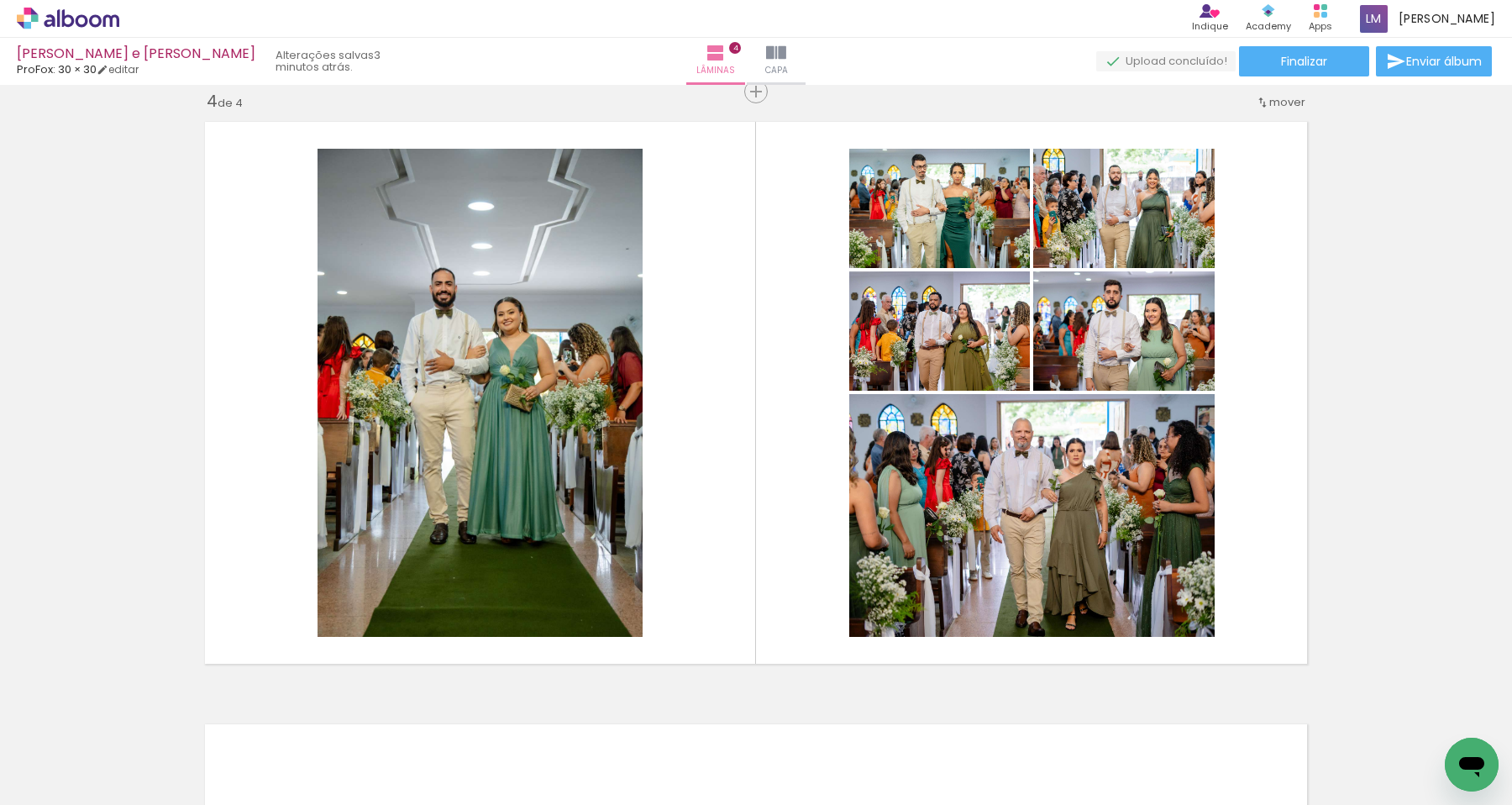
scroll to position [0, 1215]
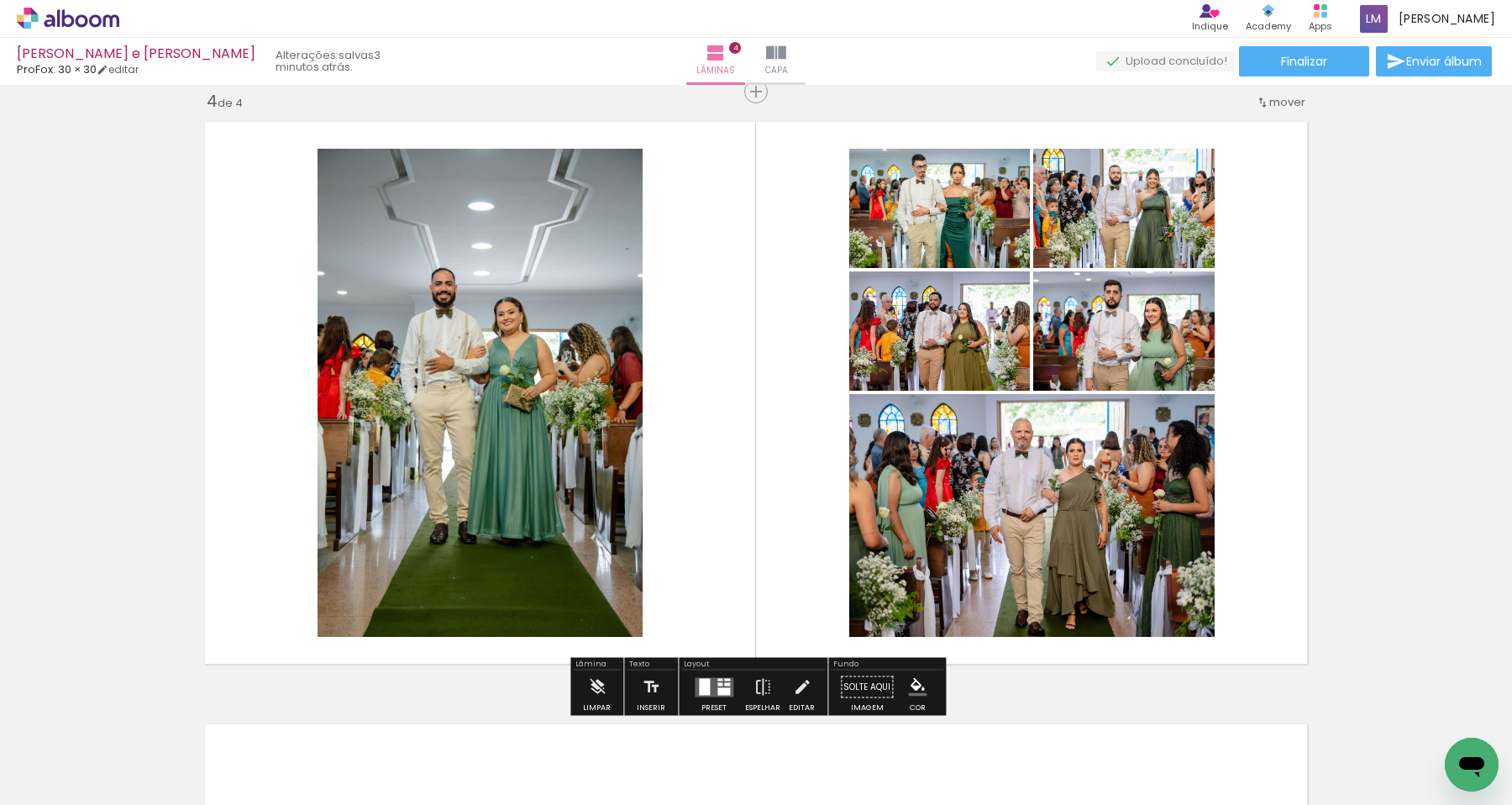
click at [722, 674] on div at bounding box center [714, 687] width 45 height 33
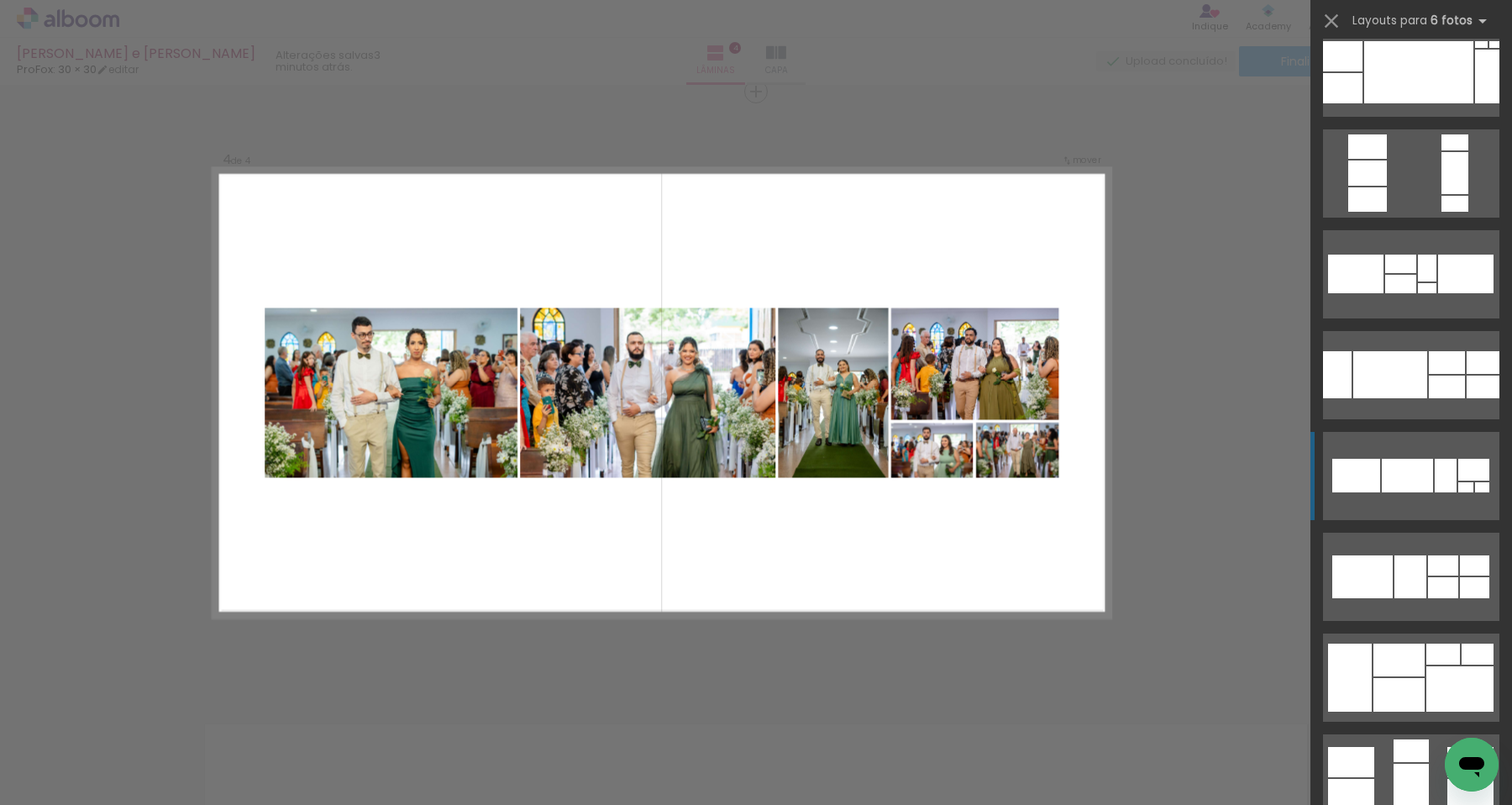
scroll to position [229, 0]
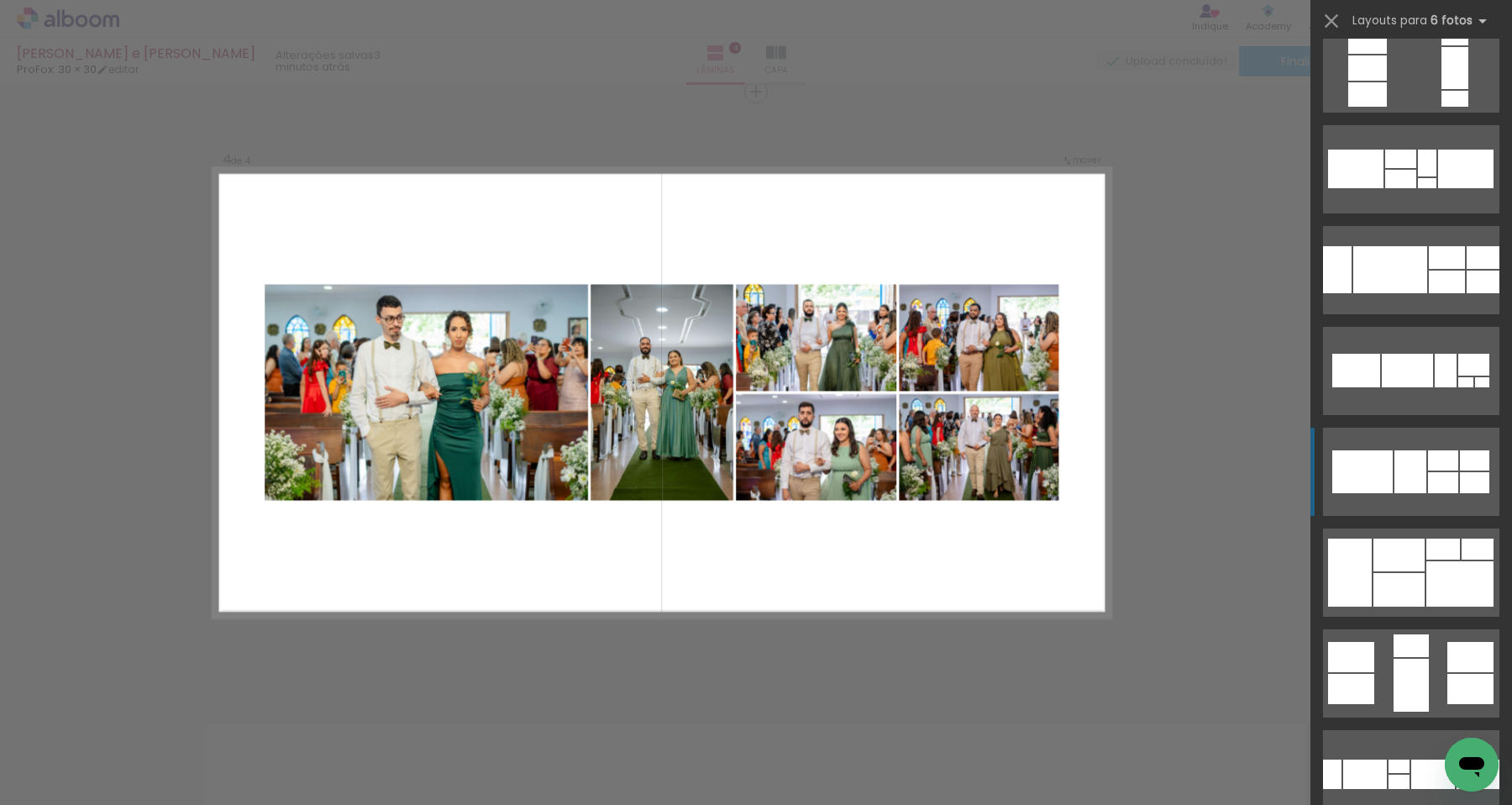
click at [1430, 456] on div at bounding box center [1443, 460] width 30 height 21
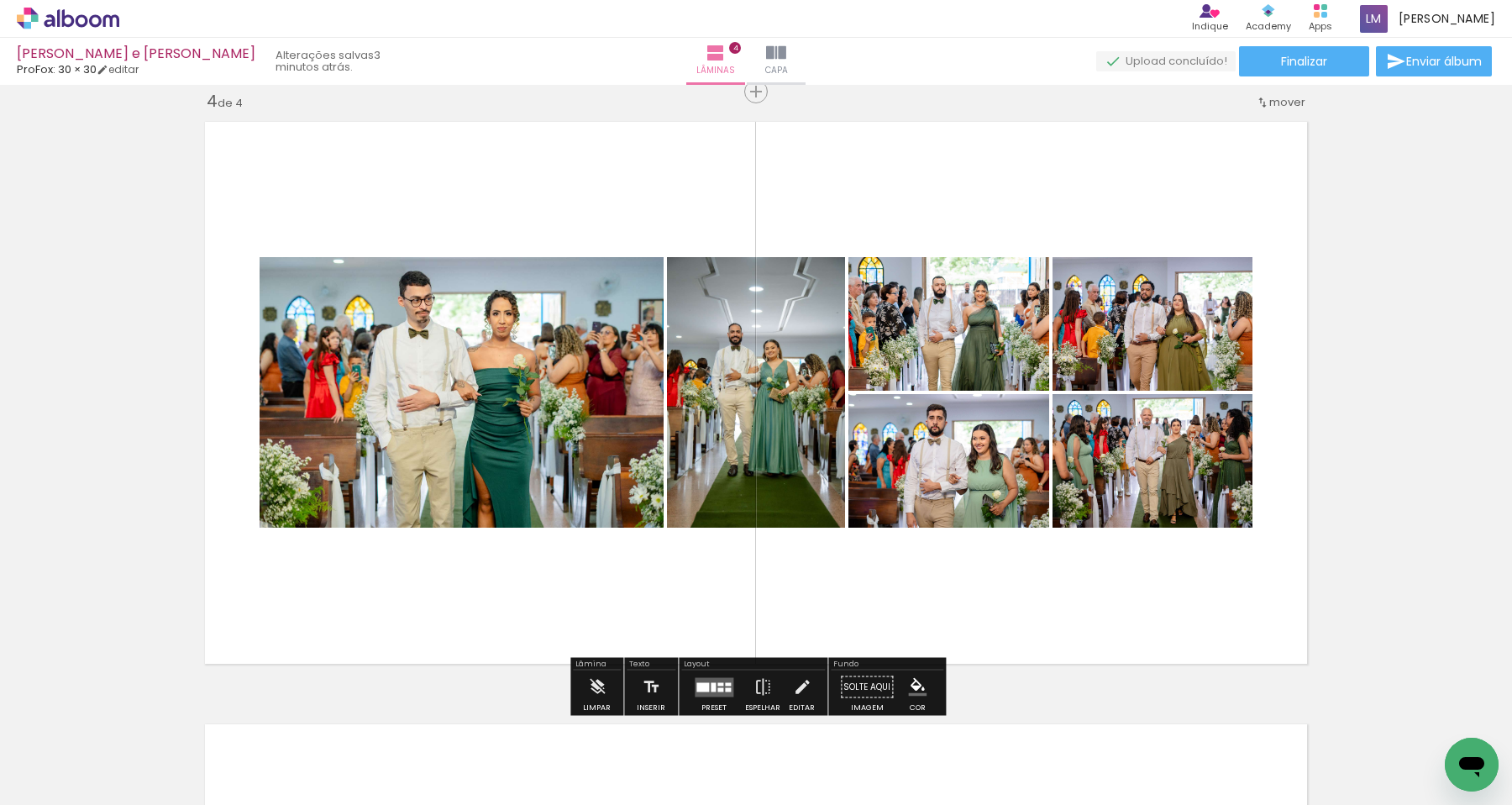
click at [702, 681] on quentale-layouter at bounding box center [714, 687] width 39 height 20
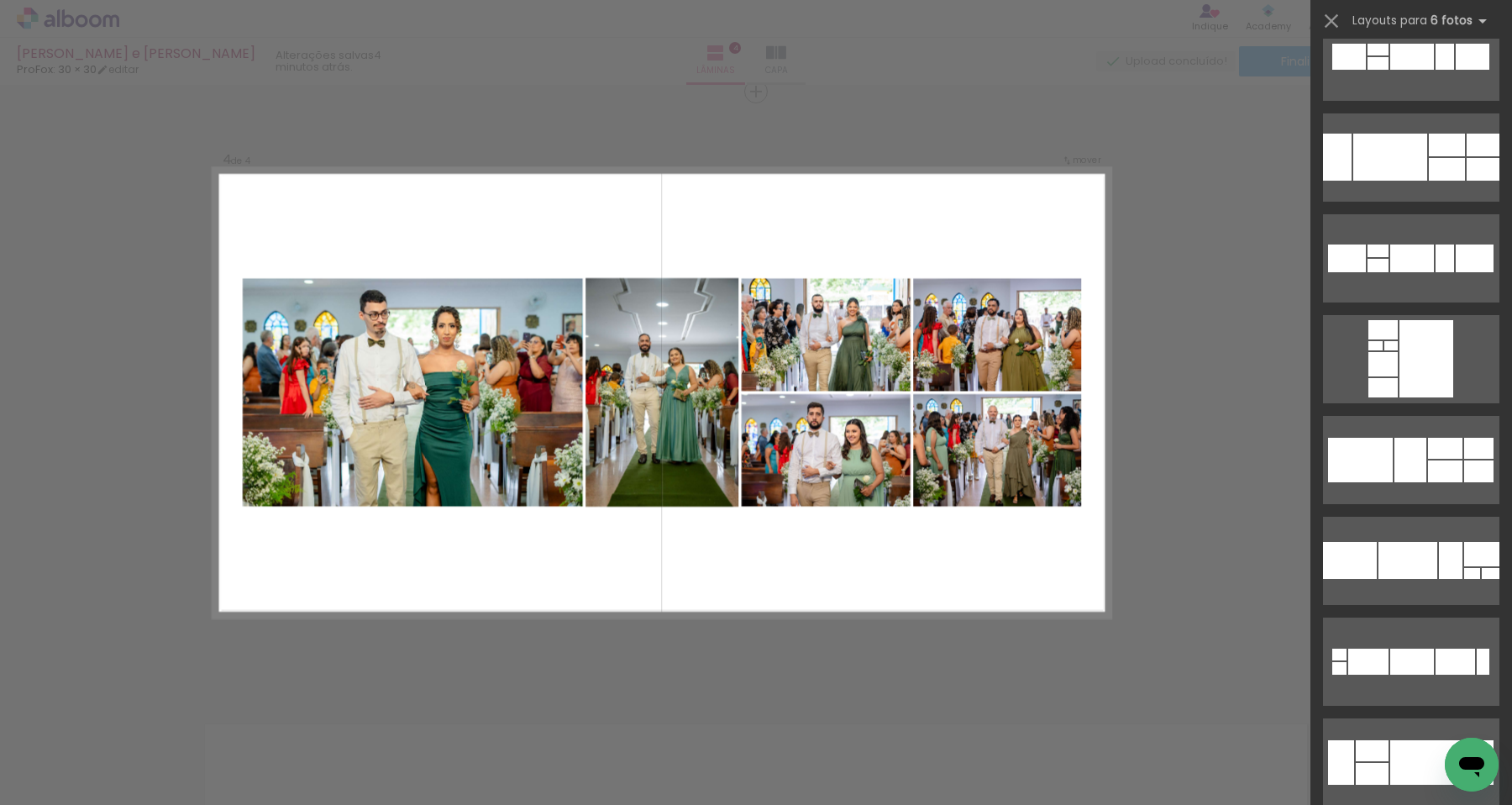
scroll to position [2800, 0]
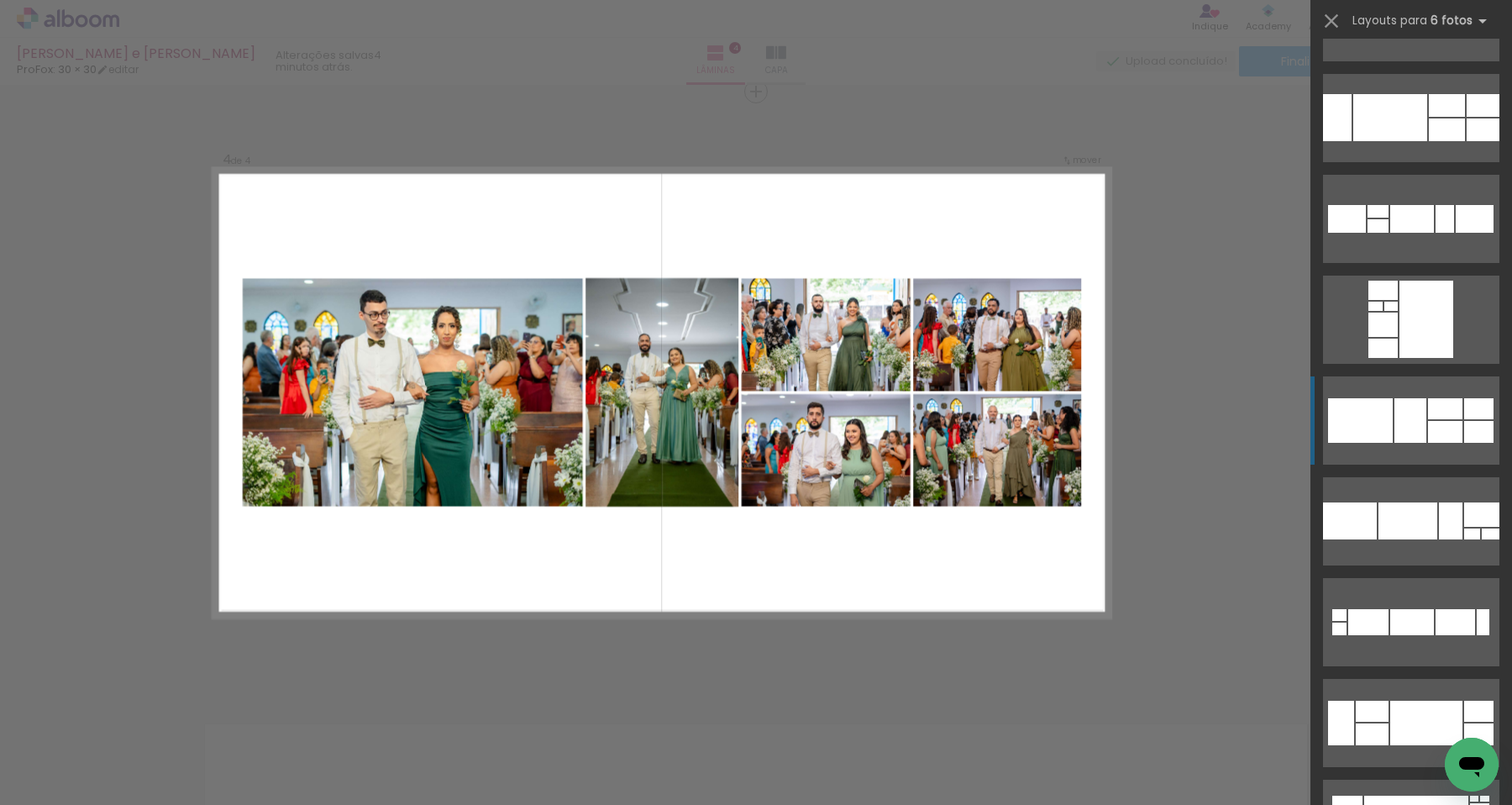
click at [1424, 426] on div at bounding box center [1410, 421] width 32 height 45
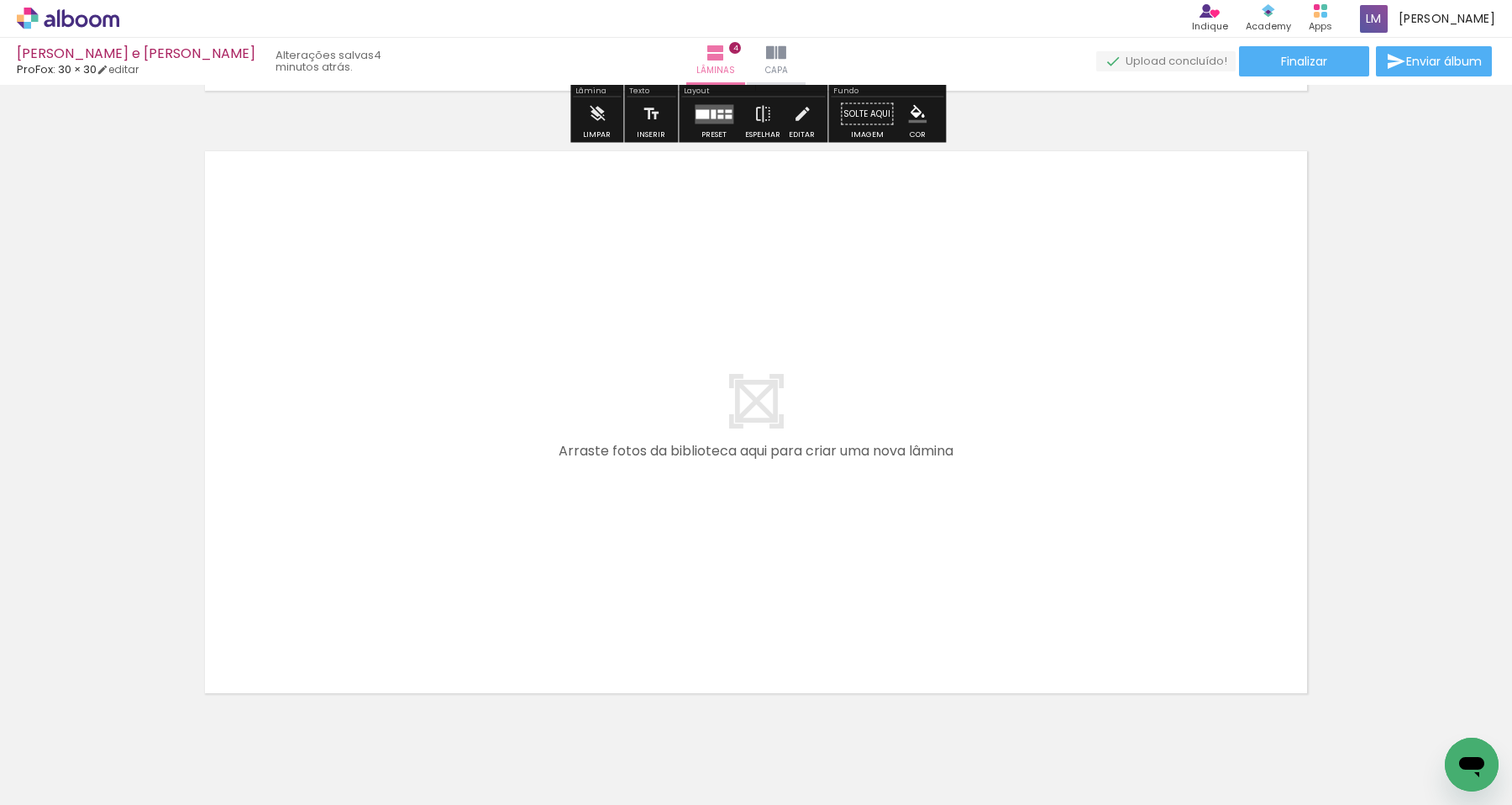
scroll to position [2403, 0]
drag, startPoint x: 670, startPoint y: 744, endPoint x: 670, endPoint y: 598, distance: 146.0
click at [670, 598] on quentale-workspace at bounding box center [756, 402] width 1512 height 805
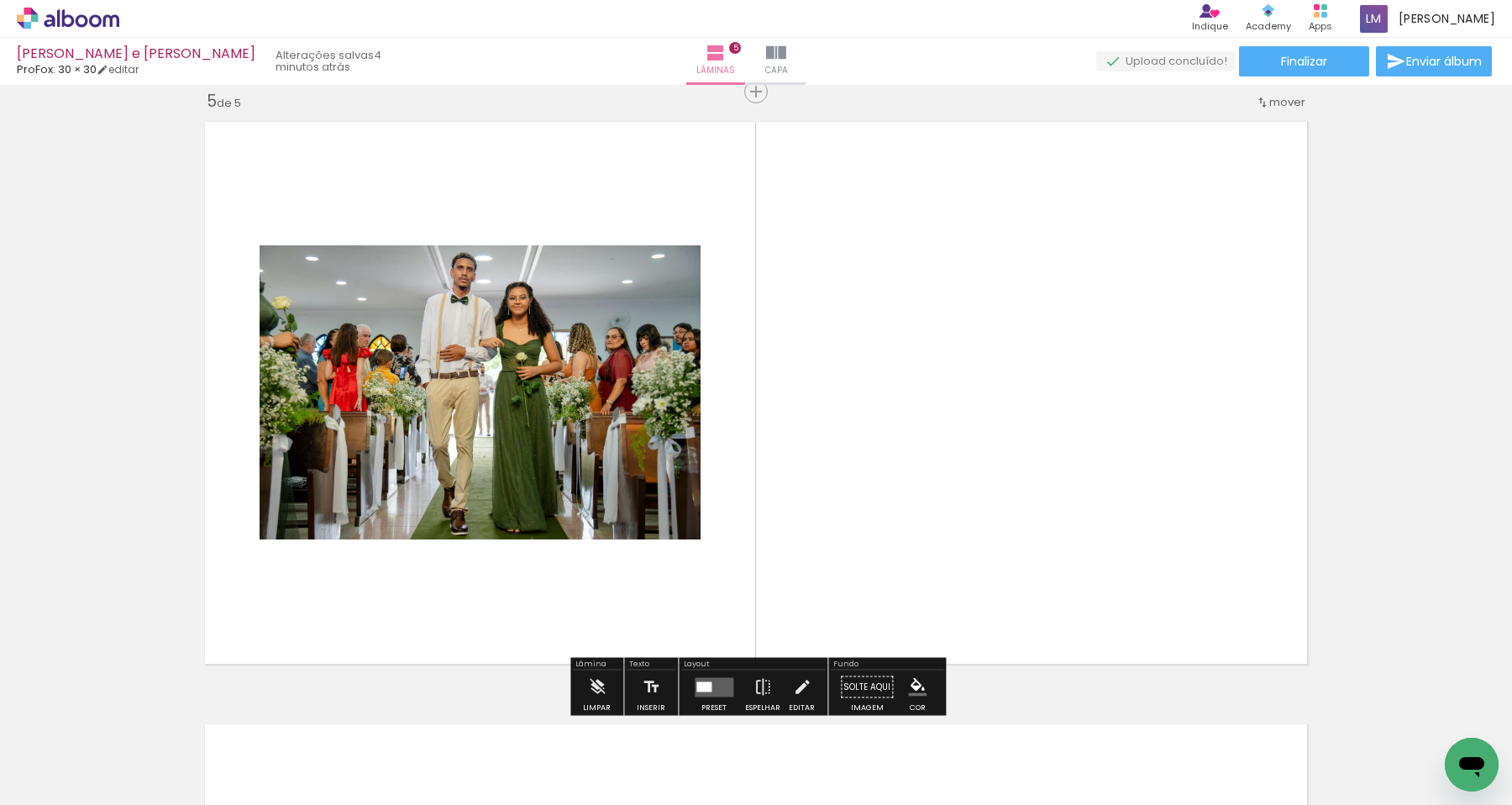
scroll to position [2431, 0]
drag, startPoint x: 754, startPoint y: 756, endPoint x: 764, endPoint y: 562, distance: 194.3
click at [764, 562] on quentale-workspace at bounding box center [756, 402] width 1512 height 805
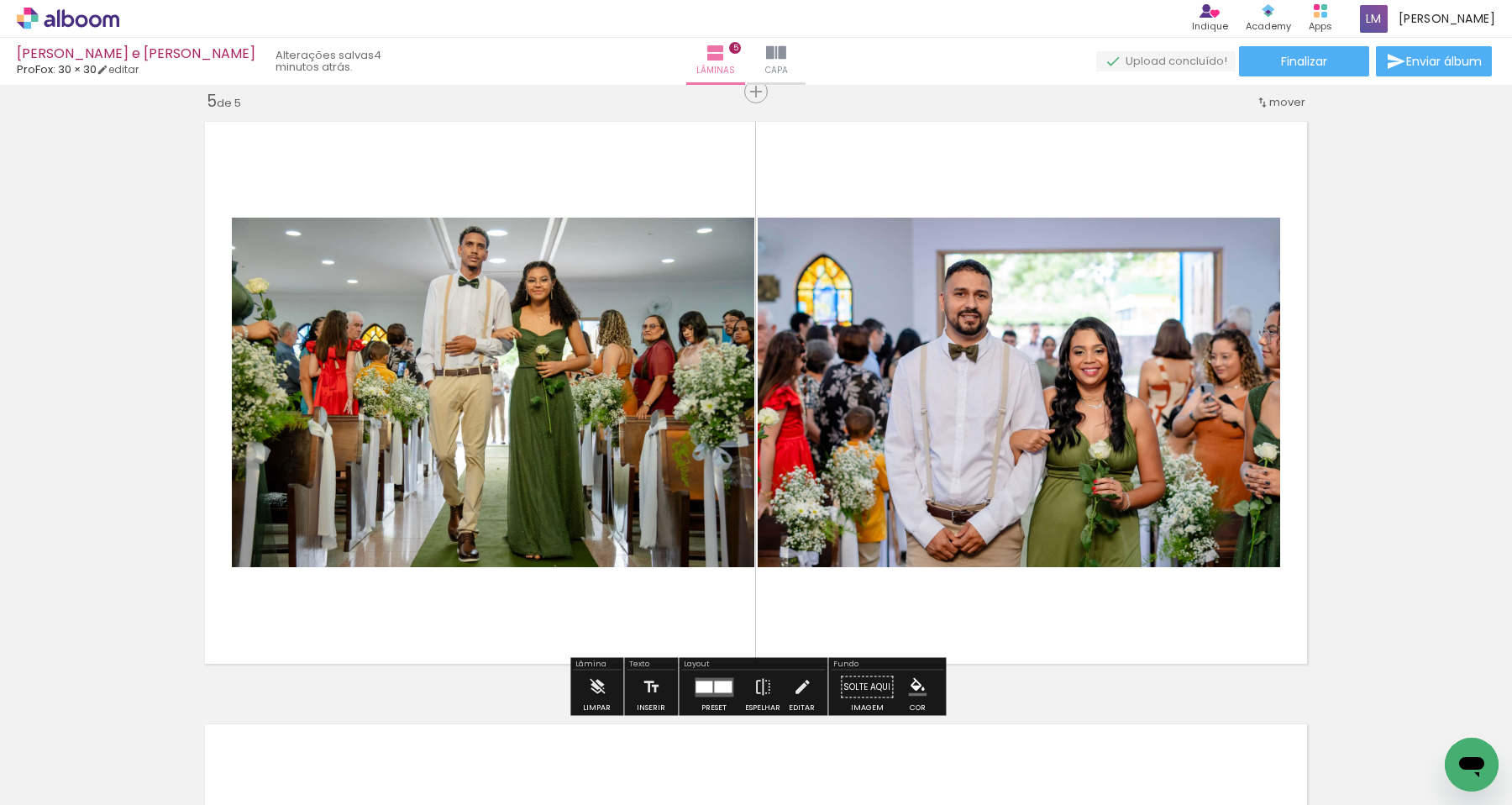
drag, startPoint x: 831, startPoint y: 743, endPoint x: 832, endPoint y: 550, distance: 193.0
click at [832, 556] on quentale-workspace at bounding box center [756, 402] width 1512 height 805
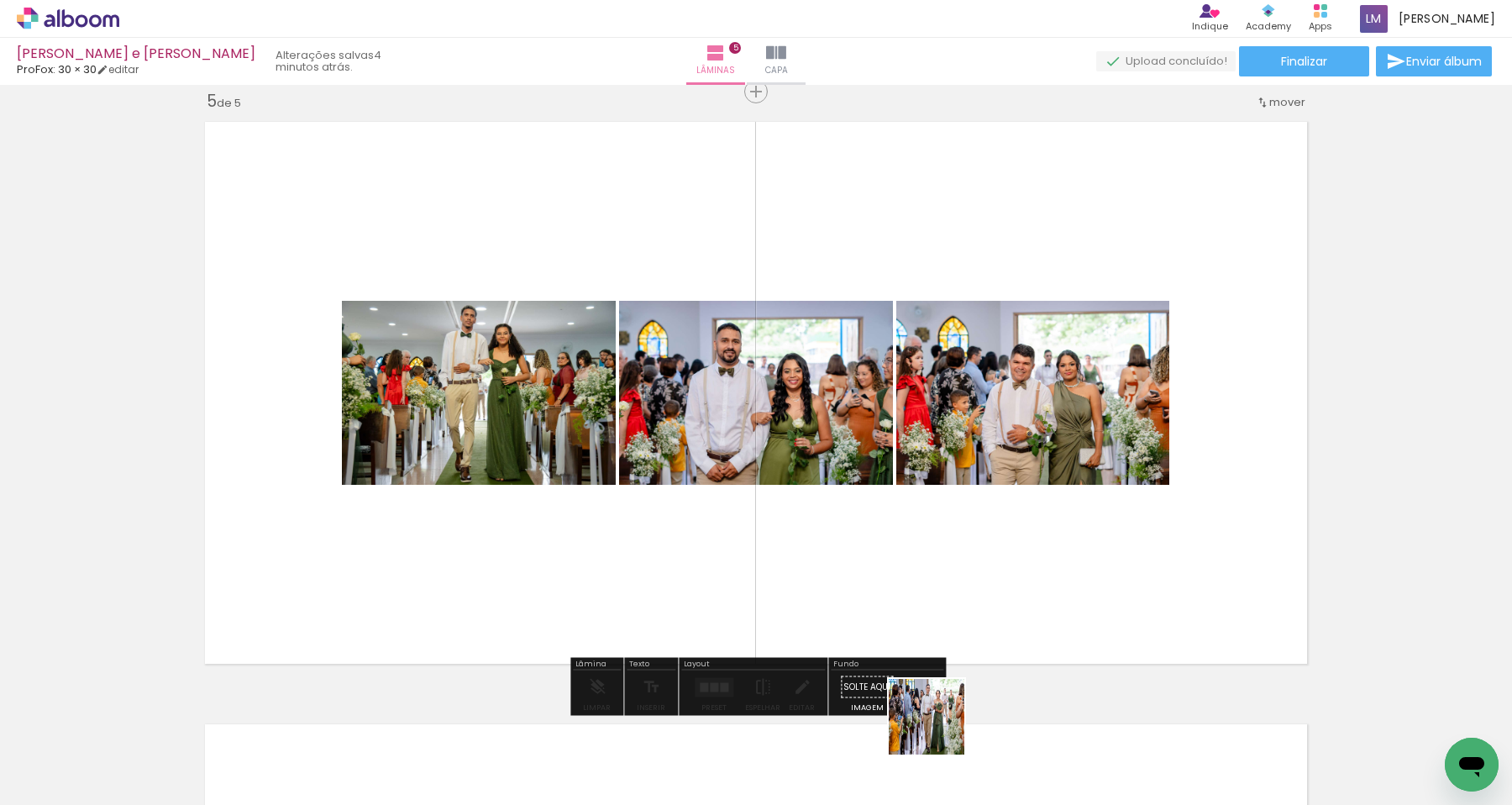
drag, startPoint x: 939, startPoint y: 730, endPoint x: 956, endPoint y: 614, distance: 117.2
click at [956, 618] on quentale-workspace at bounding box center [756, 402] width 1512 height 805
